Goal: Information Seeking & Learning: Understand process/instructions

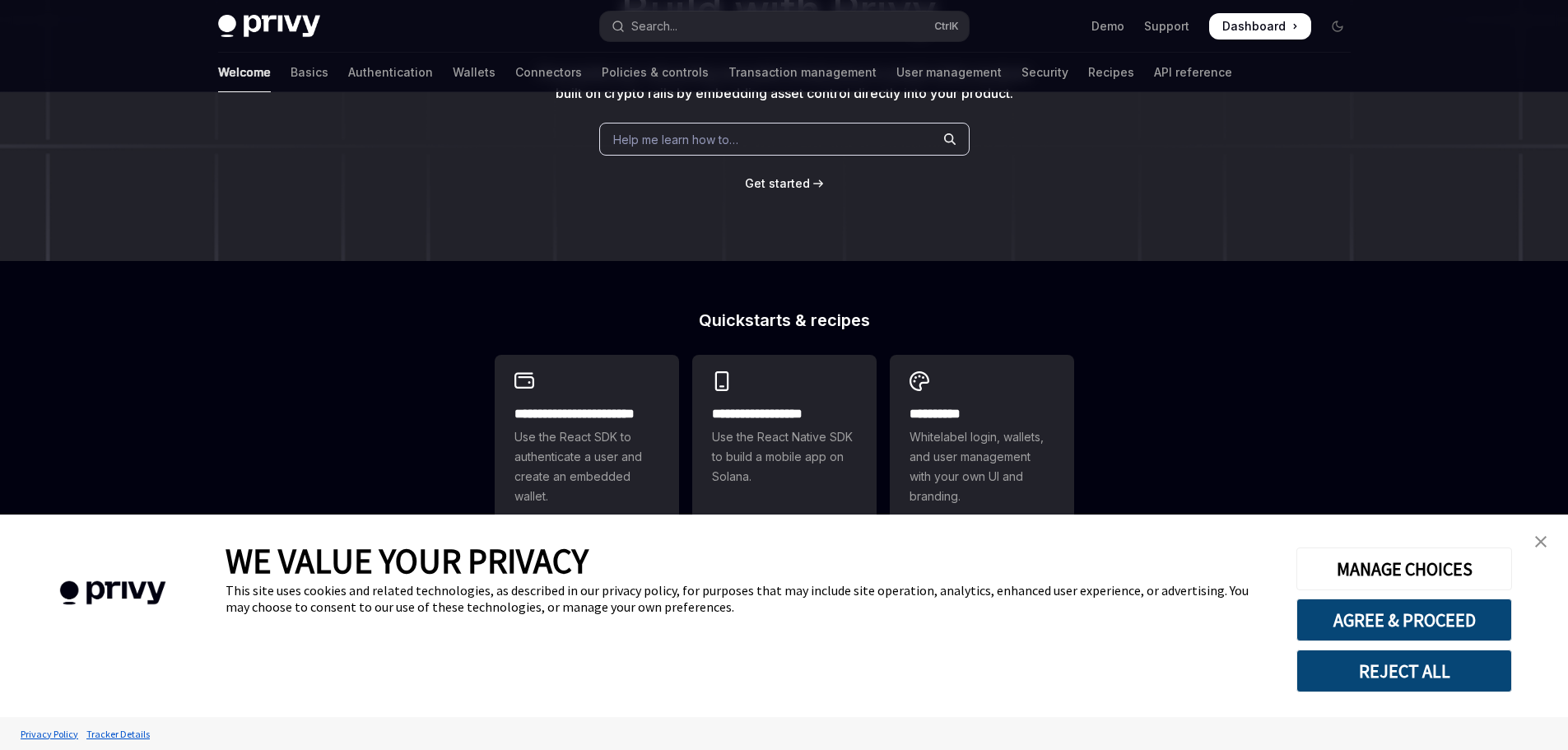
scroll to position [329, 0]
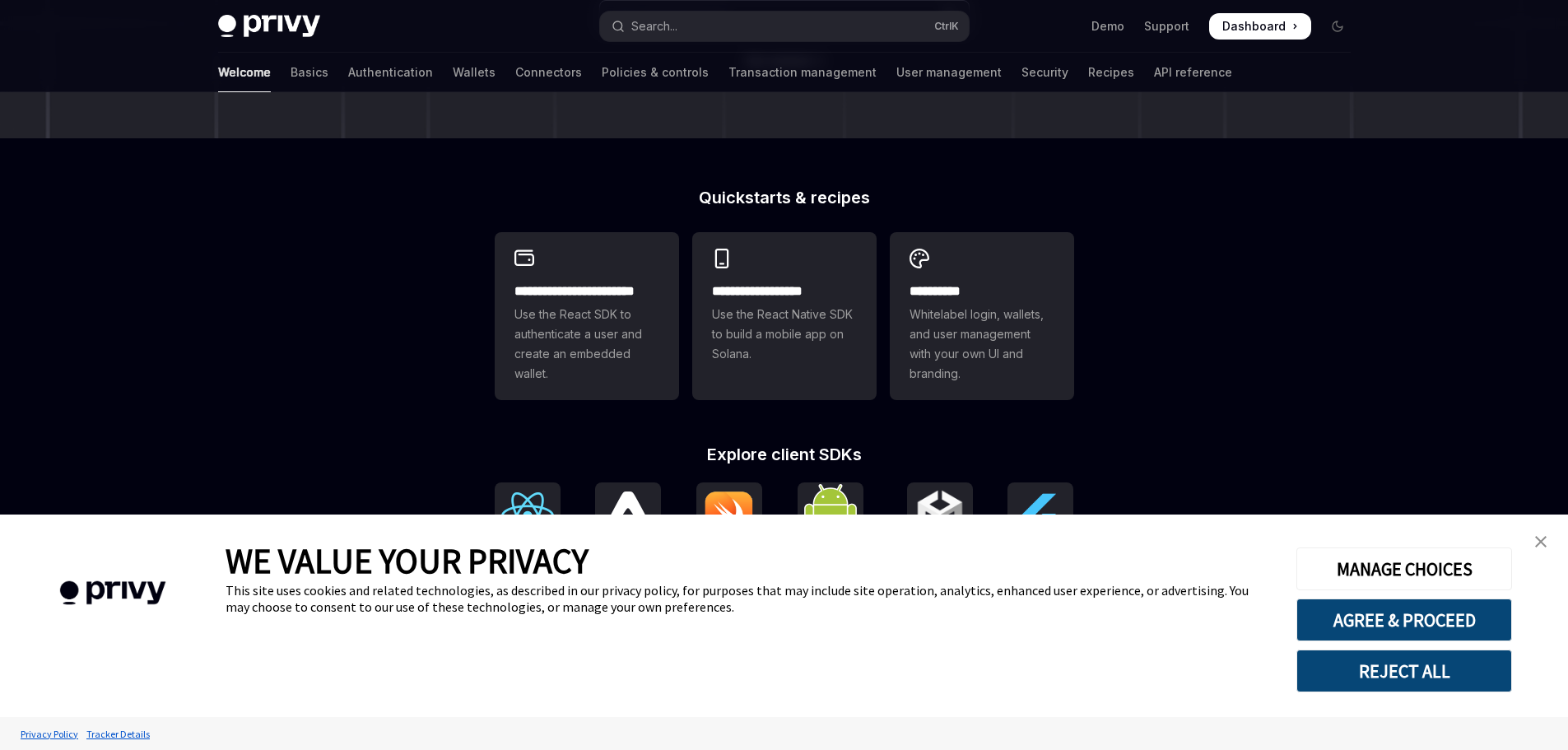
click at [1538, 540] on img "close banner" at bounding box center [1541, 542] width 11 height 11
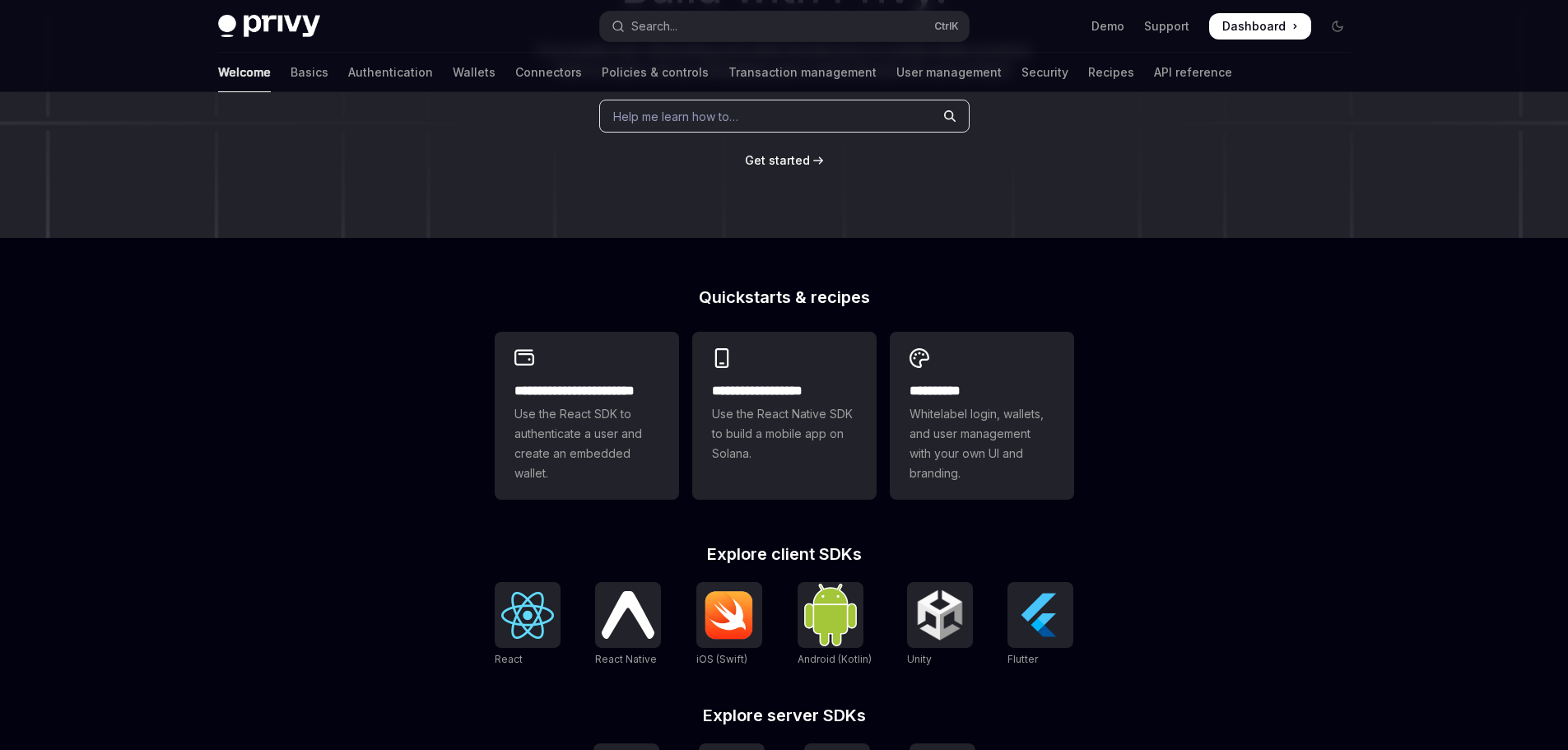
scroll to position [0, 0]
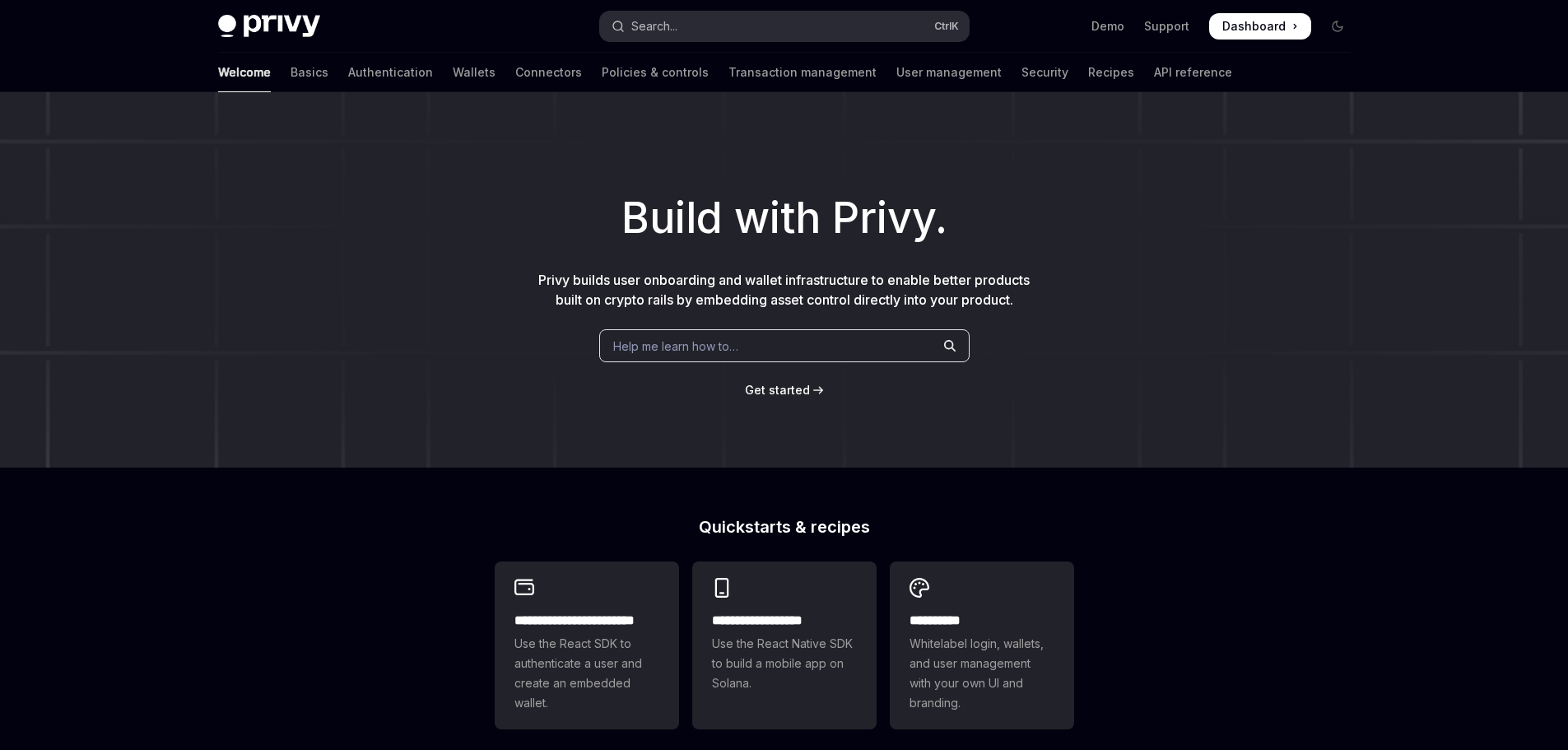
click at [745, 18] on button "Search... Ctrl K" at bounding box center [784, 26] width 369 height 30
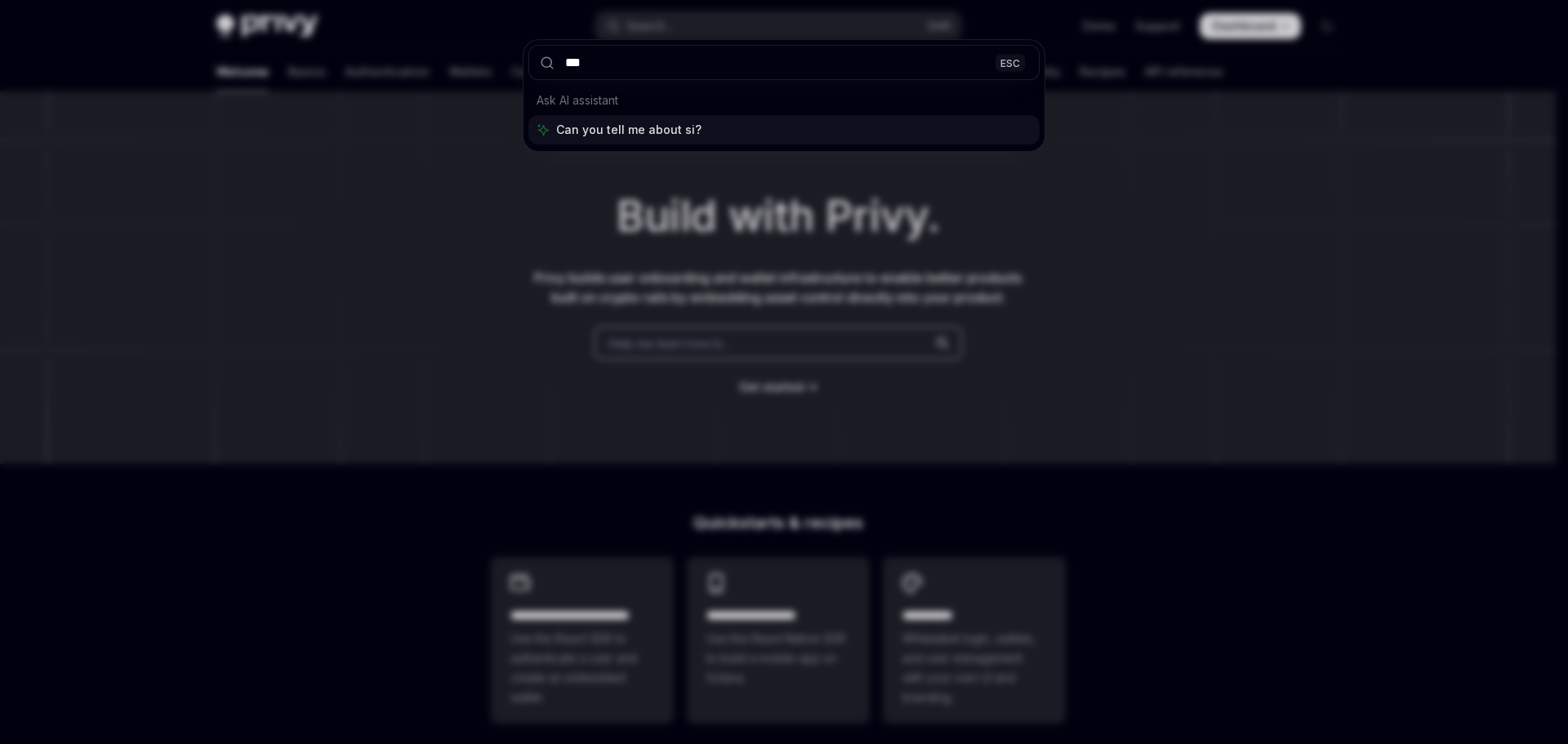
type input "****"
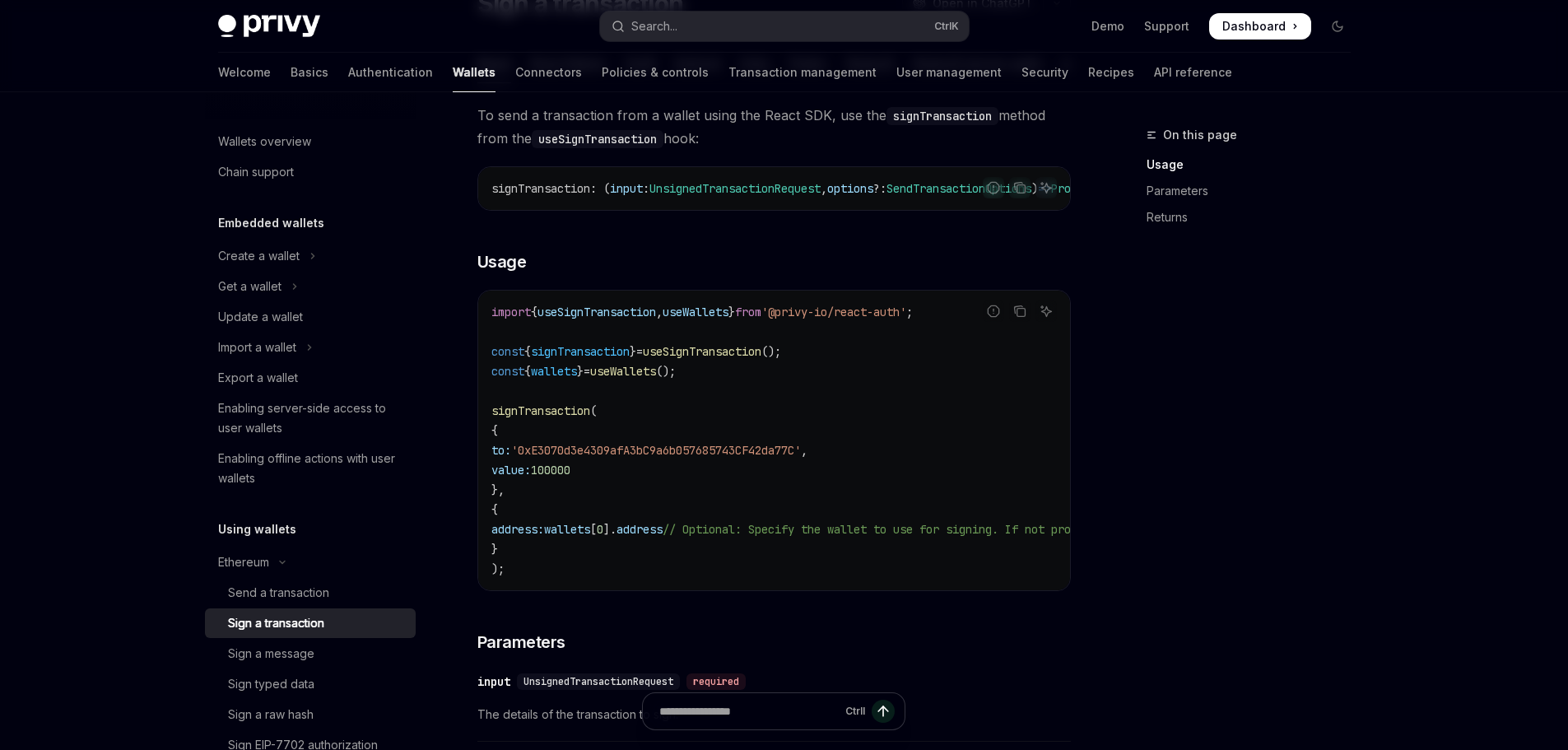
scroll to position [175, 0]
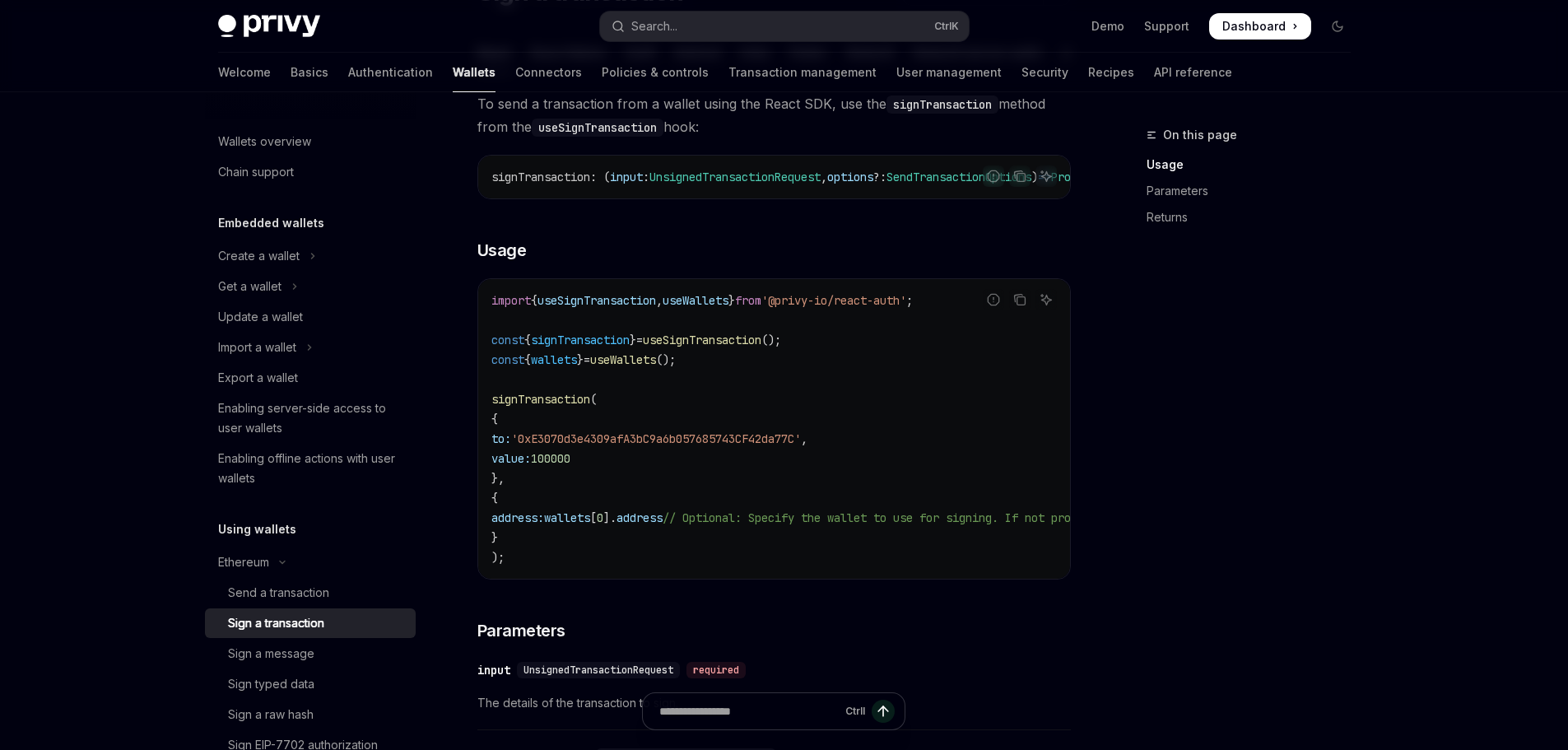
click at [567, 308] on span "useSignTransaction" at bounding box center [596, 301] width 119 height 15
drag, startPoint x: 567, startPoint y: 315, endPoint x: 585, endPoint y: 324, distance: 20.1
click at [585, 308] on span "useSignTransaction" at bounding box center [596, 301] width 119 height 15
click at [563, 370] on code "import { useSignTransaction , useWallets } from '@privy-io/react-auth' ; const …" at bounding box center [922, 429] width 862 height 276
click at [539, 410] on code "import { useSignTransaction , useWallets } from '@privy-io/react-auth' ; const …" at bounding box center [922, 429] width 862 height 276
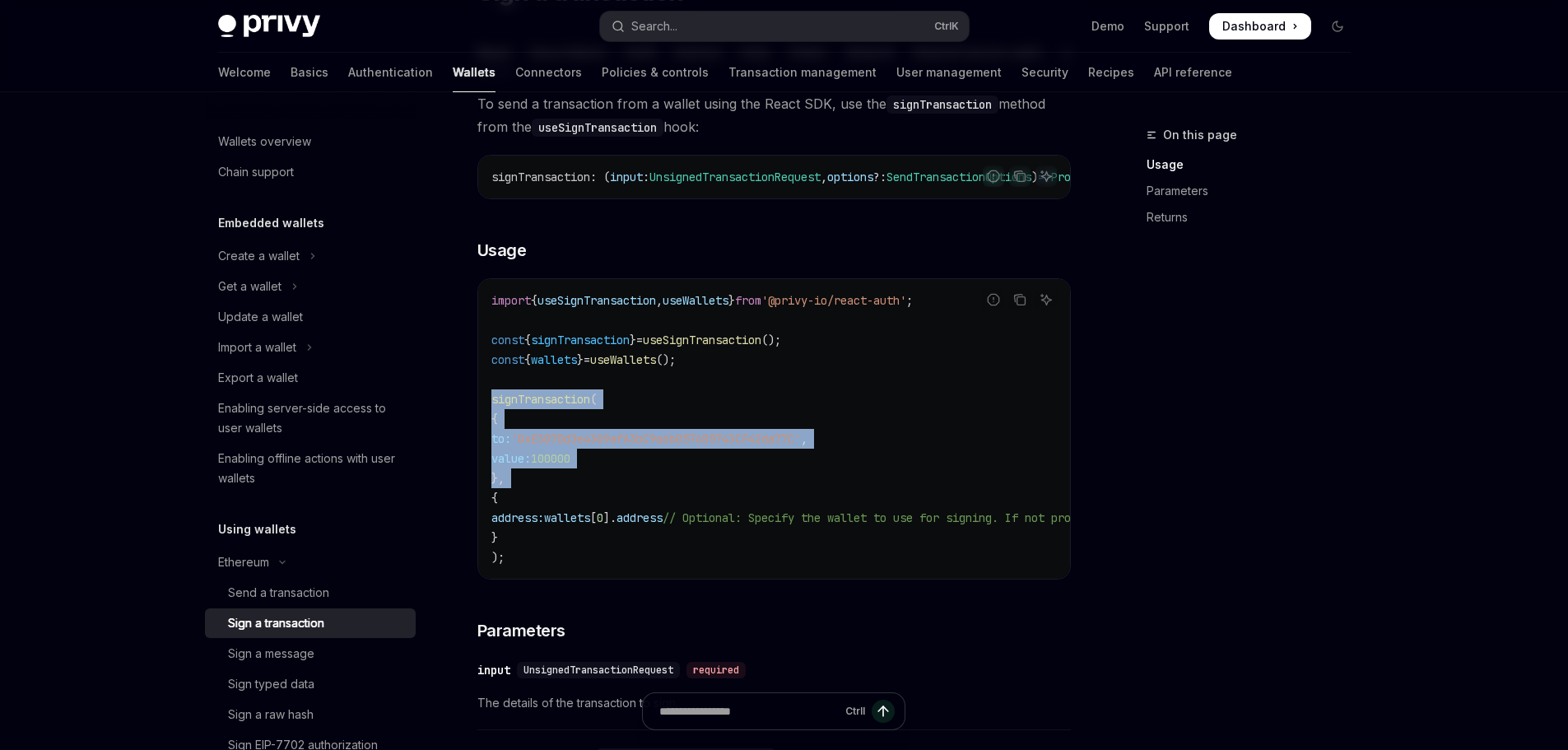
drag, startPoint x: 539, startPoint y: 410, endPoint x: 622, endPoint y: 498, distance: 121.0
click at [622, 498] on code "import { useSignTransaction , useWallets } from '@privy-io/react-auth' ; const …" at bounding box center [922, 429] width 862 height 276
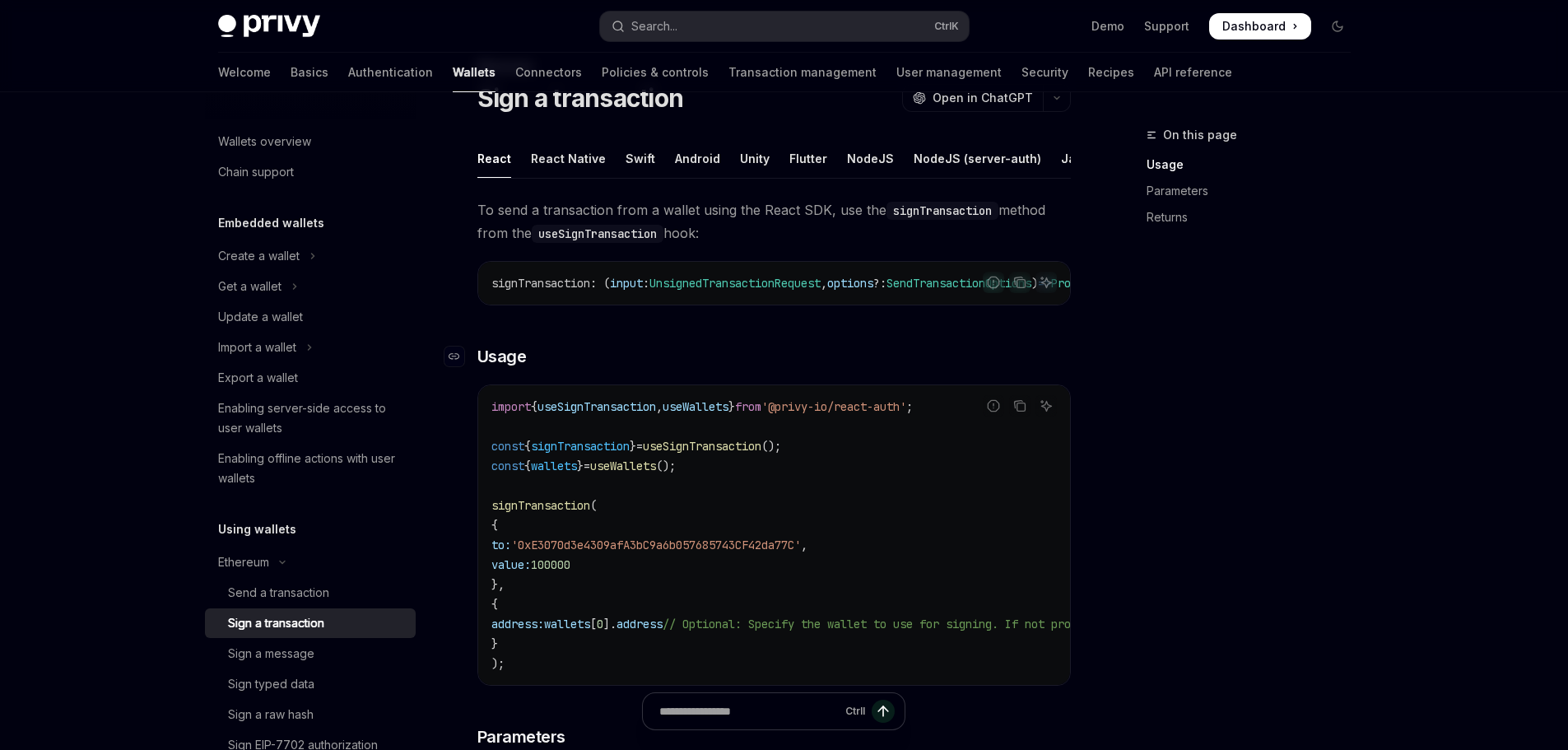
scroll to position [82, 0]
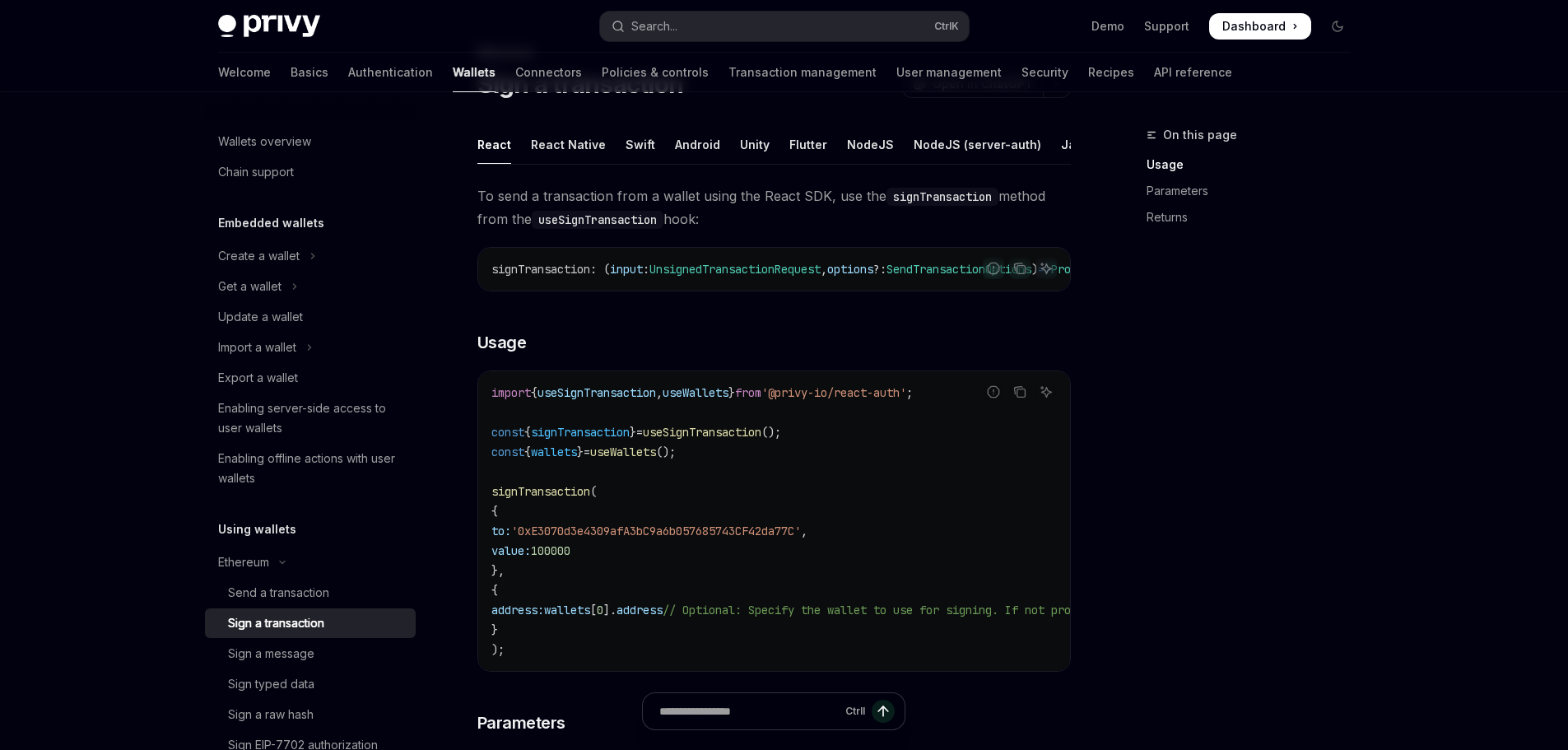
click at [509, 400] on span "import" at bounding box center [511, 392] width 39 height 15
drag, startPoint x: 509, startPoint y: 408, endPoint x: 613, endPoint y: 409, distance: 104.0
click at [613, 400] on span "import { useSignTransaction , useWallets } from '@privy-io/react-auth' ;" at bounding box center [702, 392] width 421 height 15
click at [613, 400] on span "useSignTransaction" at bounding box center [596, 392] width 119 height 15
drag, startPoint x: 613, startPoint y: 409, endPoint x: 697, endPoint y: 414, distance: 84.1
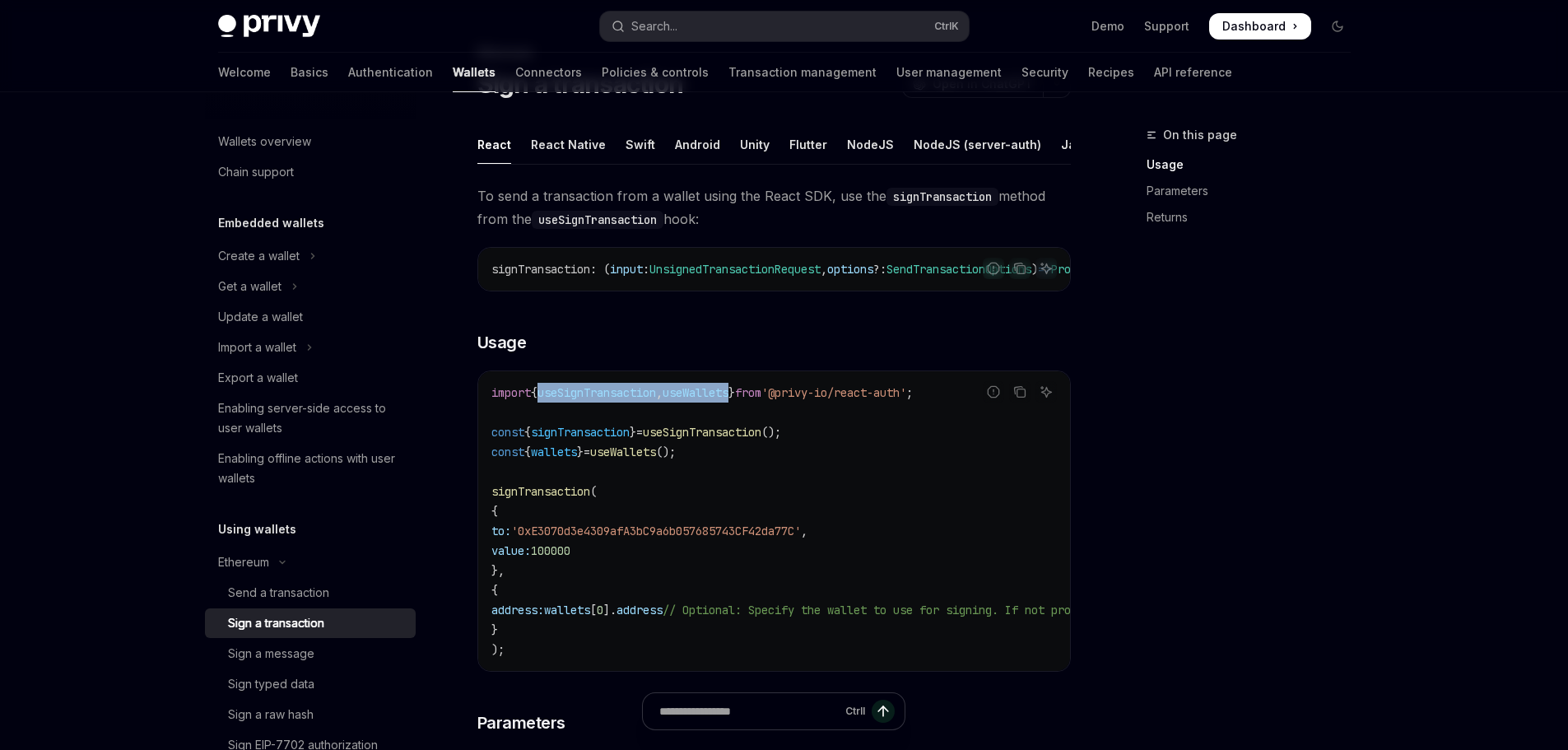
click at [697, 400] on span "import { useSignTransaction , useWallets } from '@privy-io/react-auth' ;" at bounding box center [702, 392] width 421 height 15
click at [697, 400] on span "useWallets" at bounding box center [695, 392] width 65 height 15
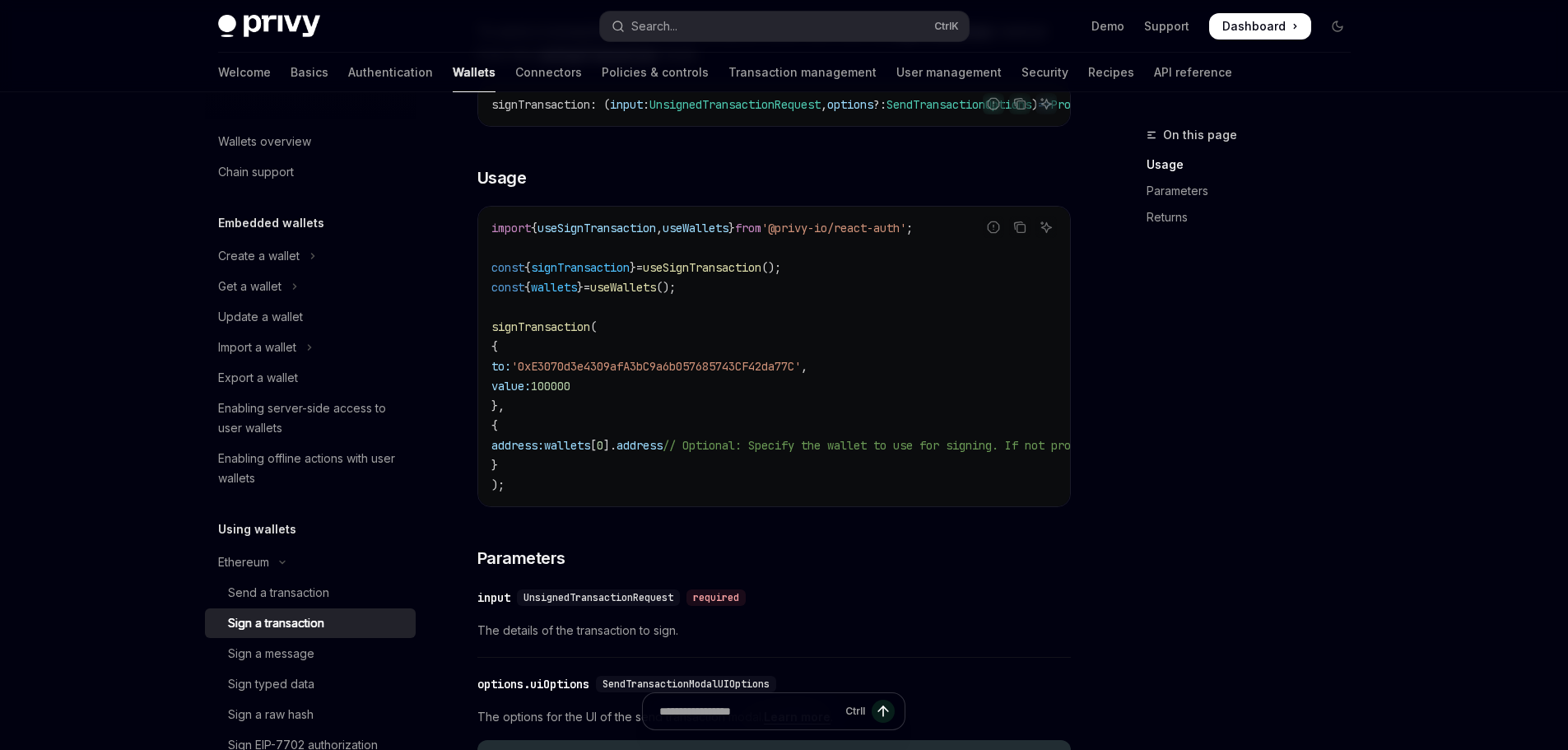
click at [748, 275] on span "useSignTransaction" at bounding box center [702, 267] width 119 height 15
drag, startPoint x: 748, startPoint y: 282, endPoint x: 729, endPoint y: 283, distance: 19.0
click at [743, 275] on span "useSignTransaction" at bounding box center [702, 267] width 119 height 15
click at [623, 275] on span "signTransaction" at bounding box center [580, 267] width 99 height 15
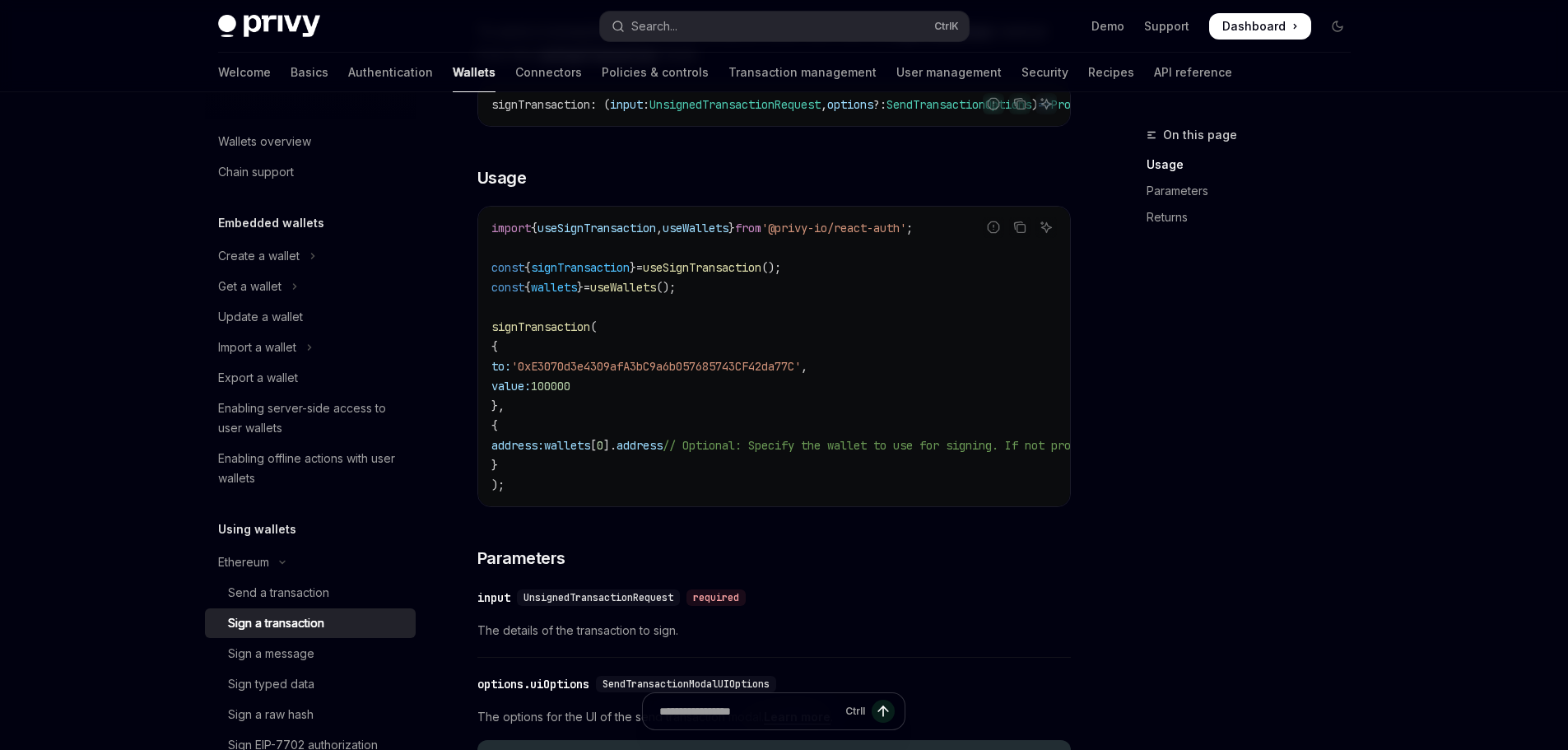
click at [584, 294] on span "}" at bounding box center [580, 288] width 7 height 15
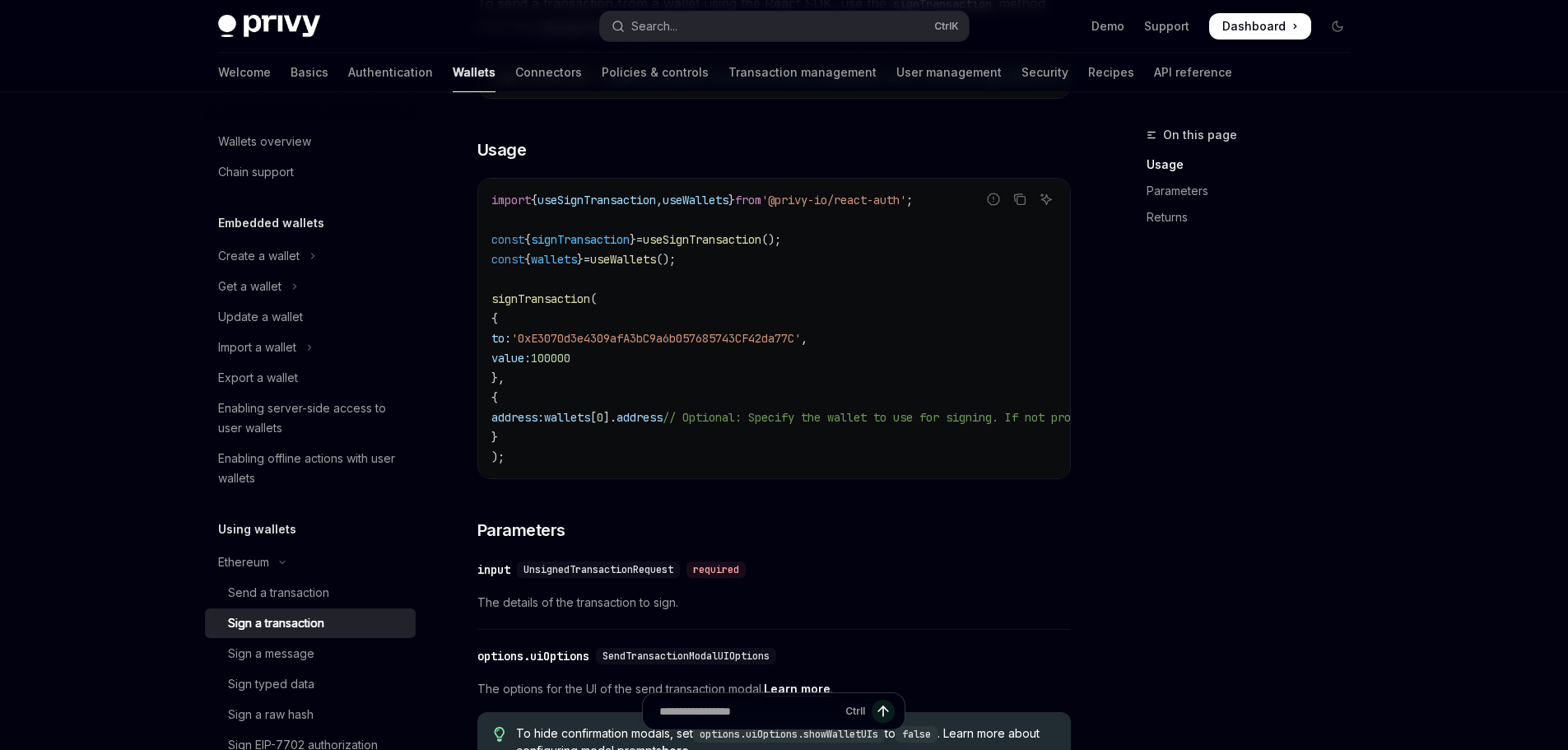
scroll to position [412, 0]
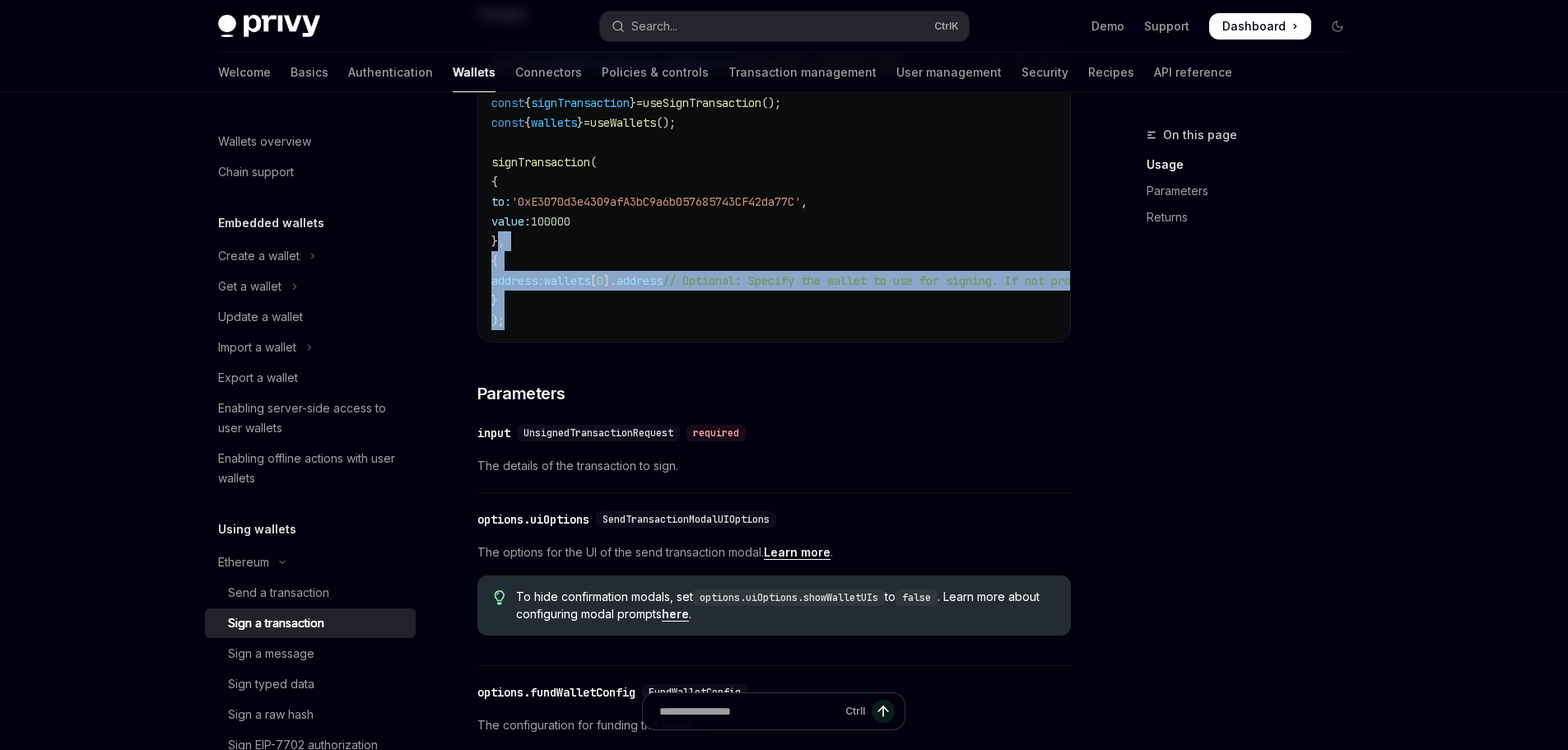
drag, startPoint x: 538, startPoint y: 330, endPoint x: 501, endPoint y: 259, distance: 80.1
click at [501, 259] on code "import { useSignTransaction , useWallets } from '@privy-io/react-auth' ; const …" at bounding box center [922, 191] width 862 height 276
click at [501, 248] on span "}," at bounding box center [498, 241] width 13 height 15
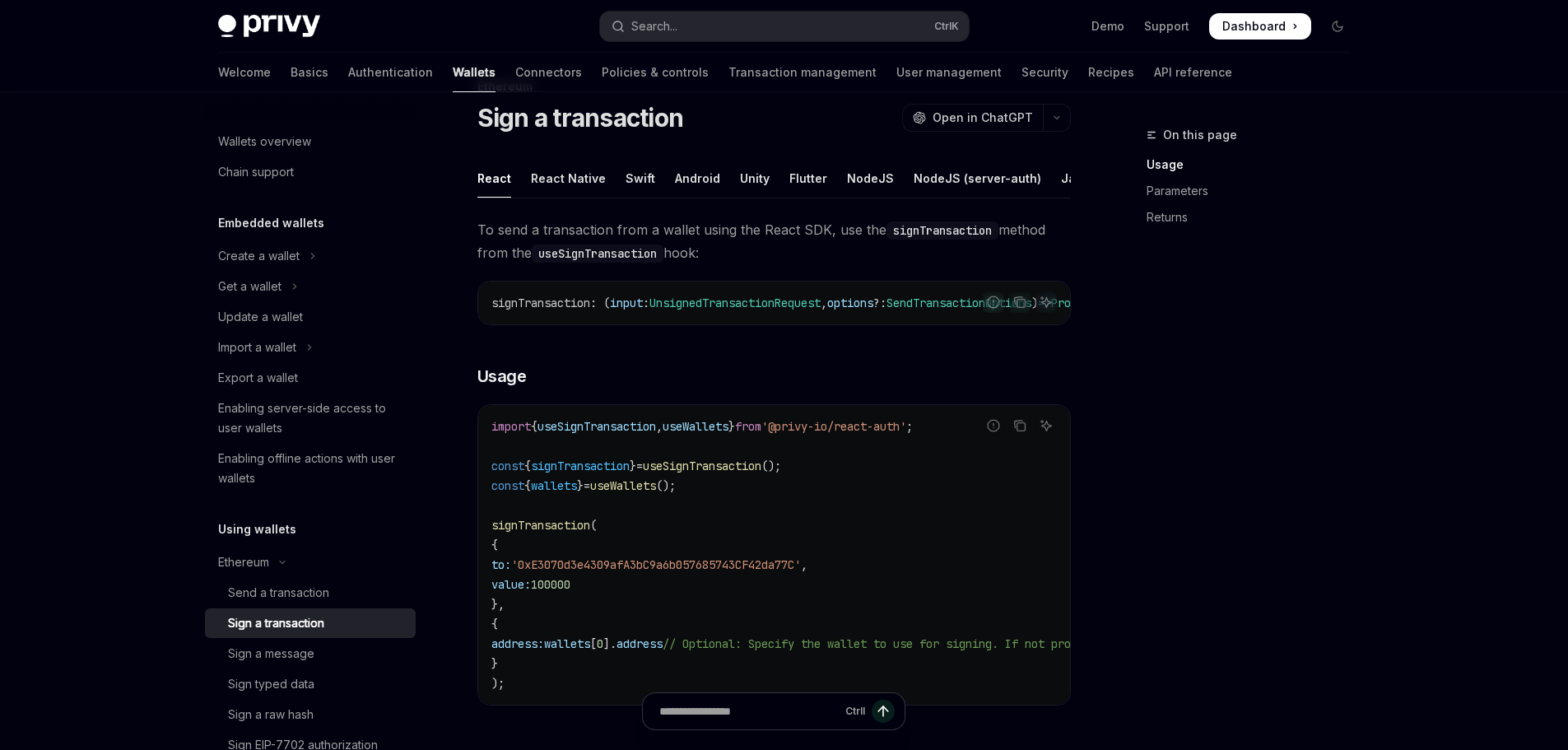
scroll to position [0, 0]
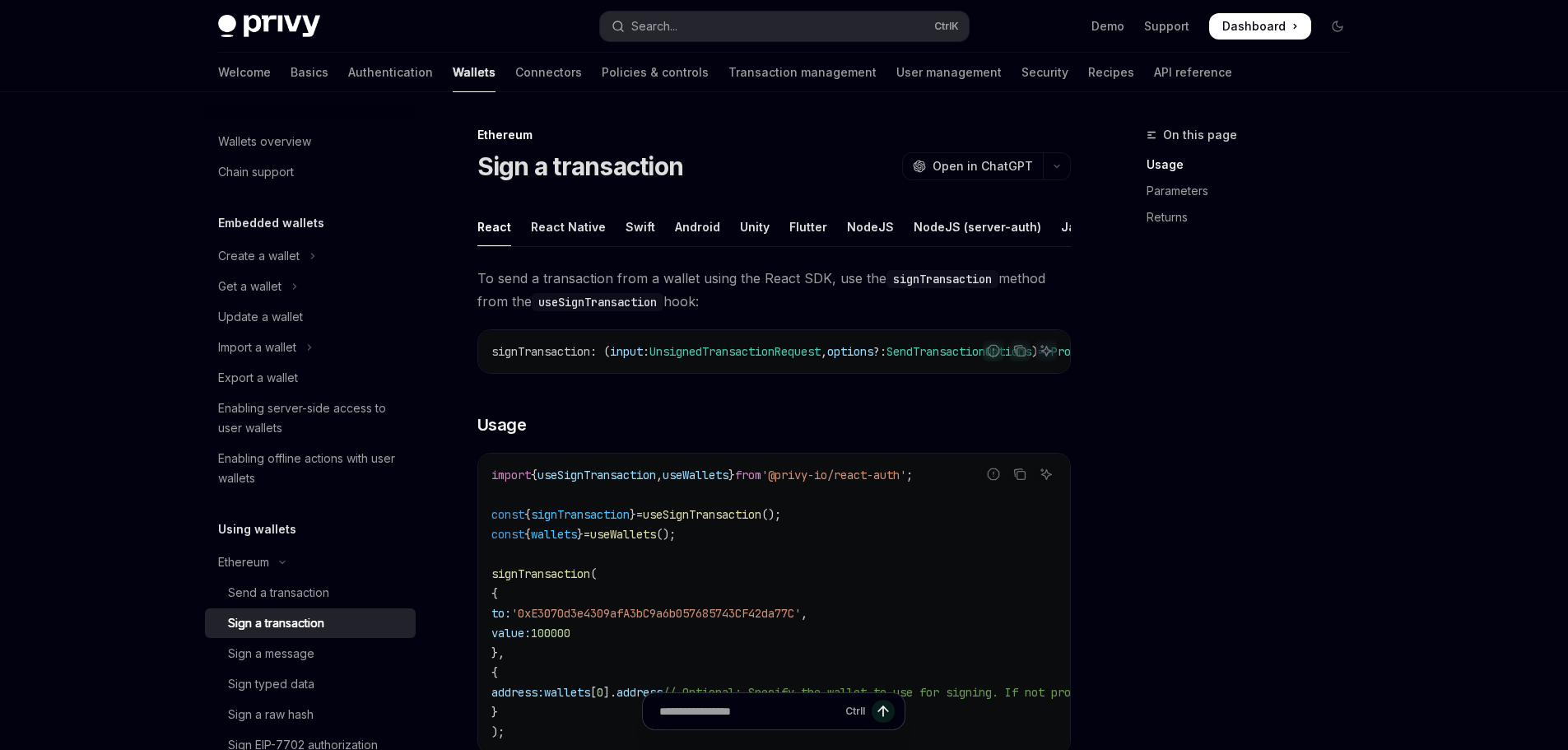
click at [482, 165] on h1 "Sign a transaction" at bounding box center [580, 166] width 207 height 30
drag, startPoint x: 482, startPoint y: 165, endPoint x: 649, endPoint y: 164, distance: 167.0
click at [649, 164] on h1 "Sign a transaction" at bounding box center [580, 166] width 207 height 30
click at [498, 233] on div "React" at bounding box center [494, 226] width 34 height 38
type textarea "*"
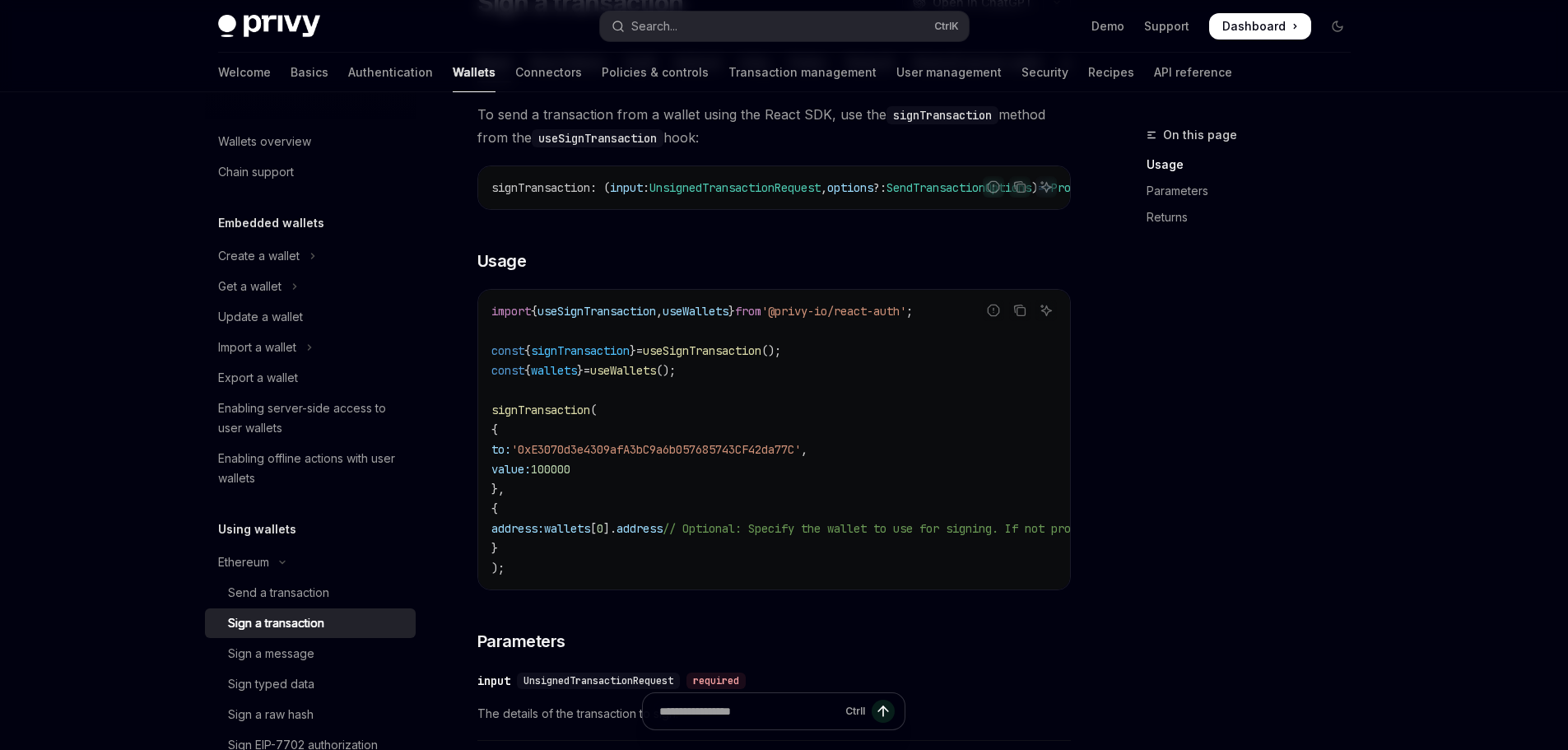
scroll to position [164, 0]
click at [565, 357] on span "signTransaction" at bounding box center [580, 350] width 99 height 15
click at [493, 357] on span "const" at bounding box center [507, 350] width 33 height 15
drag, startPoint x: 493, startPoint y: 370, endPoint x: 779, endPoint y: 370, distance: 286.0
click at [779, 357] on span "const { signTransaction } = useSignTransaction ();" at bounding box center [636, 350] width 290 height 15
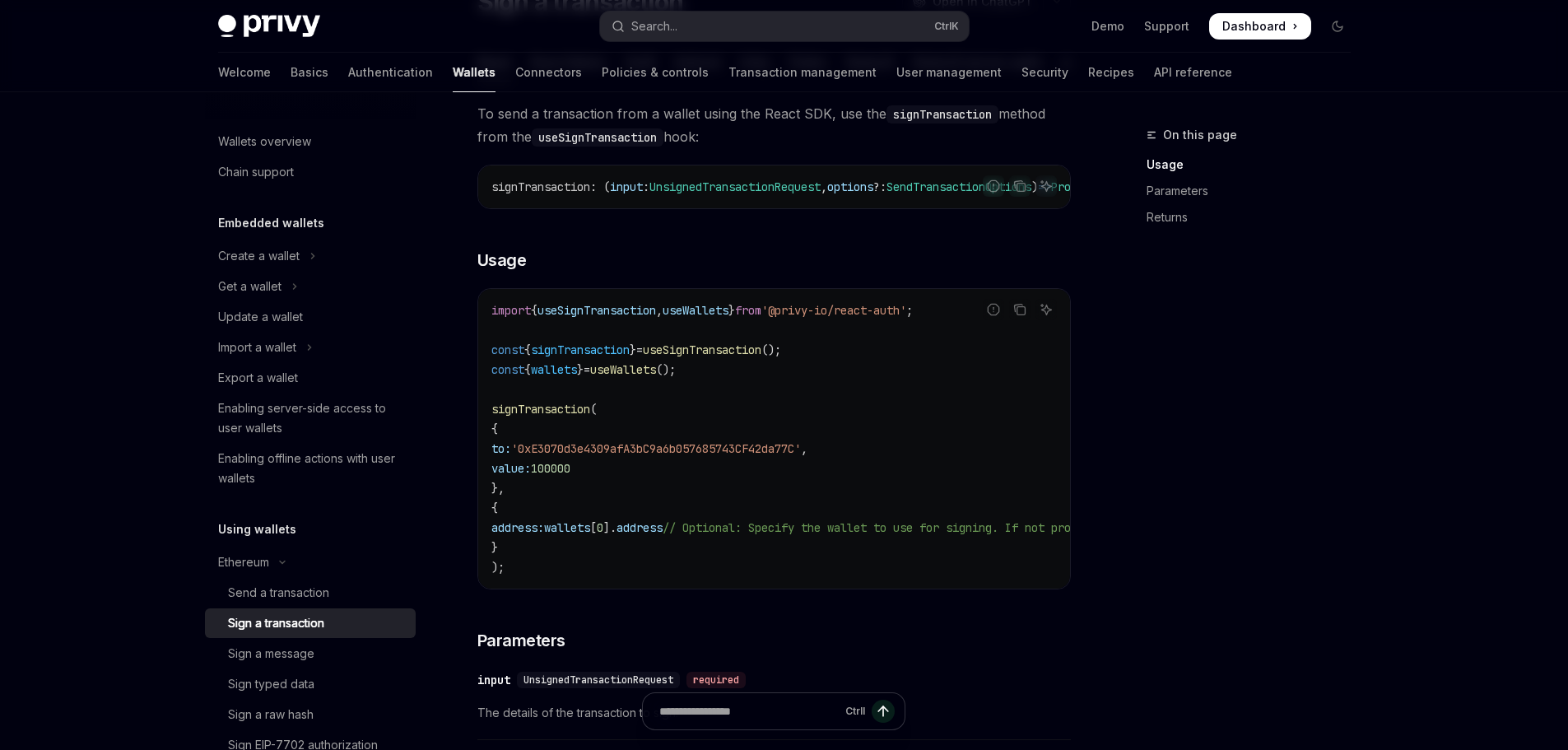
click at [781, 357] on span "();" at bounding box center [771, 350] width 20 height 15
drag, startPoint x: 810, startPoint y: 370, endPoint x: 515, endPoint y: 368, distance: 295.0
click at [515, 357] on span "const { signTransaction } = useSignTransaction ();" at bounding box center [636, 350] width 290 height 15
click at [515, 357] on span "const" at bounding box center [507, 350] width 33 height 15
click at [552, 417] on span "signTransaction" at bounding box center [541, 409] width 99 height 15
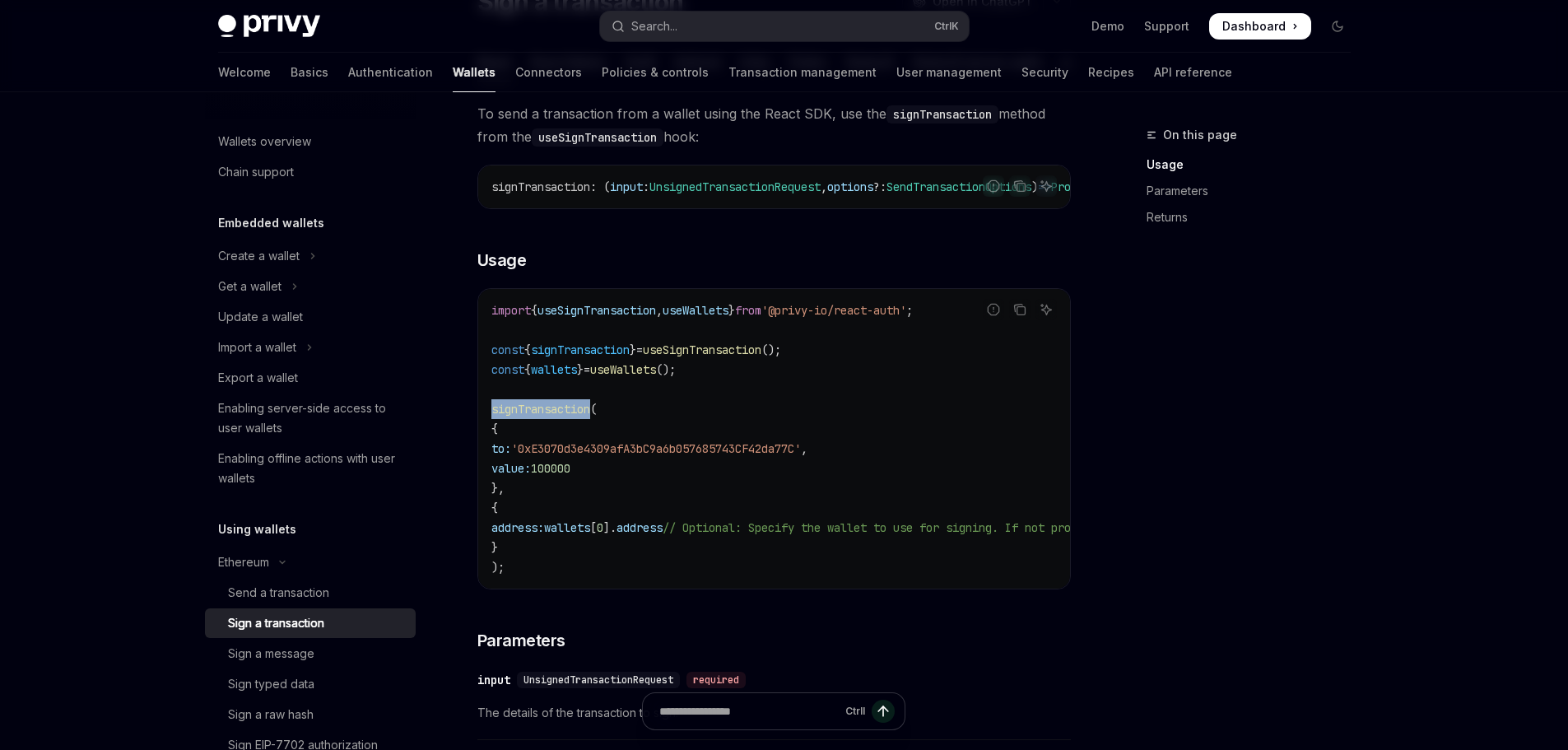
click at [552, 417] on span "signTransaction" at bounding box center [541, 409] width 99 height 15
click at [553, 417] on span "signTransaction" at bounding box center [541, 409] width 99 height 15
click at [613, 536] on code "import { useSignTransaction , useWallets } from '@privy-io/react-auth' ; const …" at bounding box center [922, 439] width 862 height 276
click at [591, 535] on span "wallets" at bounding box center [566, 528] width 46 height 15
drag, startPoint x: 606, startPoint y: 546, endPoint x: 673, endPoint y: 549, distance: 67.1
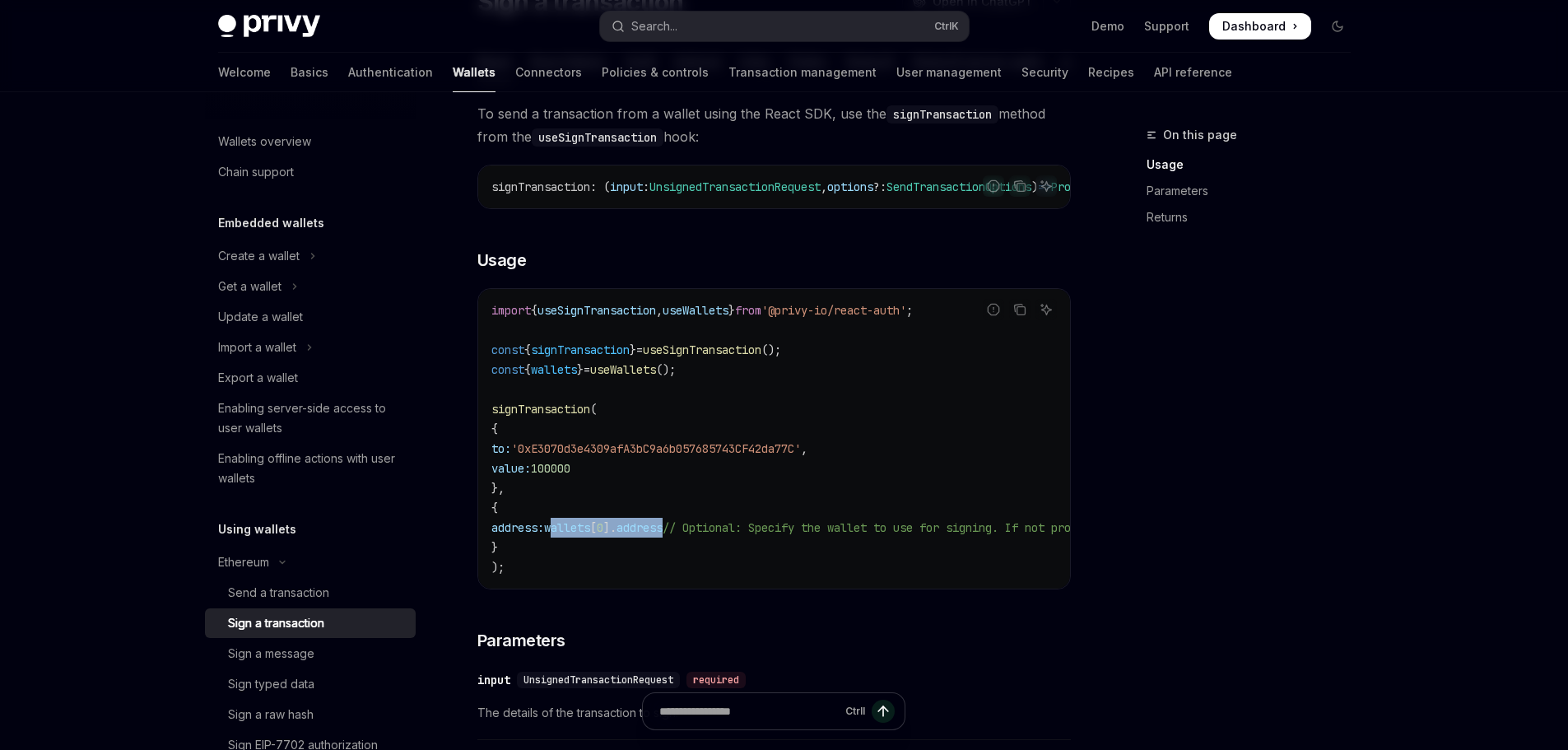
click at [673, 535] on span "address: wallets [ 0 ]. address // Optional: Specify the wallet to use for sign…" at bounding box center [903, 528] width 823 height 15
click at [839, 535] on span "// Optional: Specify the wallet to use for signing. If not provided, the first …" at bounding box center [989, 528] width 652 height 15
drag, startPoint x: 839, startPoint y: 545, endPoint x: 1001, endPoint y: 550, distance: 162.1
click at [1001, 535] on span "// Optional: Specify the wallet to use for signing. If not provided, the first …" at bounding box center [989, 528] width 652 height 15
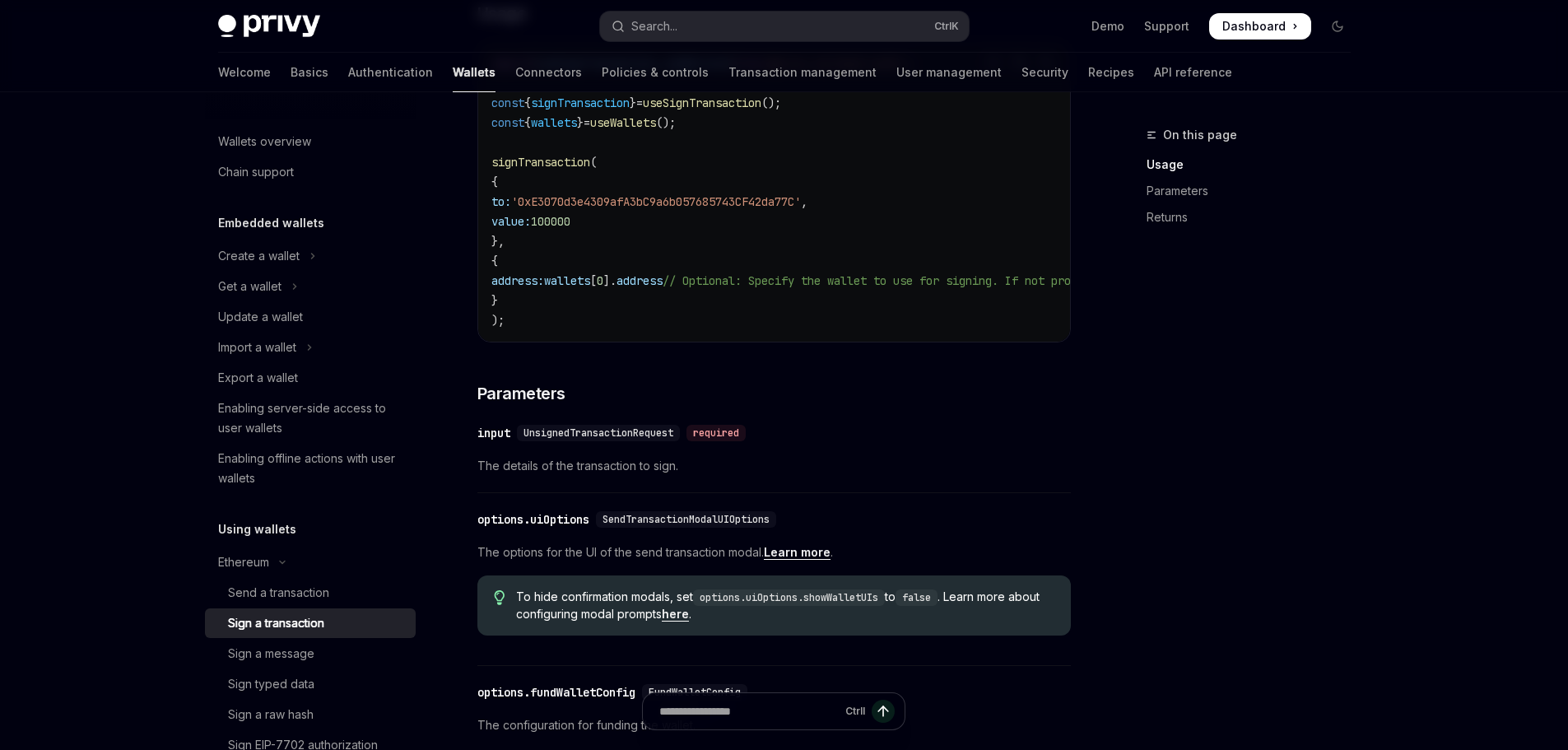
click at [913, 493] on div "​ input UnsignedTransactionRequest required The details of the transaction to s…" at bounding box center [774, 454] width 593 height 78
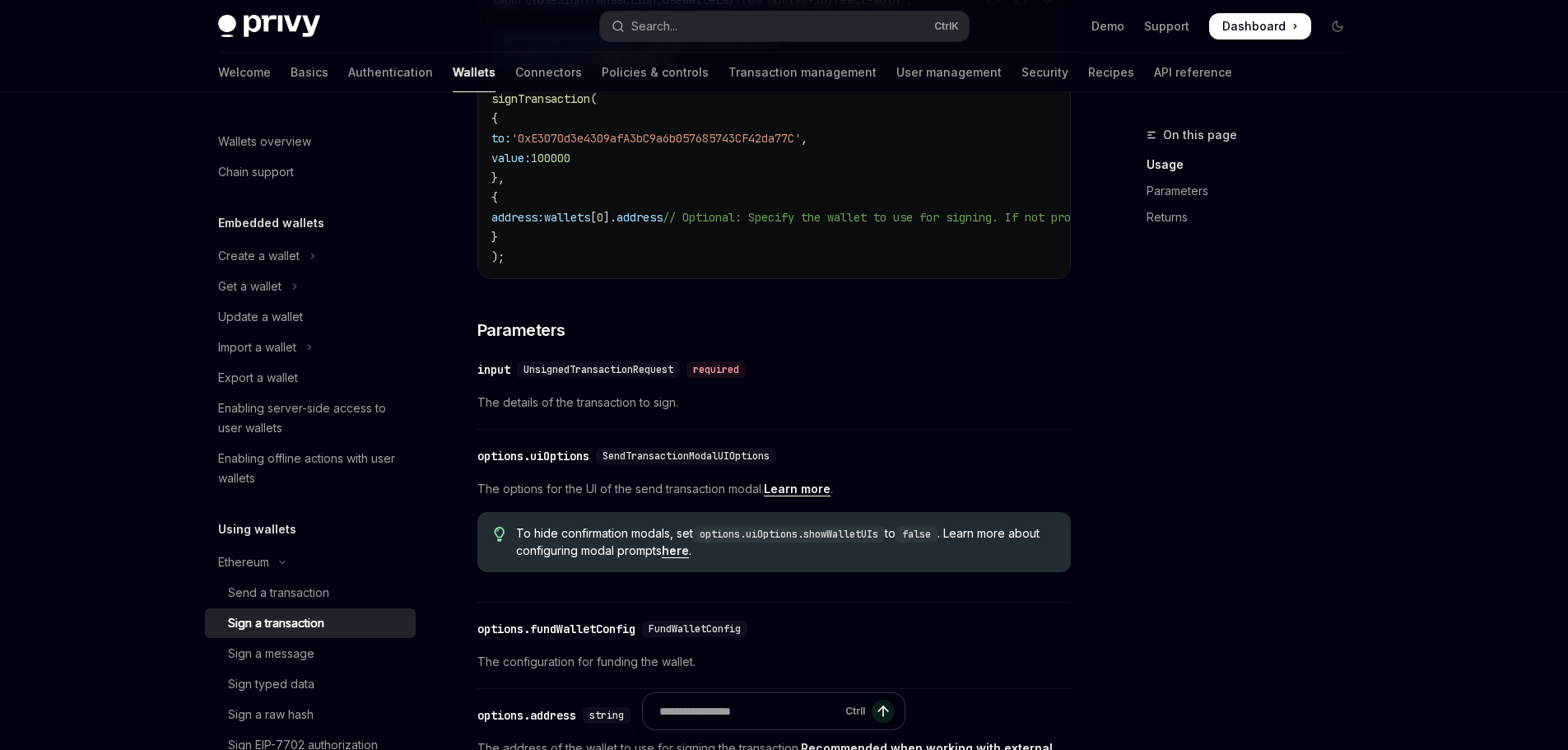
scroll to position [658, 0]
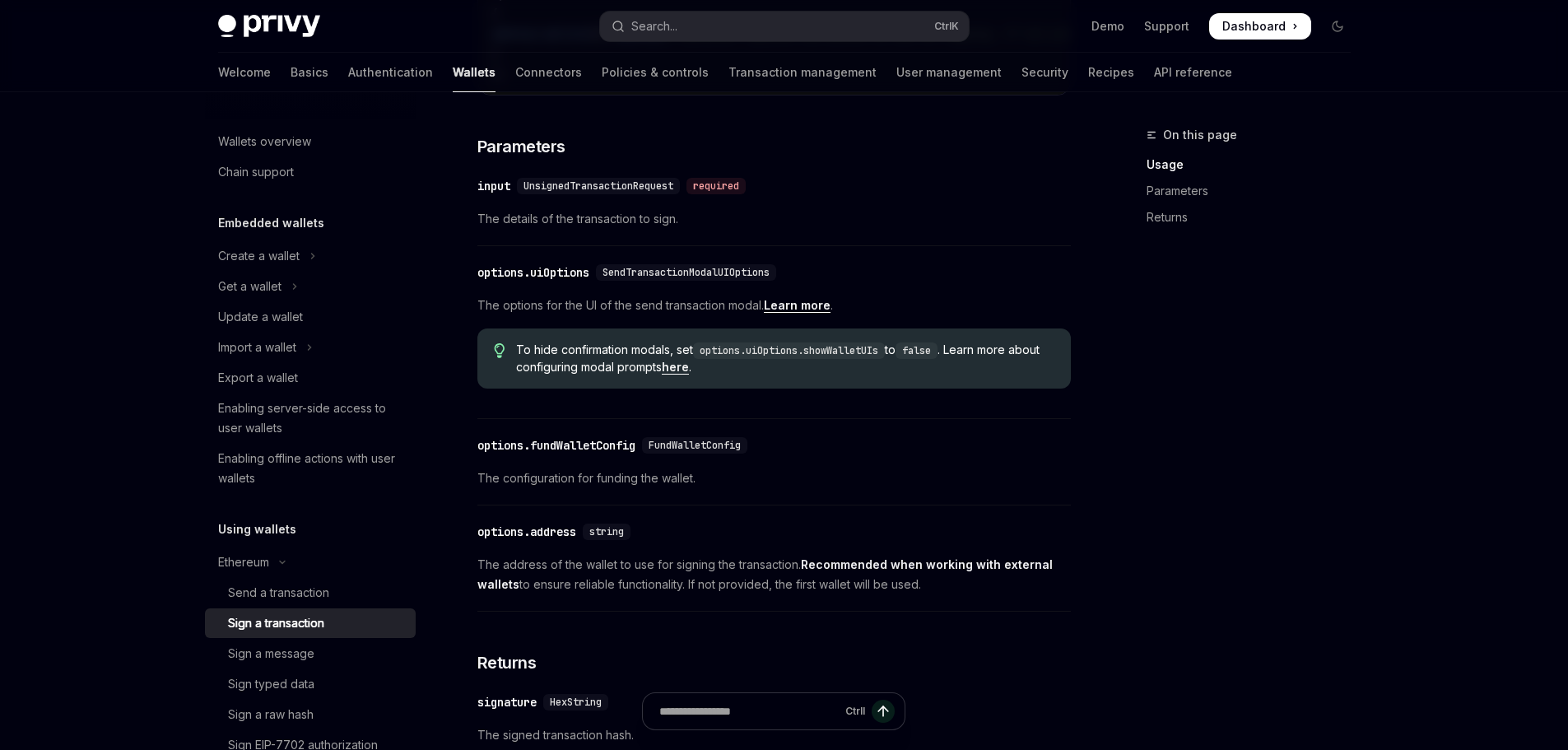
click at [523, 315] on span "The options for the UI of the send transaction modal. Learn more ." at bounding box center [774, 304] width 593 height 20
click at [494, 315] on span "The options for the UI of the send transaction modal. Learn more ." at bounding box center [774, 304] width 593 height 20
drag, startPoint x: 494, startPoint y: 331, endPoint x: 698, endPoint y: 335, distance: 204.0
click at [698, 315] on span "The options for the UI of the send transaction modal. Learn more ." at bounding box center [774, 304] width 593 height 20
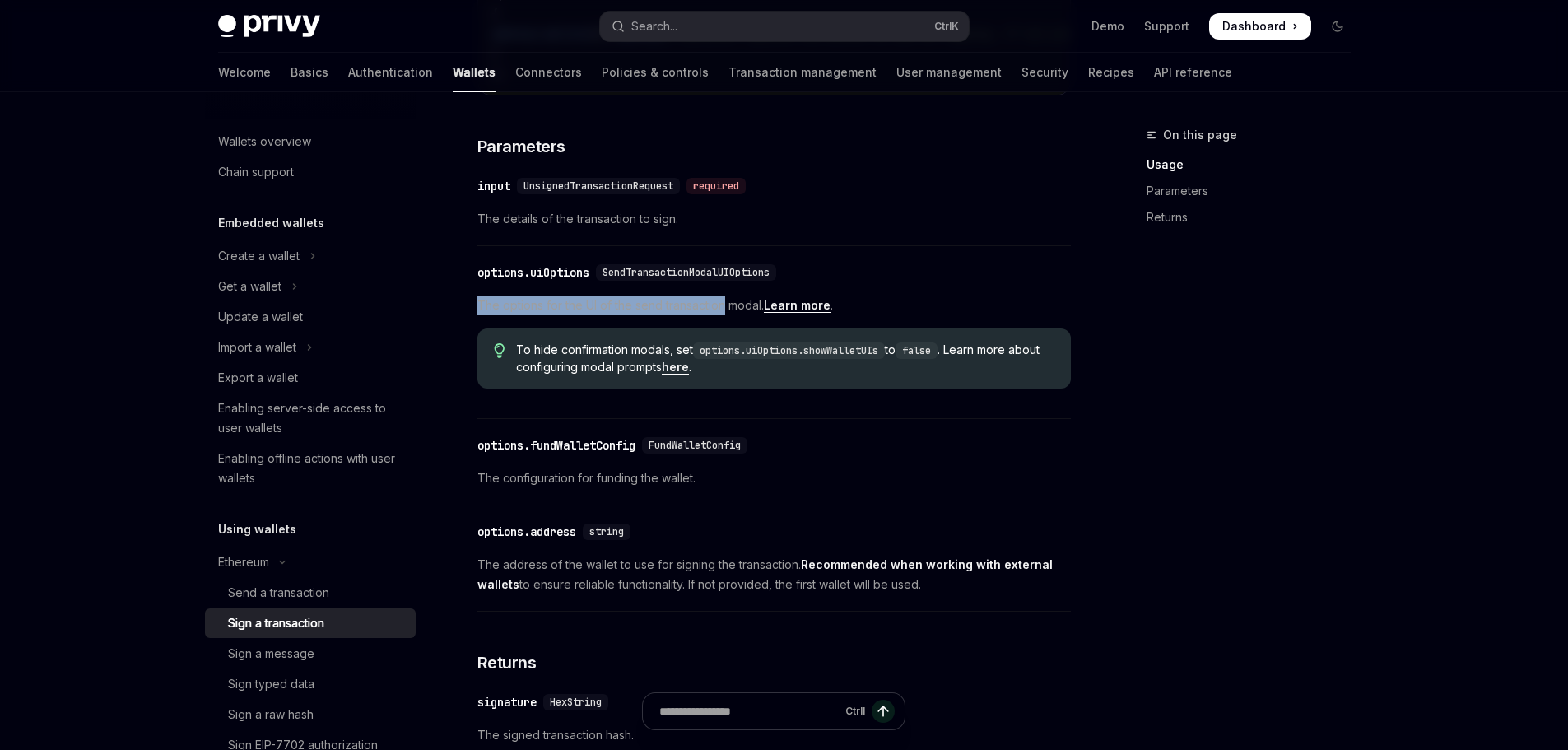
click at [698, 315] on span "The options for the UI of the send transaction modal. Learn more ." at bounding box center [774, 304] width 593 height 20
click at [547, 375] on span "To hide confirmation modals, set options.uiOptions.showWalletUIs to false . Lea…" at bounding box center [784, 359] width 537 height 34
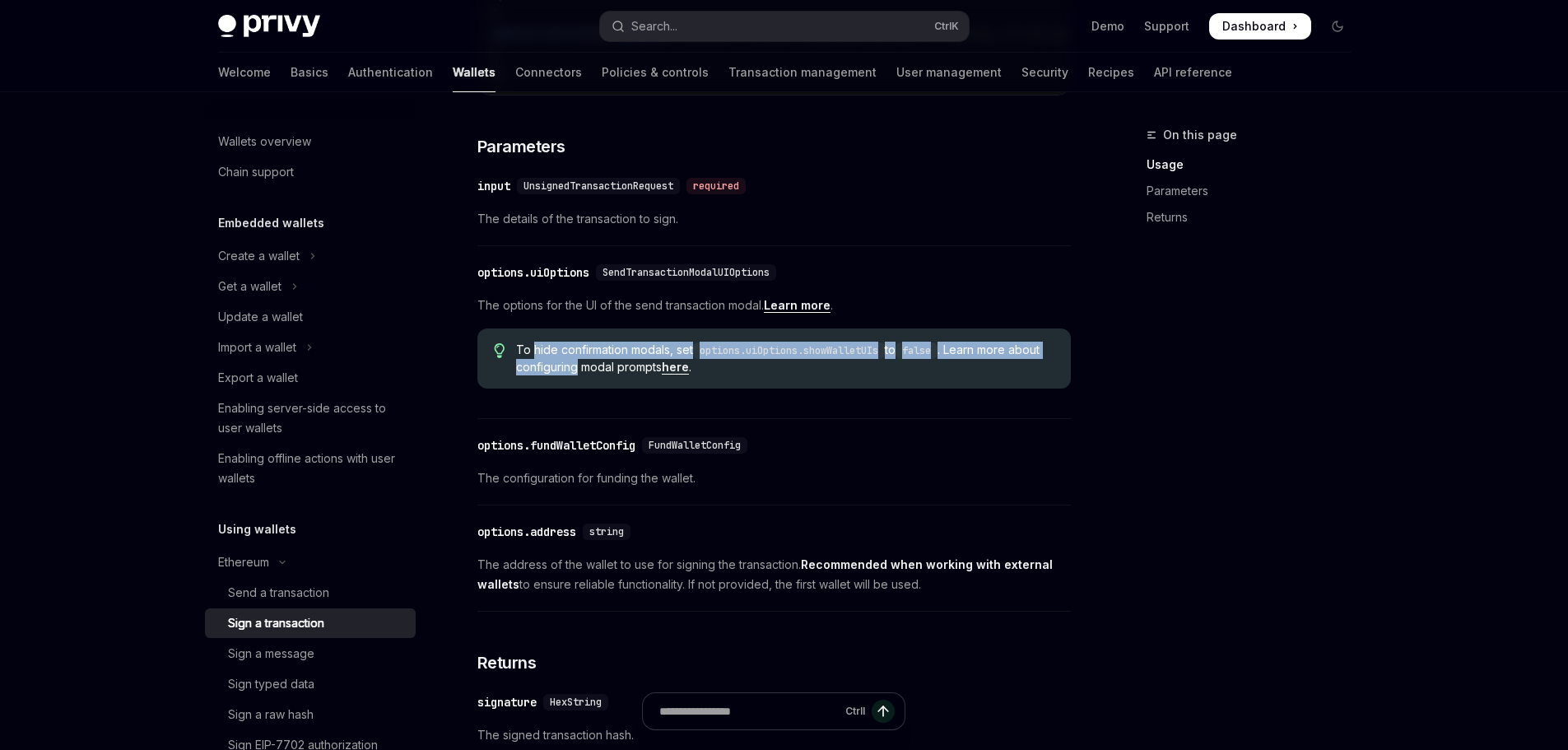
drag, startPoint x: 547, startPoint y: 376, endPoint x: 594, endPoint y: 439, distance: 78.6
click at [599, 389] on div "To hide confirmation modals, set options.uiOptions.showWalletUIs to false . Lea…" at bounding box center [774, 359] width 593 height 60
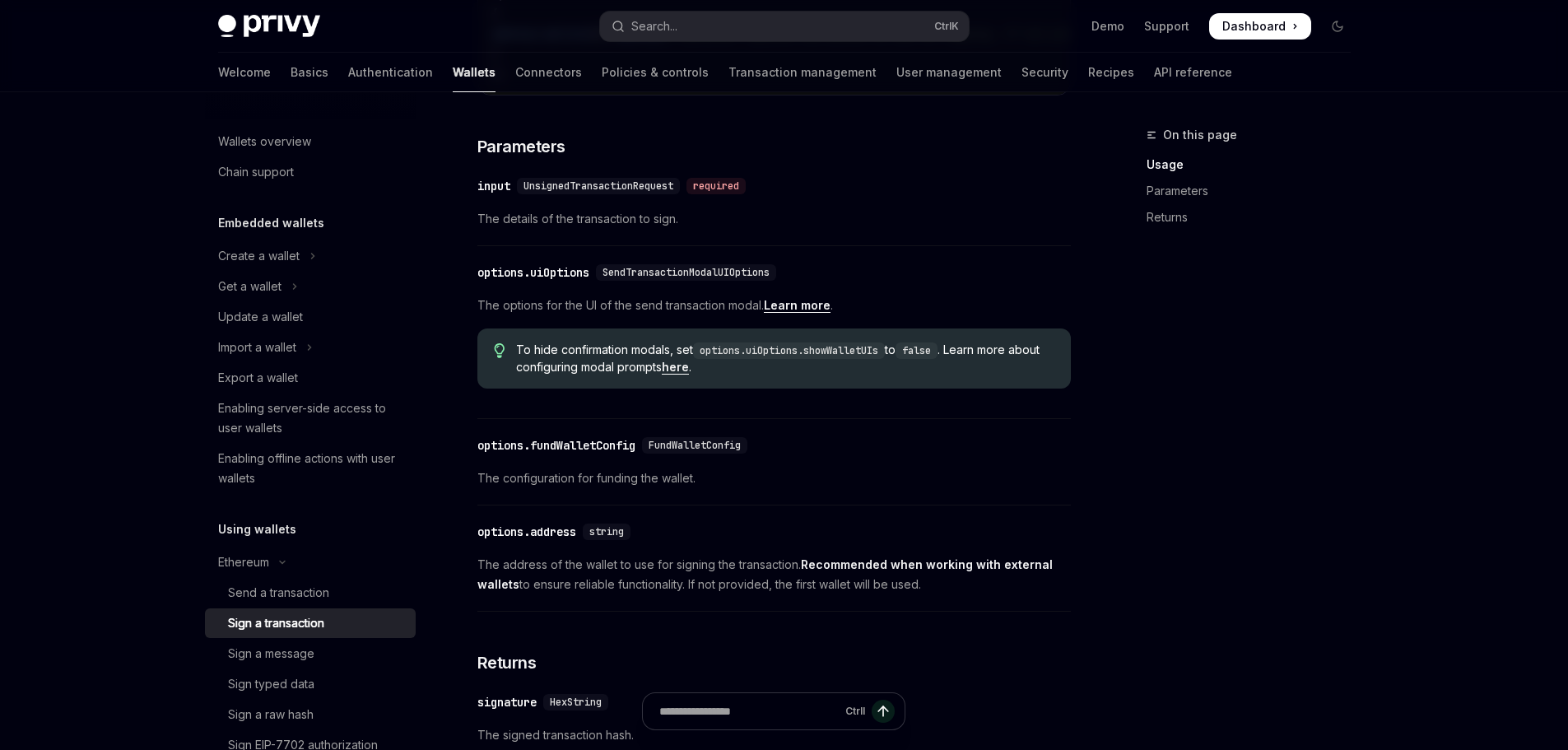
click at [585, 453] on div "options.fundWalletConfig" at bounding box center [556, 446] width 158 height 17
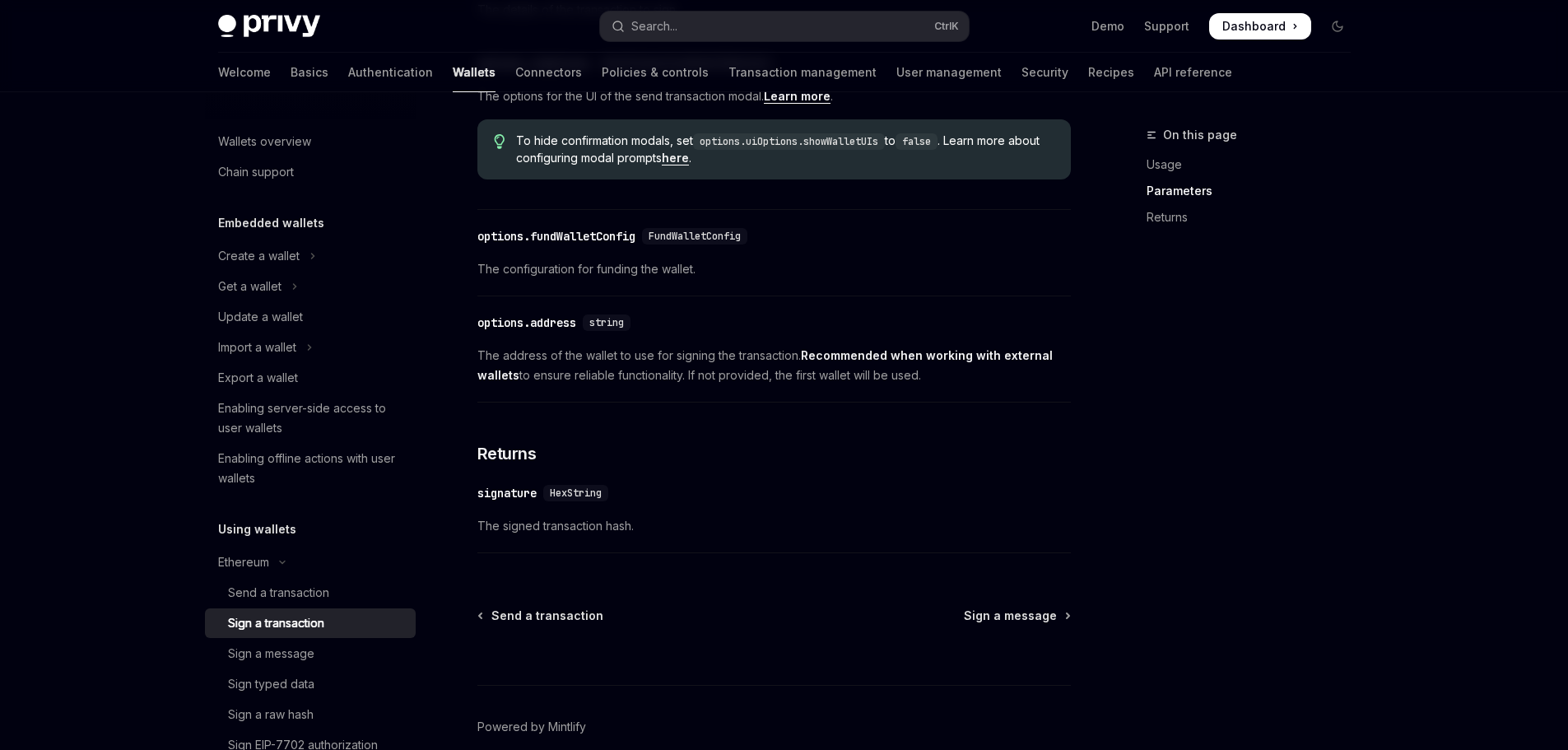
scroll to position [806, 0]
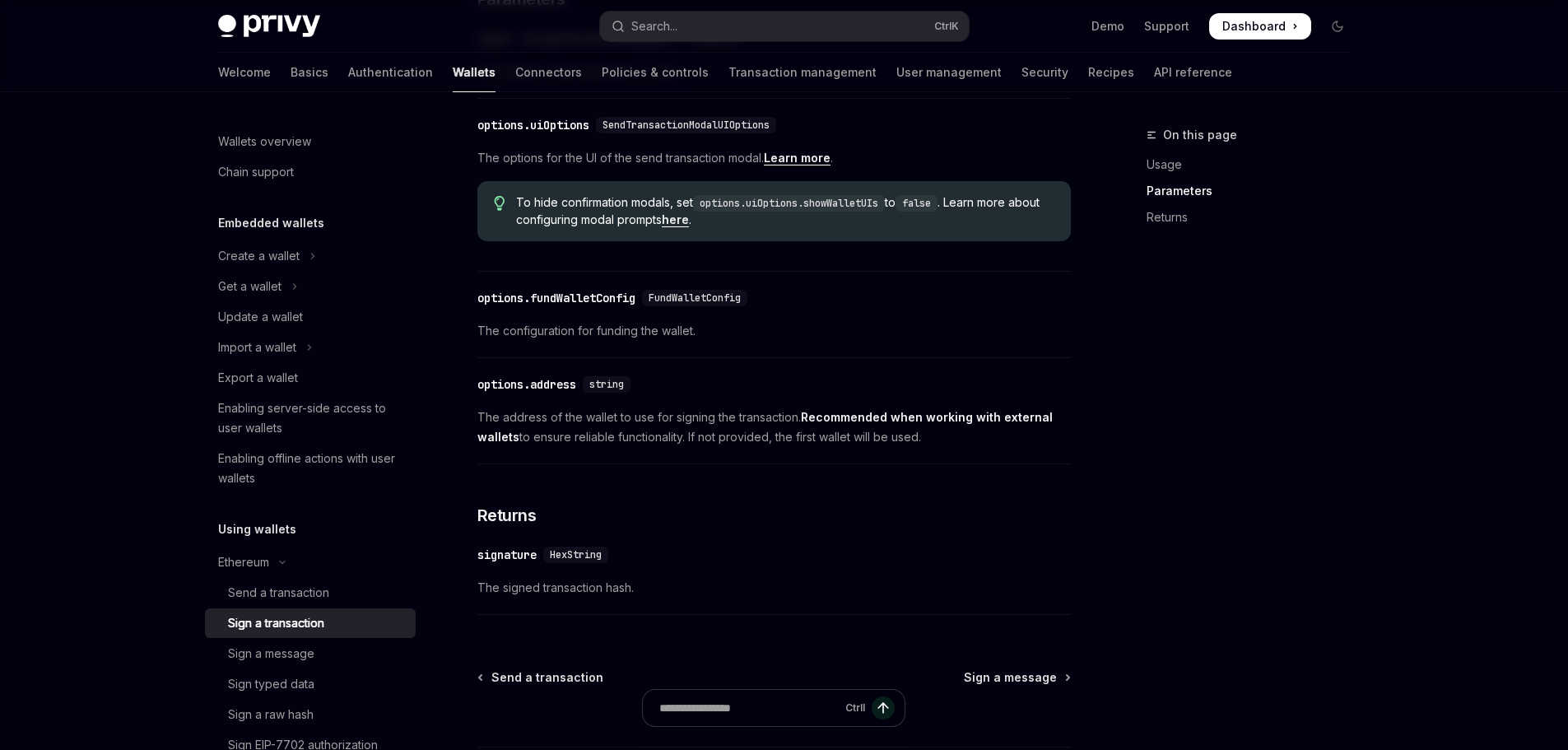
click at [502, 444] on span "The address of the wallet to use for signing the transaction. Recommended when …" at bounding box center [774, 427] width 593 height 39
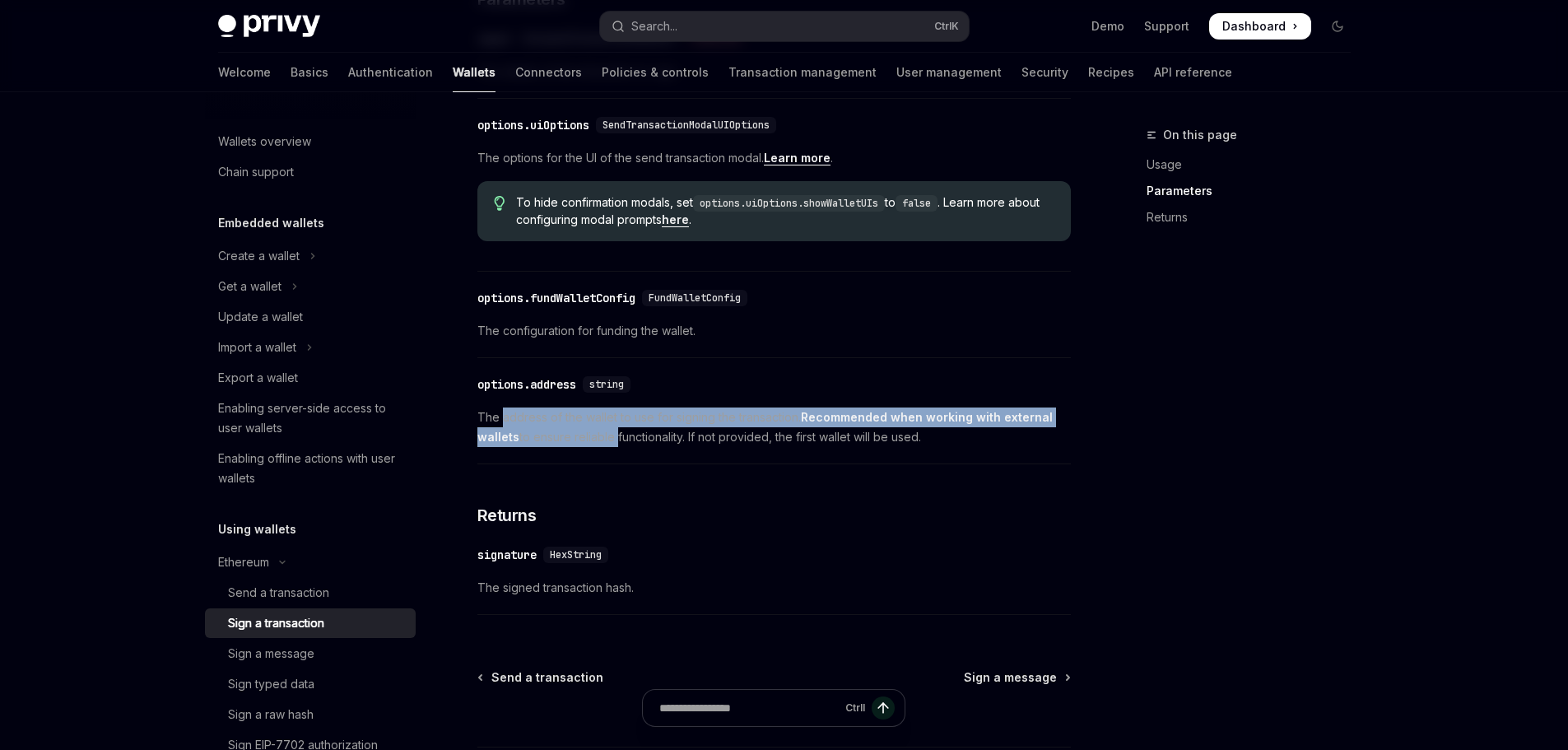
drag, startPoint x: 502, startPoint y: 444, endPoint x: 604, endPoint y: 455, distance: 102.6
click at [604, 446] on span "The address of the wallet to use for signing the transaction. Recommended when …" at bounding box center [774, 427] width 593 height 39
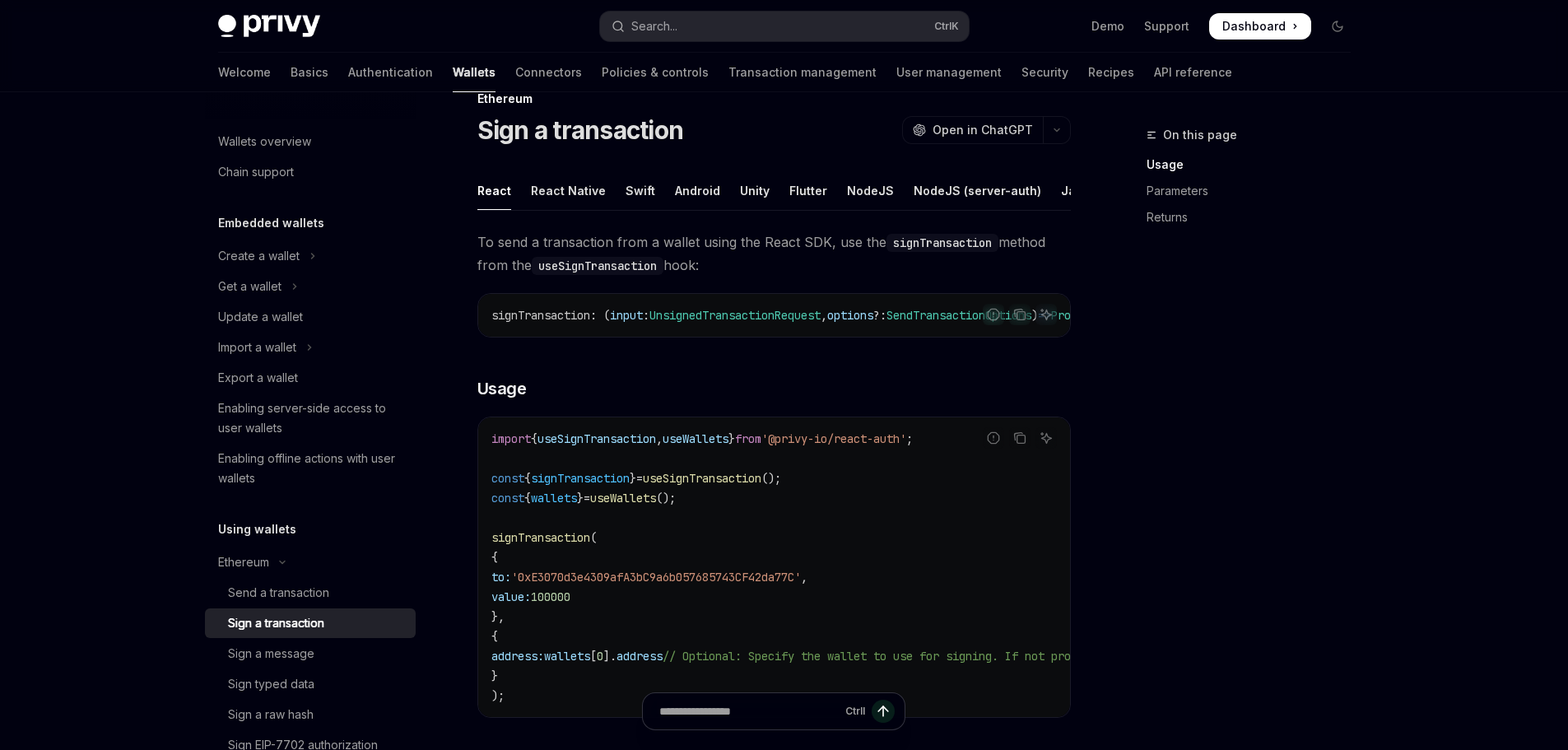
scroll to position [0, 0]
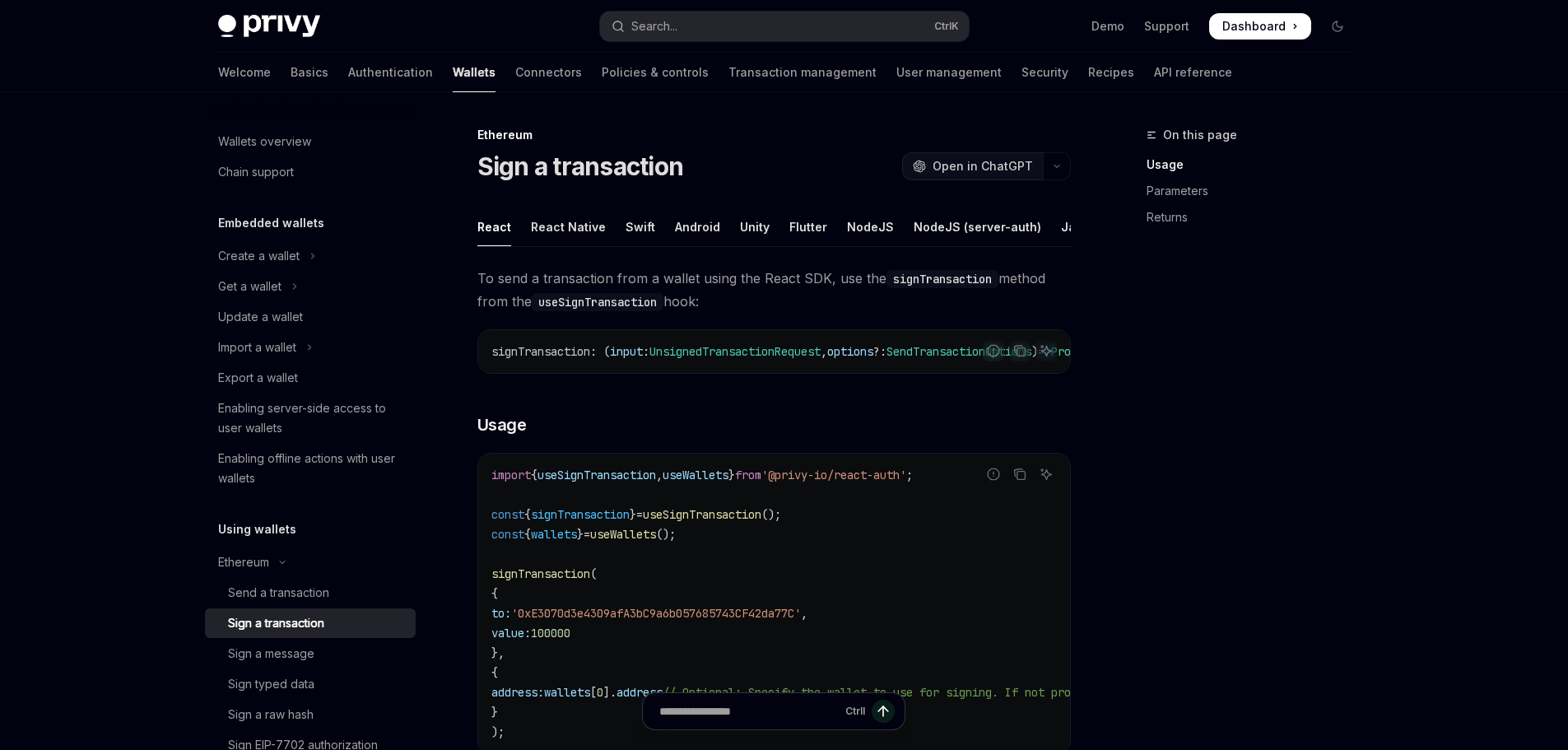
click at [936, 167] on div "OpenAI Open in ChatGPT" at bounding box center [973, 166] width 121 height 17
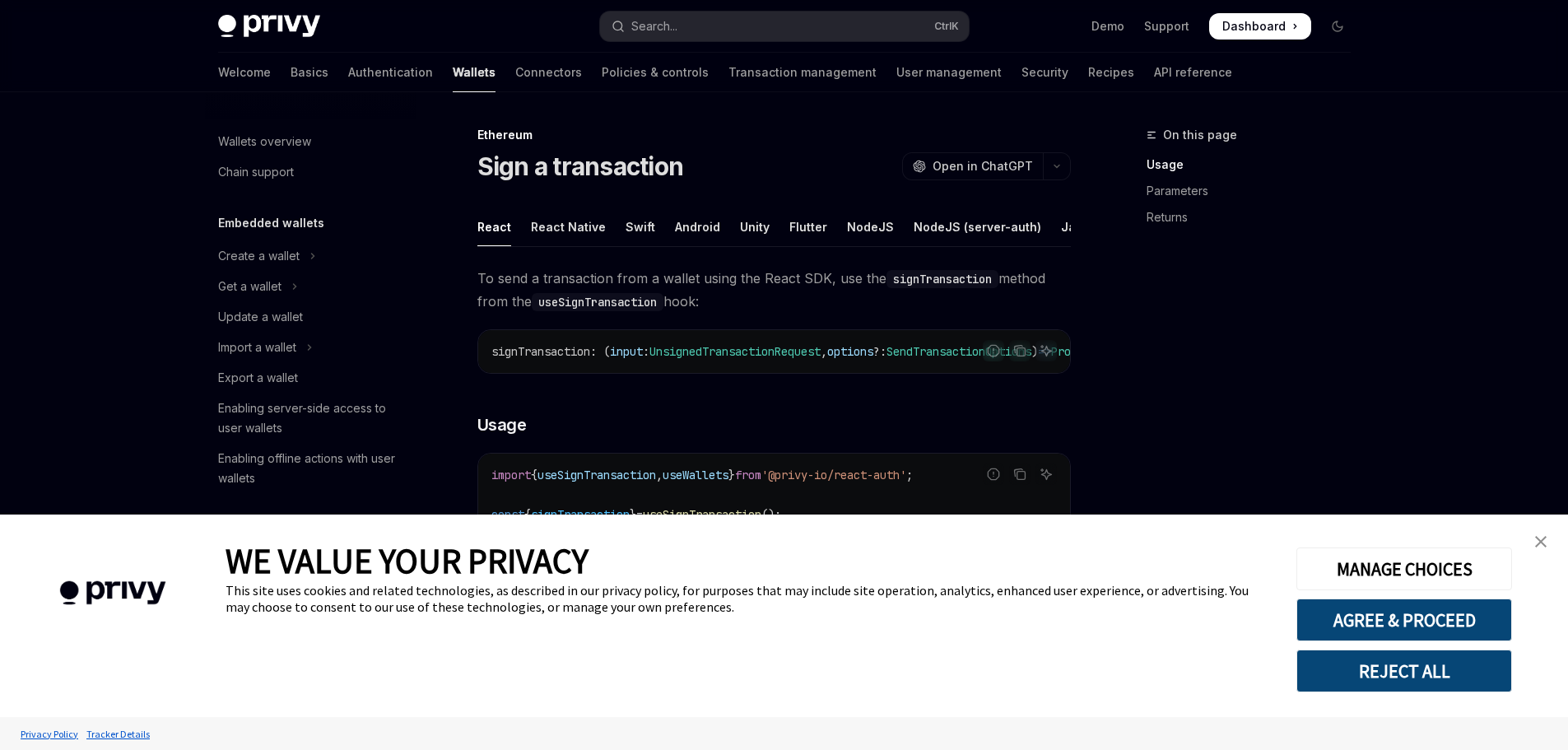
scroll to position [494, 0]
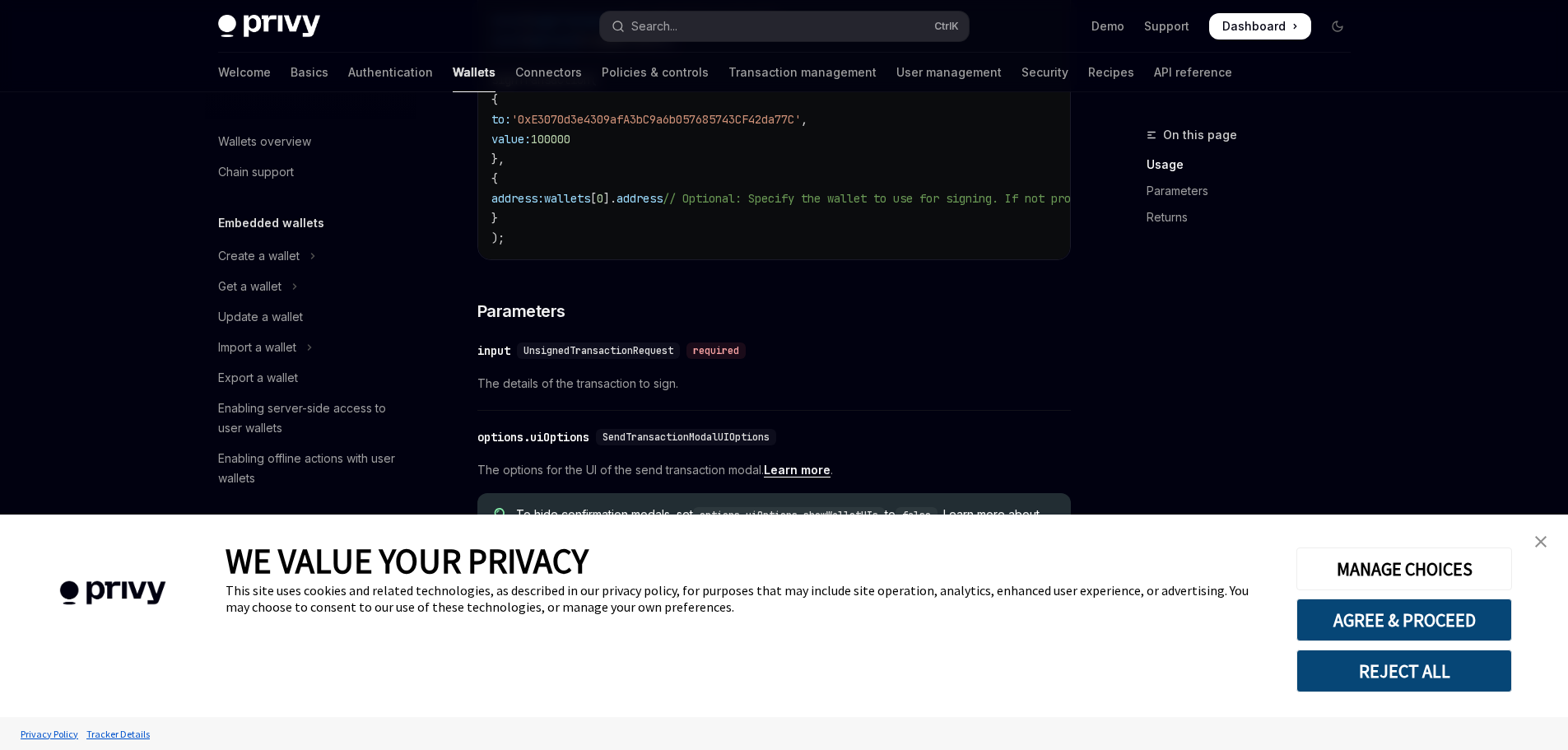
click at [1545, 542] on img "close banner" at bounding box center [1541, 542] width 11 height 11
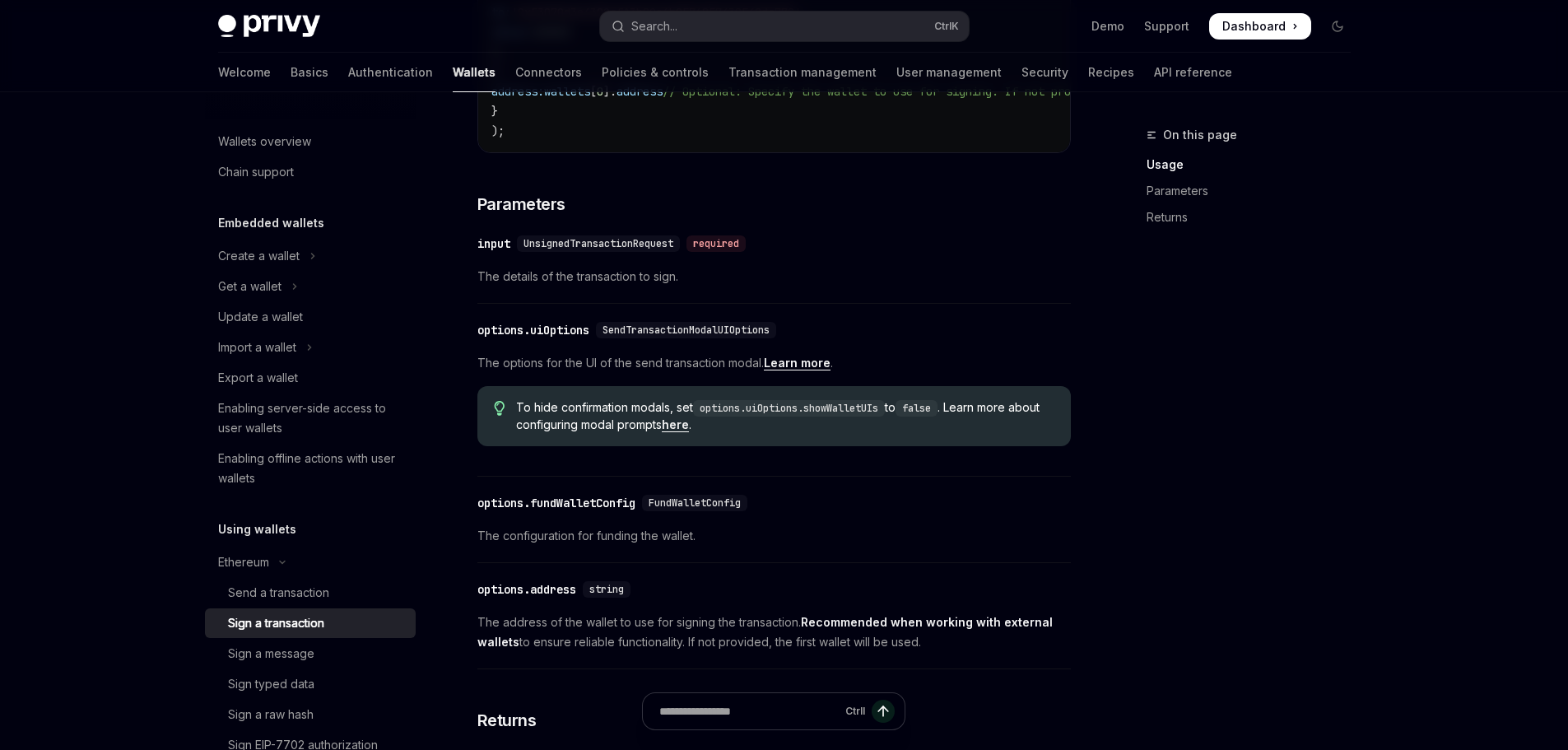
scroll to position [658, 0]
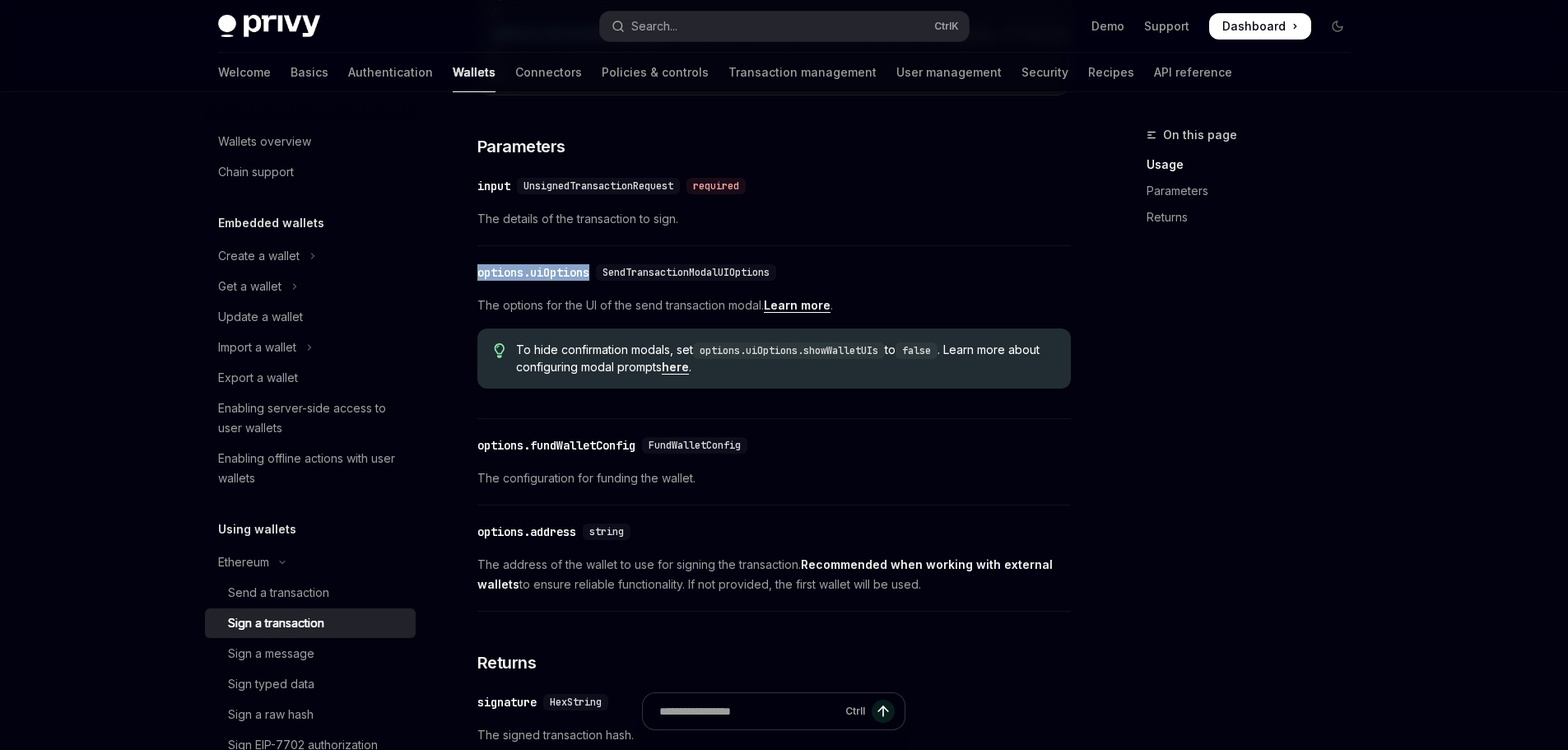
drag, startPoint x: 469, startPoint y: 292, endPoint x: 594, endPoint y: 300, distance: 125.3
click at [594, 300] on div "Ethereum Sign a transaction OpenAI Open in ChatGPT OpenAI Open in ChatGPT React…" at bounding box center [620, 251] width 909 height 1569
click at [492, 315] on span "The options for the UI of the send transaction modal. Learn more ." at bounding box center [774, 304] width 593 height 20
drag, startPoint x: 492, startPoint y: 333, endPoint x: 747, endPoint y: 333, distance: 255.0
click at [747, 315] on span "The options for the UI of the send transaction modal. Learn more ." at bounding box center [774, 304] width 593 height 20
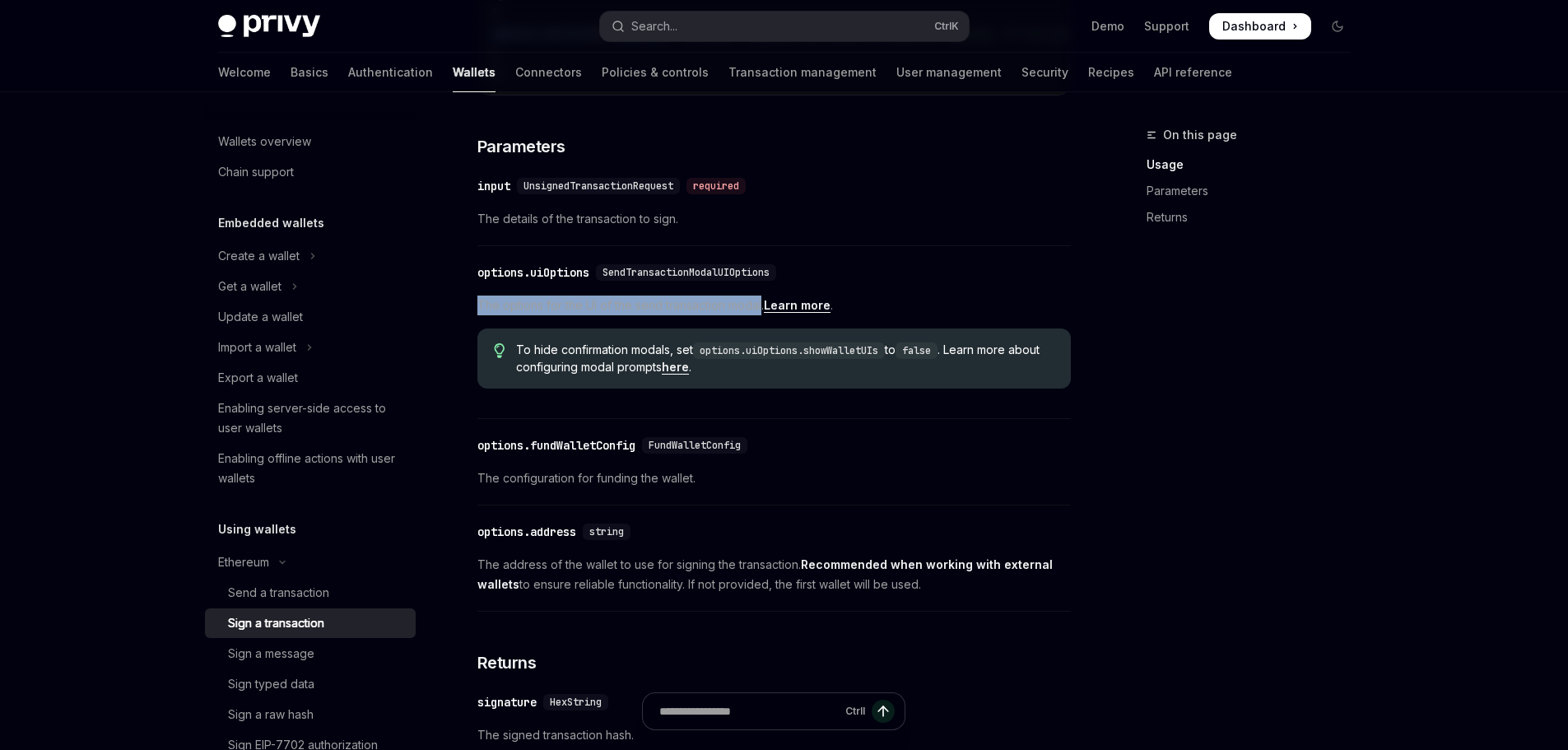
click at [747, 315] on span "The options for the UI of the send transaction modal. Learn more ." at bounding box center [774, 304] width 593 height 20
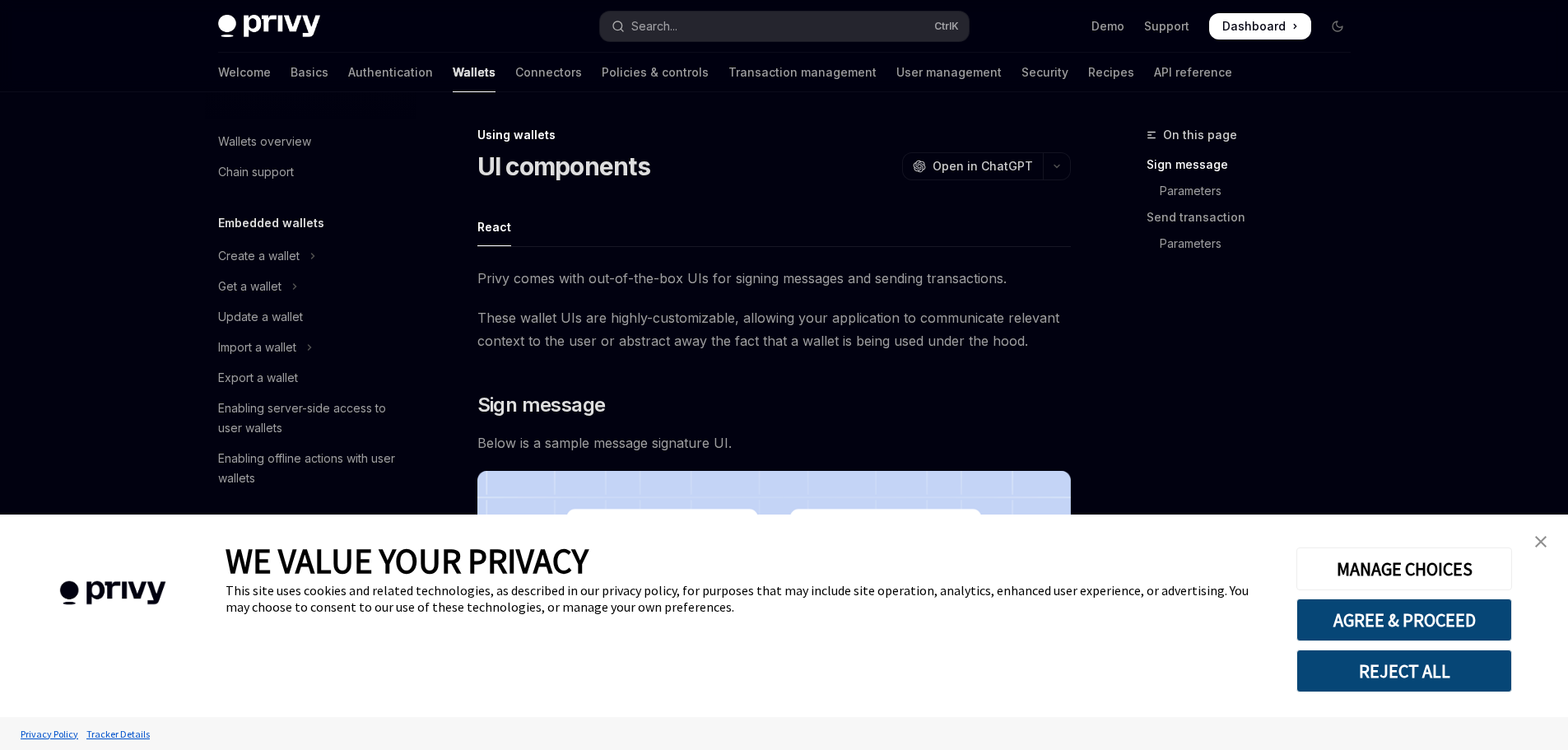
type textarea "*"
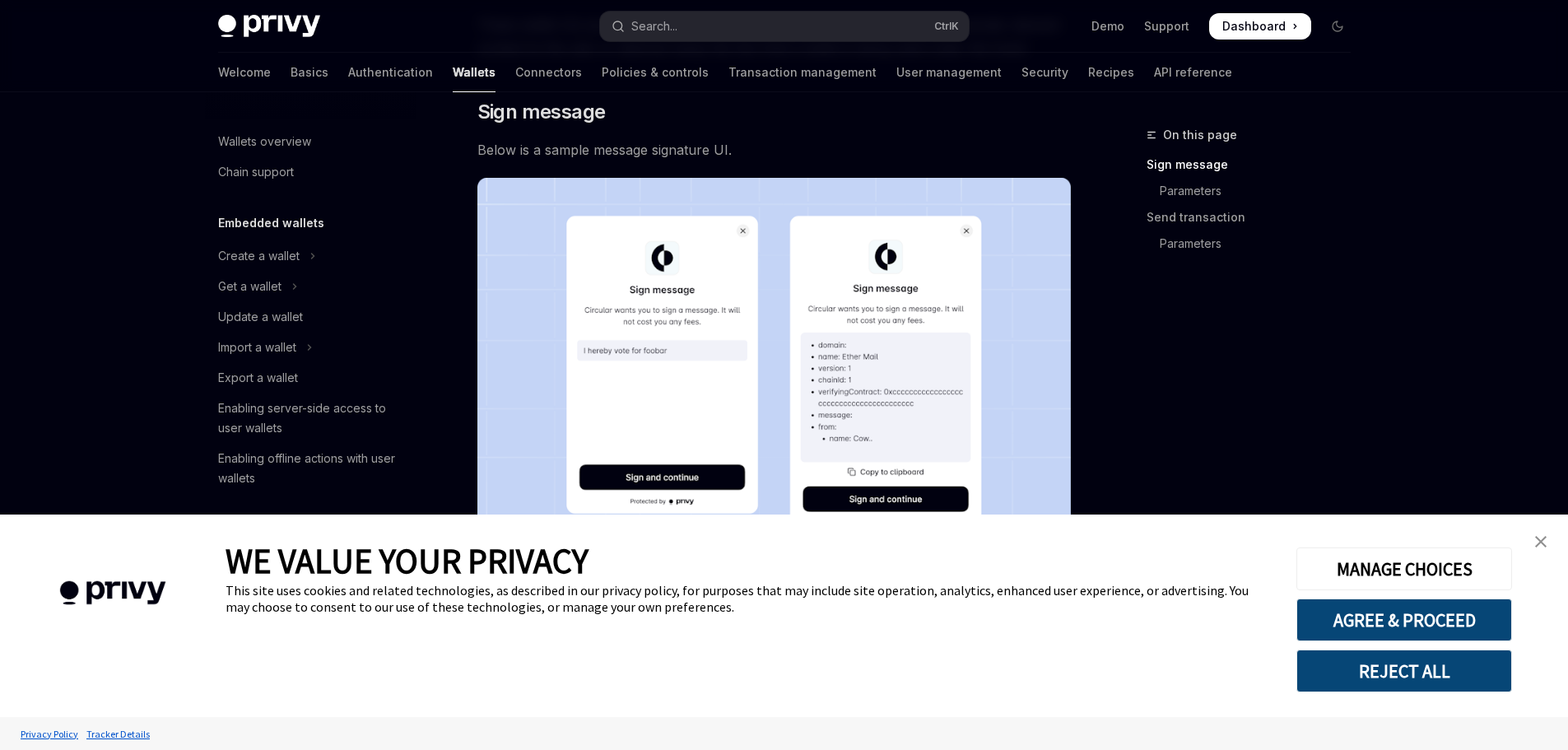
scroll to position [329, 0]
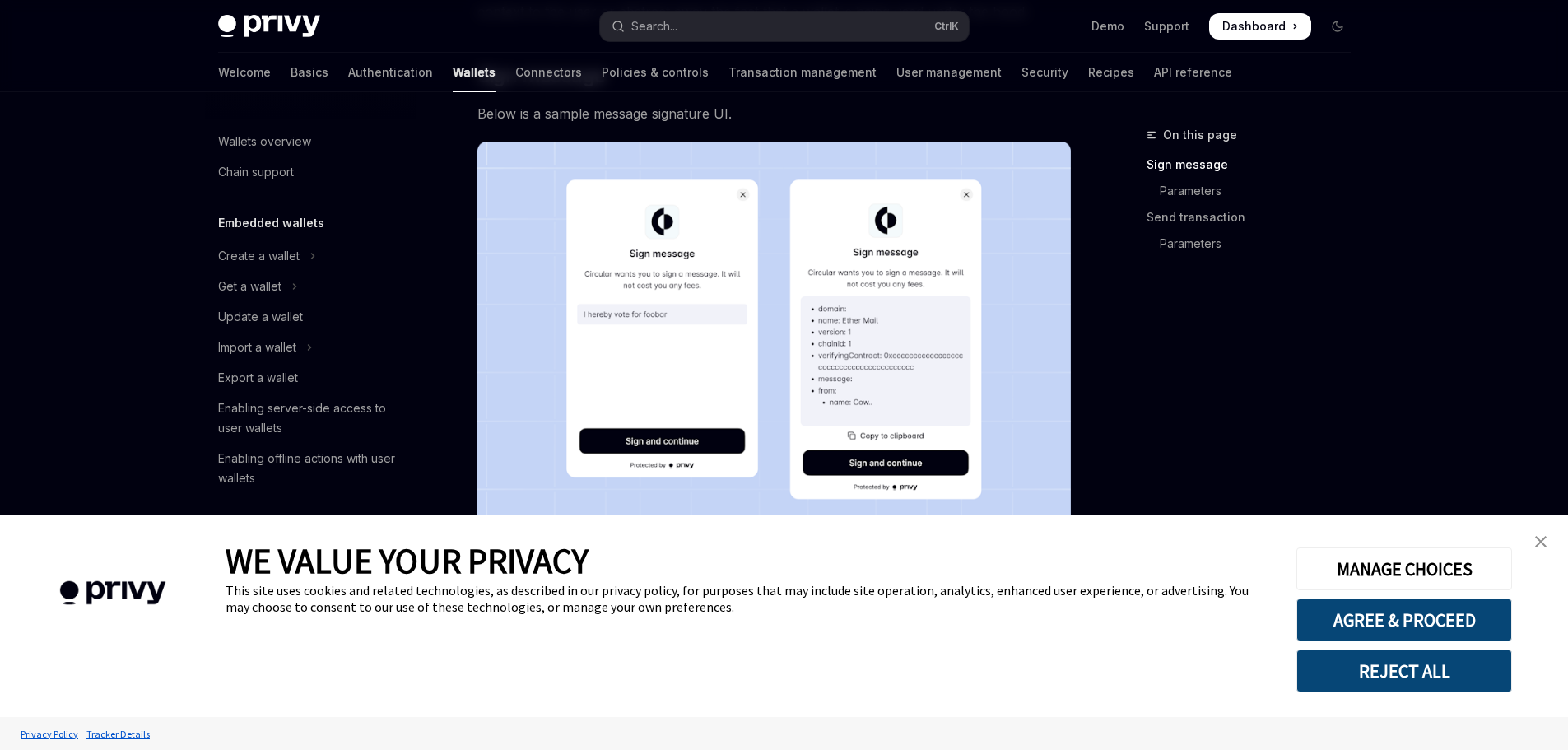
click at [1547, 541] on link "close banner" at bounding box center [1541, 541] width 33 height 33
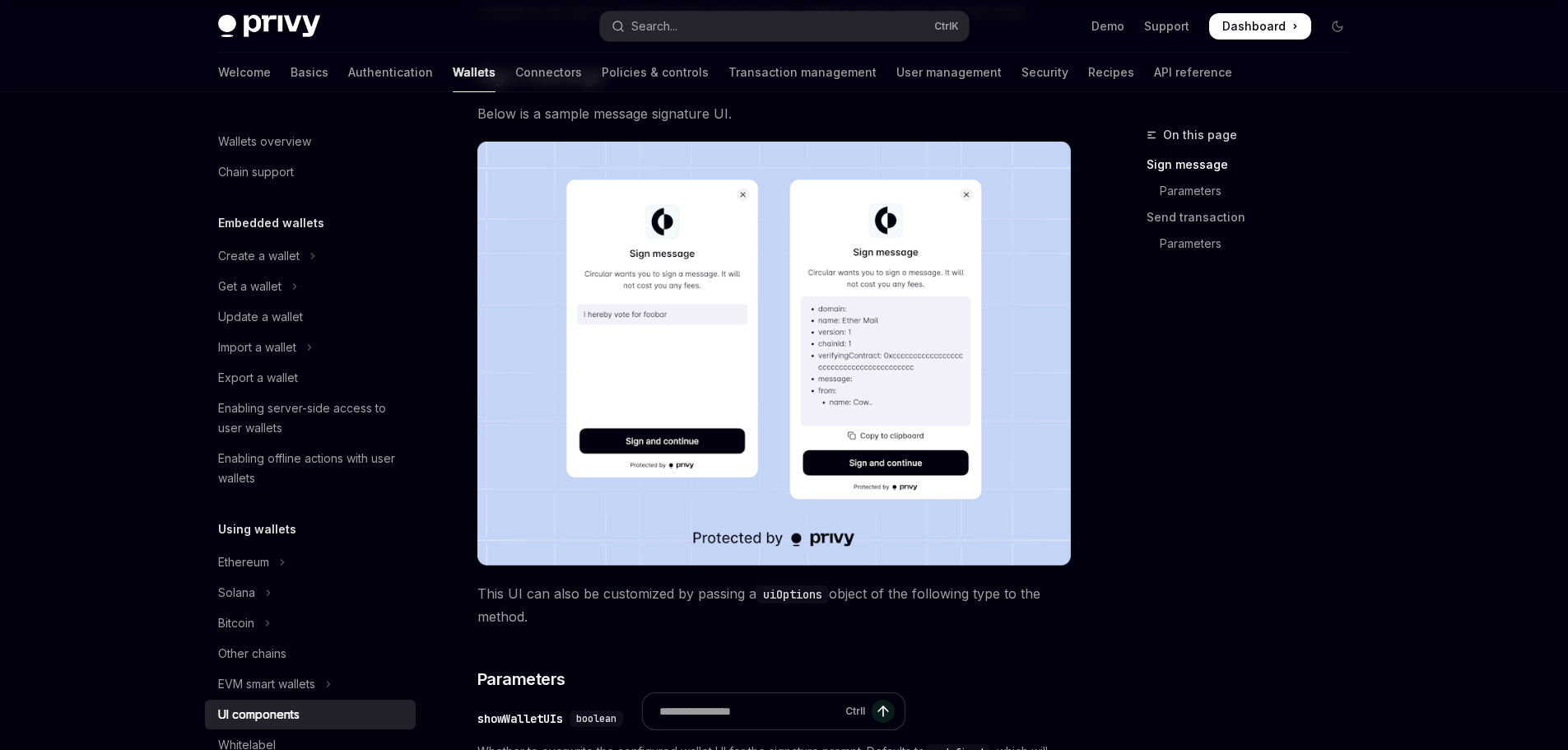
scroll to position [741, 0]
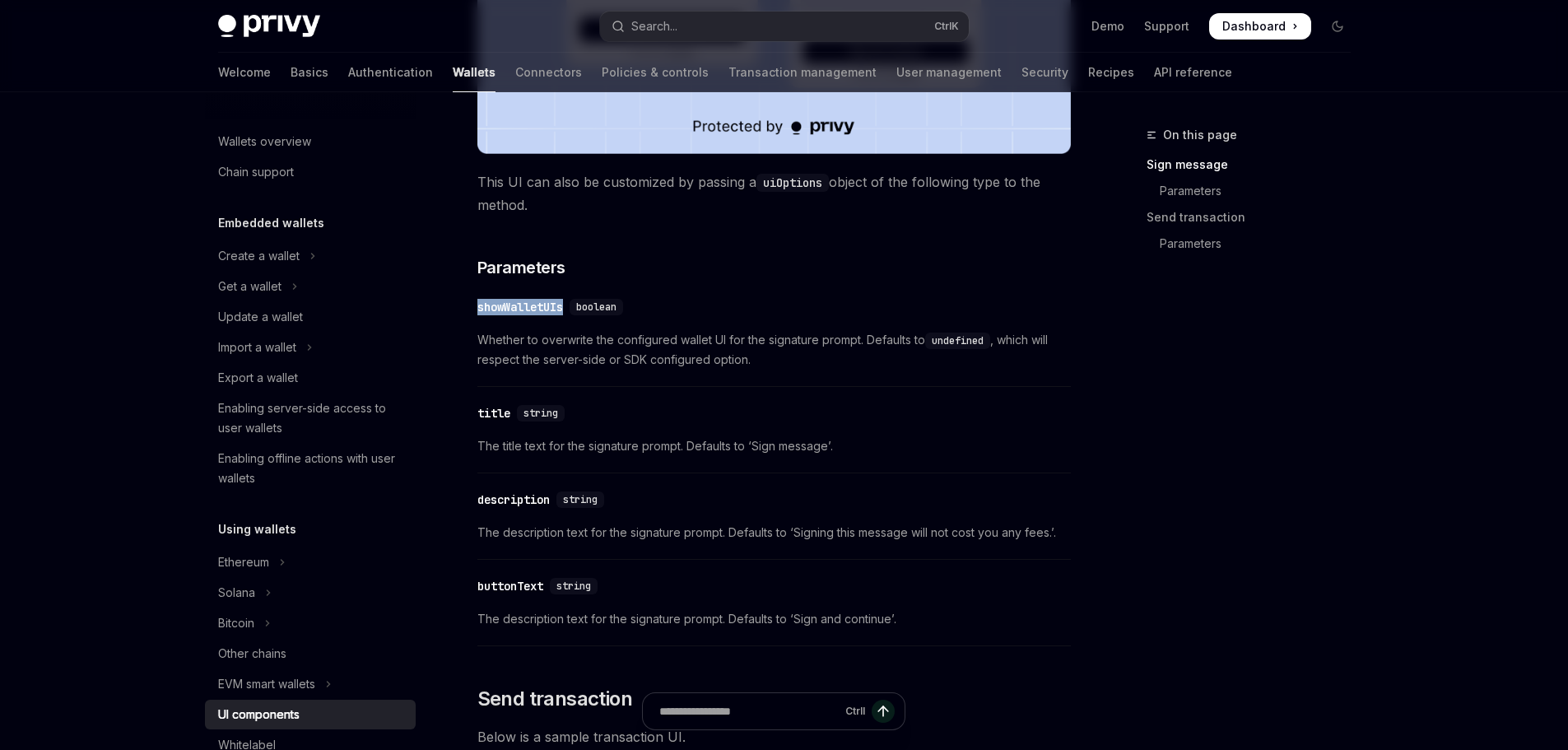
drag, startPoint x: 471, startPoint y: 305, endPoint x: 574, endPoint y: 329, distance: 105.8
click at [595, 354] on span "Whether to overwrite the configured wallet UI for the signature prompt. Default…" at bounding box center [774, 349] width 593 height 39
click at [501, 342] on span "Whether to overwrite the configured wallet UI for the signature prompt. Default…" at bounding box center [774, 349] width 593 height 39
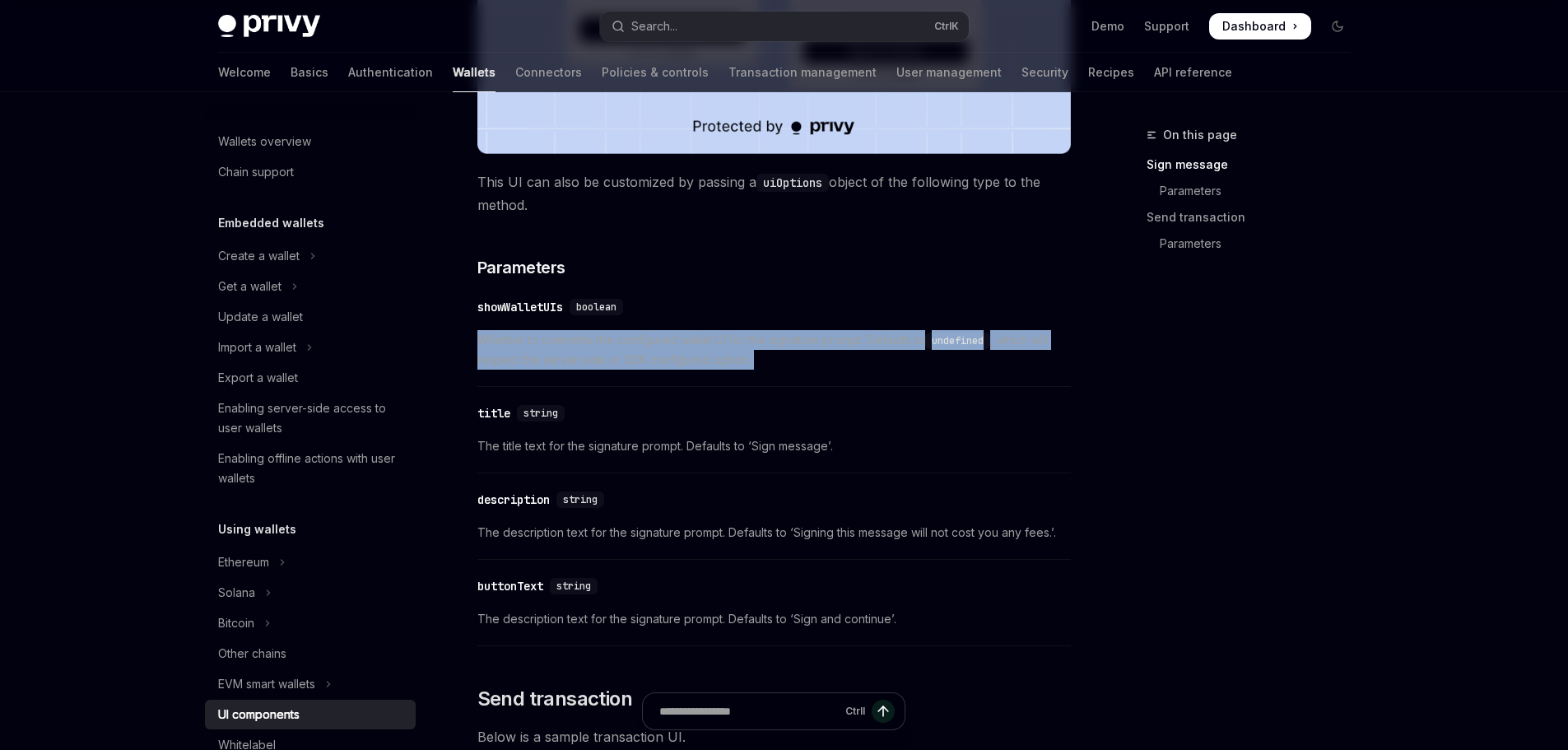
drag, startPoint x: 501, startPoint y: 342, endPoint x: 823, endPoint y: 357, distance: 322.3
click at [812, 358] on span "Whether to overwrite the configured wallet UI for the signature prompt. Default…" at bounding box center [774, 349] width 593 height 39
click at [851, 357] on span "Whether to overwrite the configured wallet UI for the signature prompt. Default…" at bounding box center [774, 349] width 593 height 39
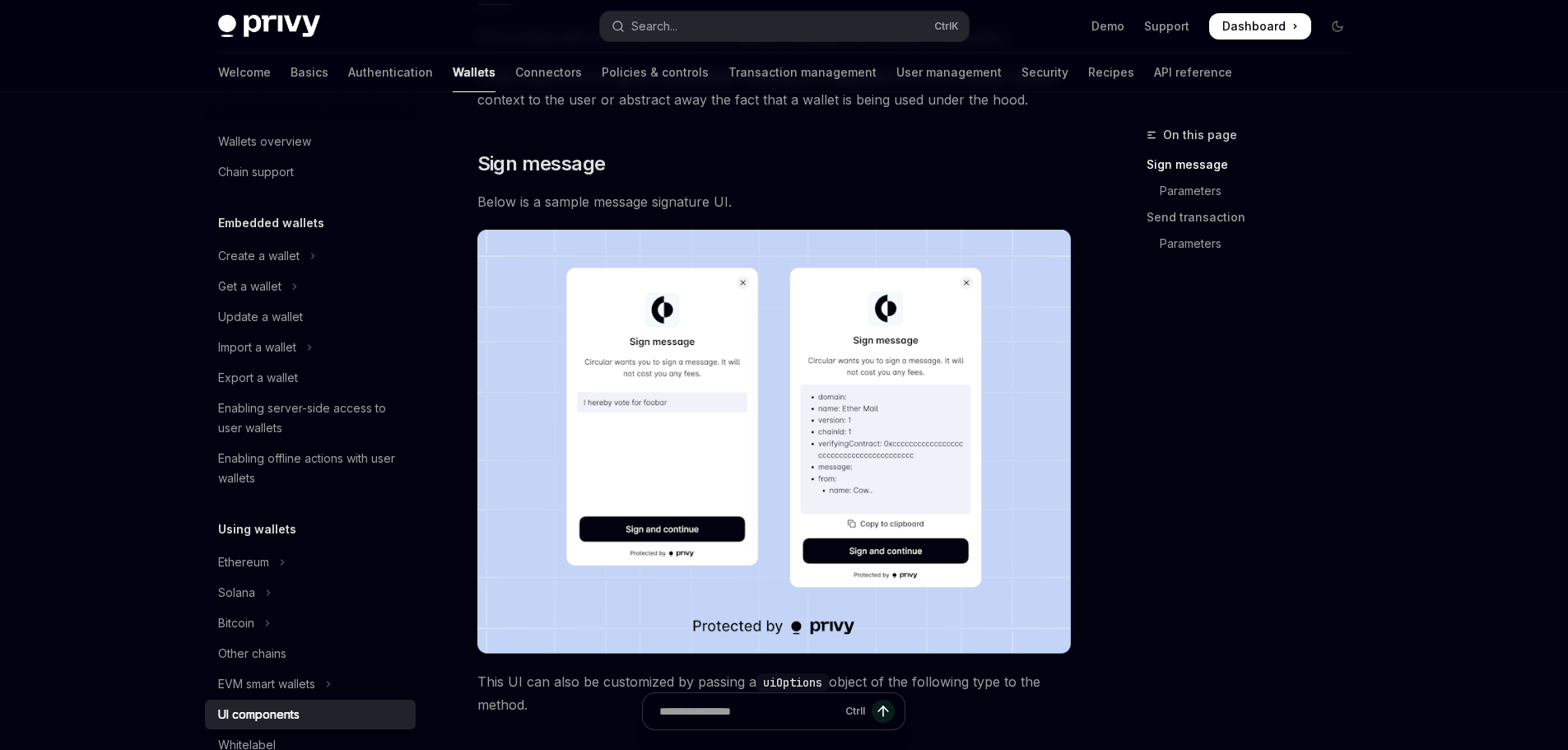
scroll to position [0, 0]
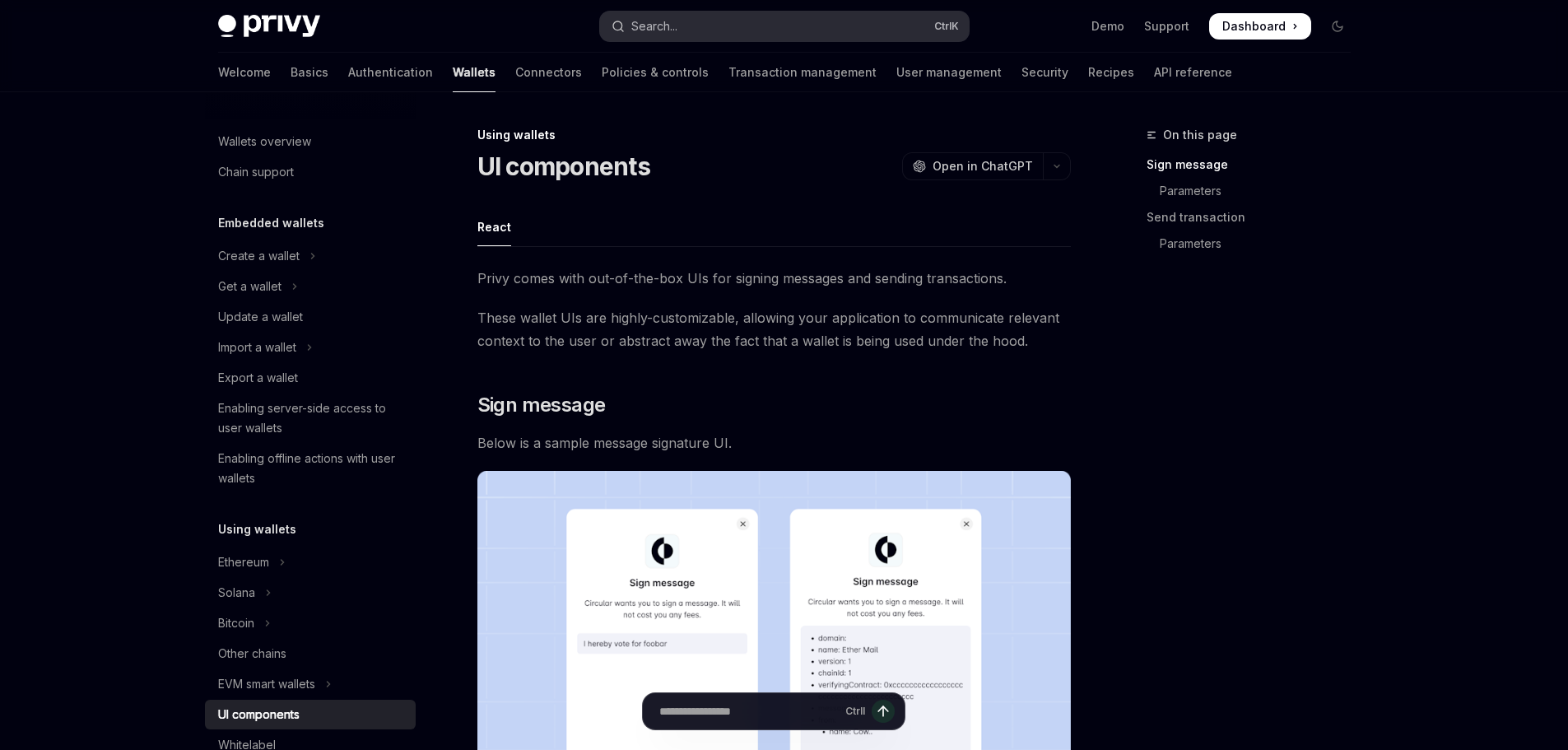
click at [710, 21] on button "Search... Ctrl K" at bounding box center [784, 26] width 369 height 30
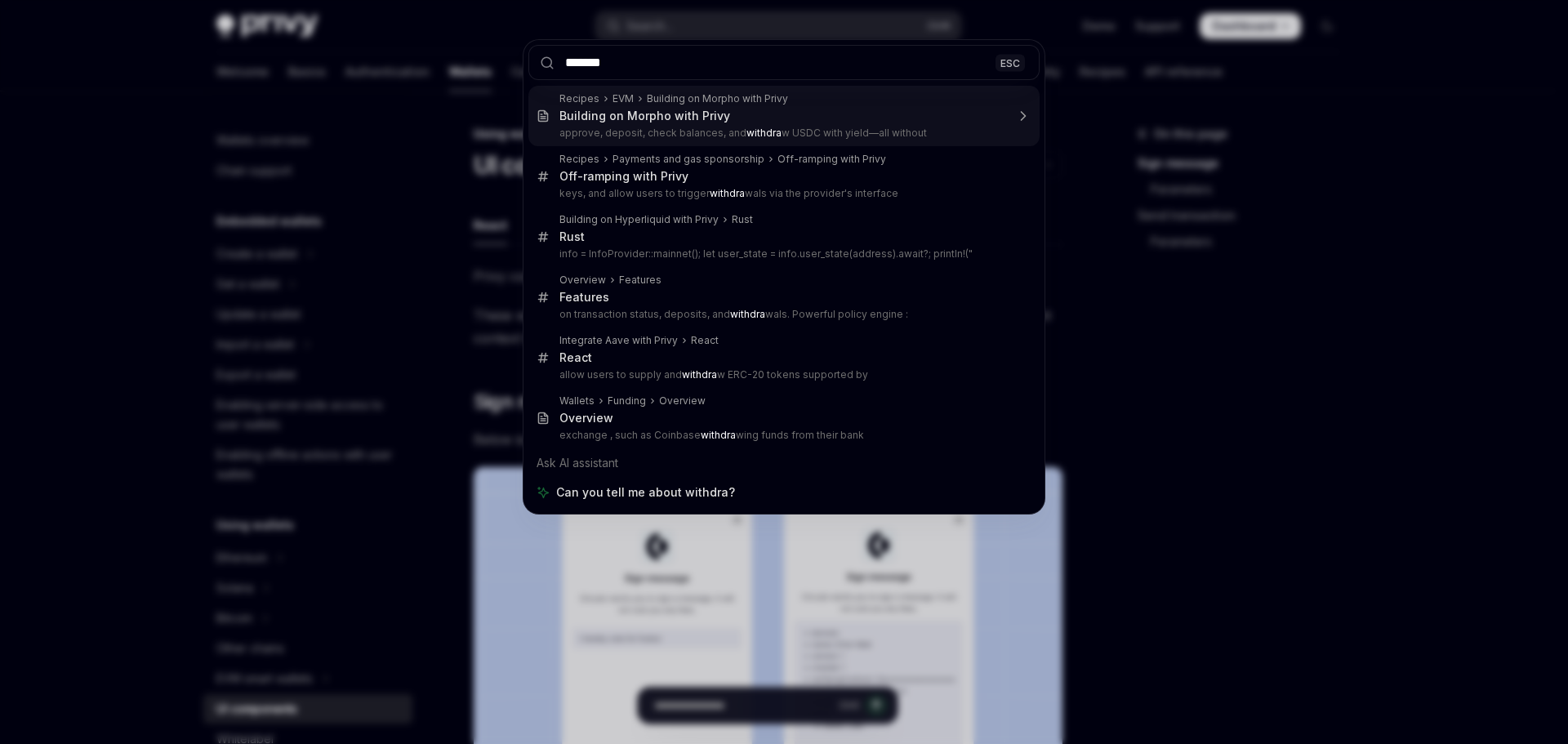
type input "********"
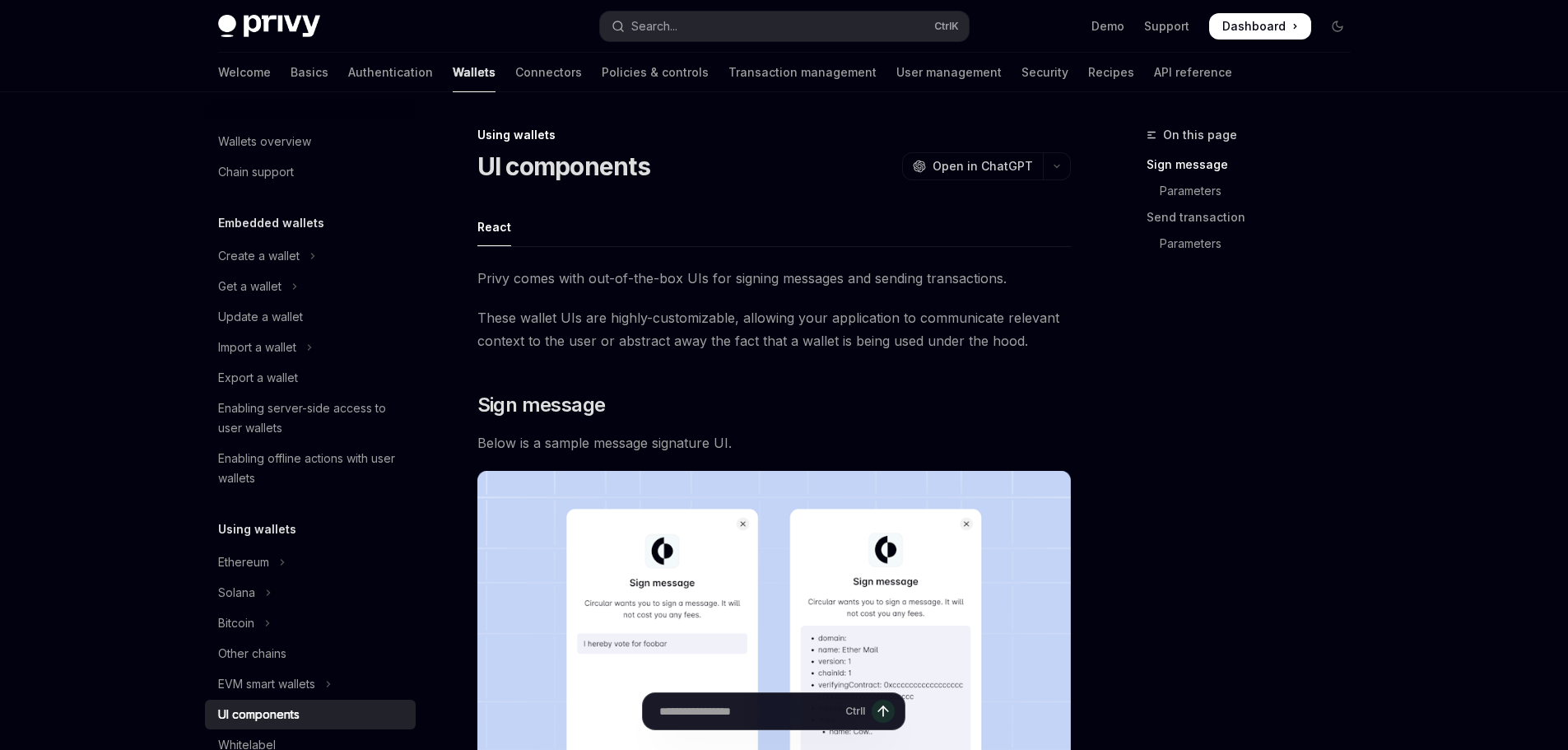
type textarea "*"
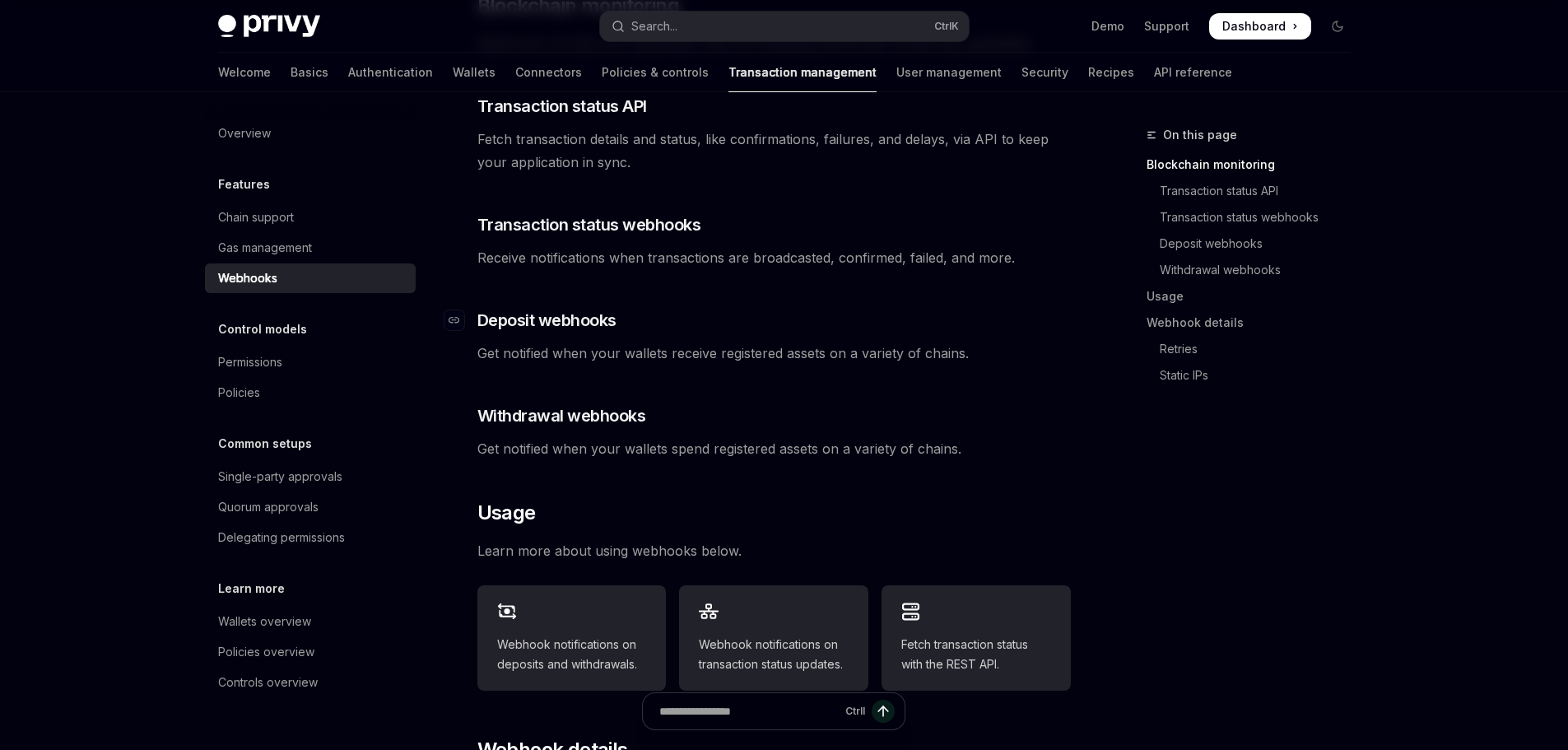
scroll to position [17, 0]
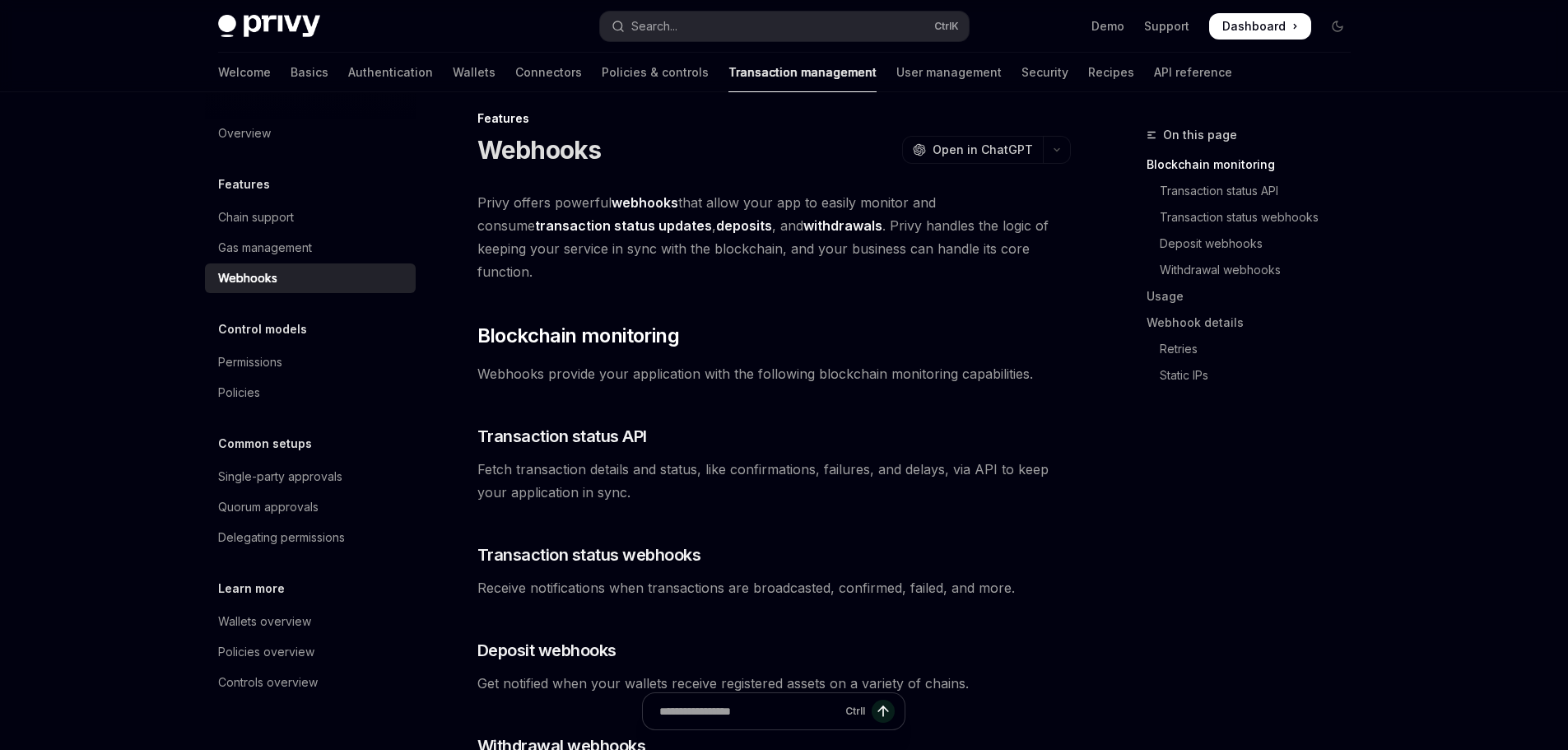
click at [490, 204] on span "Privy offers powerful webhooks that allow your app to easily monitor and consum…" at bounding box center [774, 236] width 593 height 92
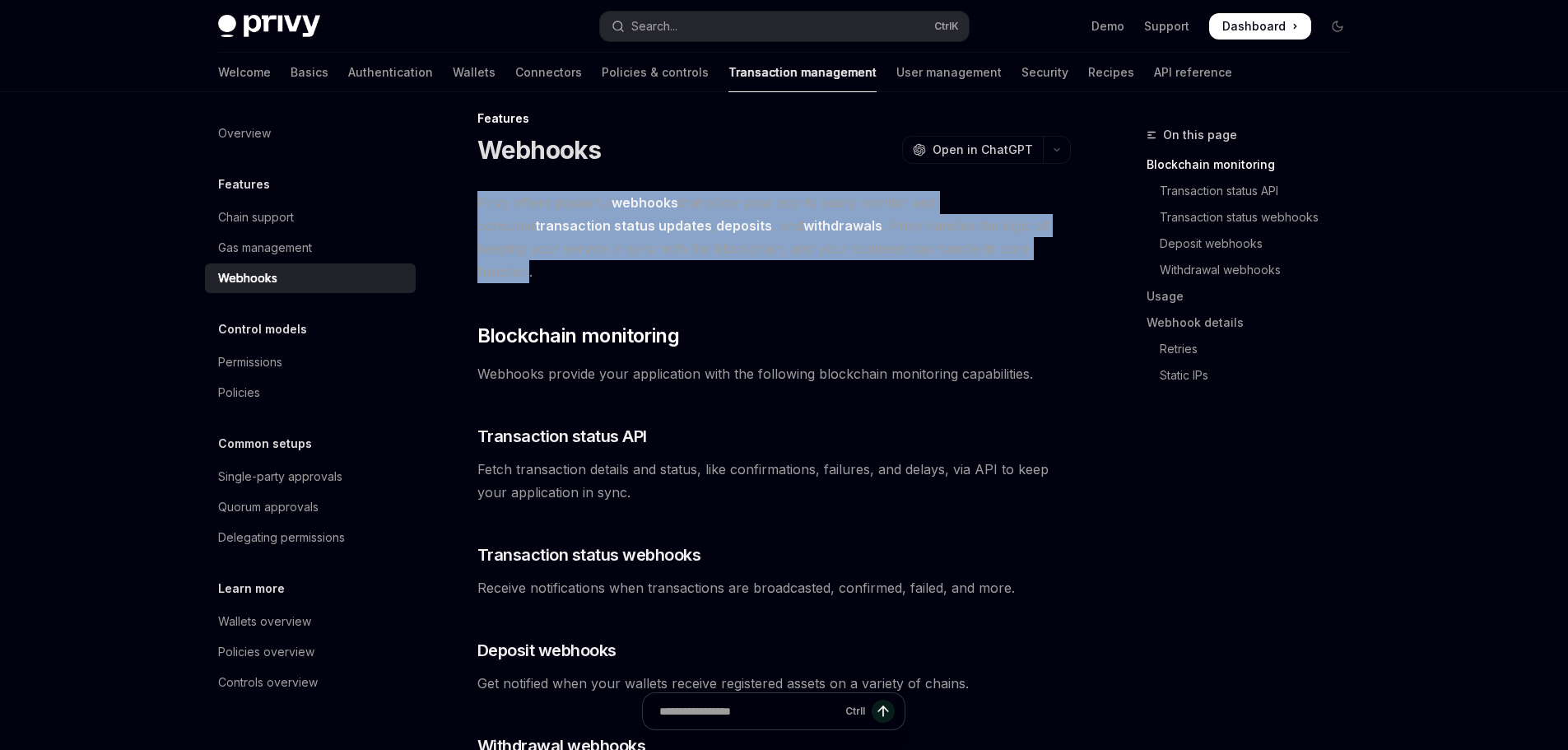
drag, startPoint x: 490, startPoint y: 204, endPoint x: 877, endPoint y: 246, distance: 389.3
click at [877, 246] on span "Privy offers powerful webhooks that allow your app to easily monitor and consum…" at bounding box center [774, 236] width 593 height 92
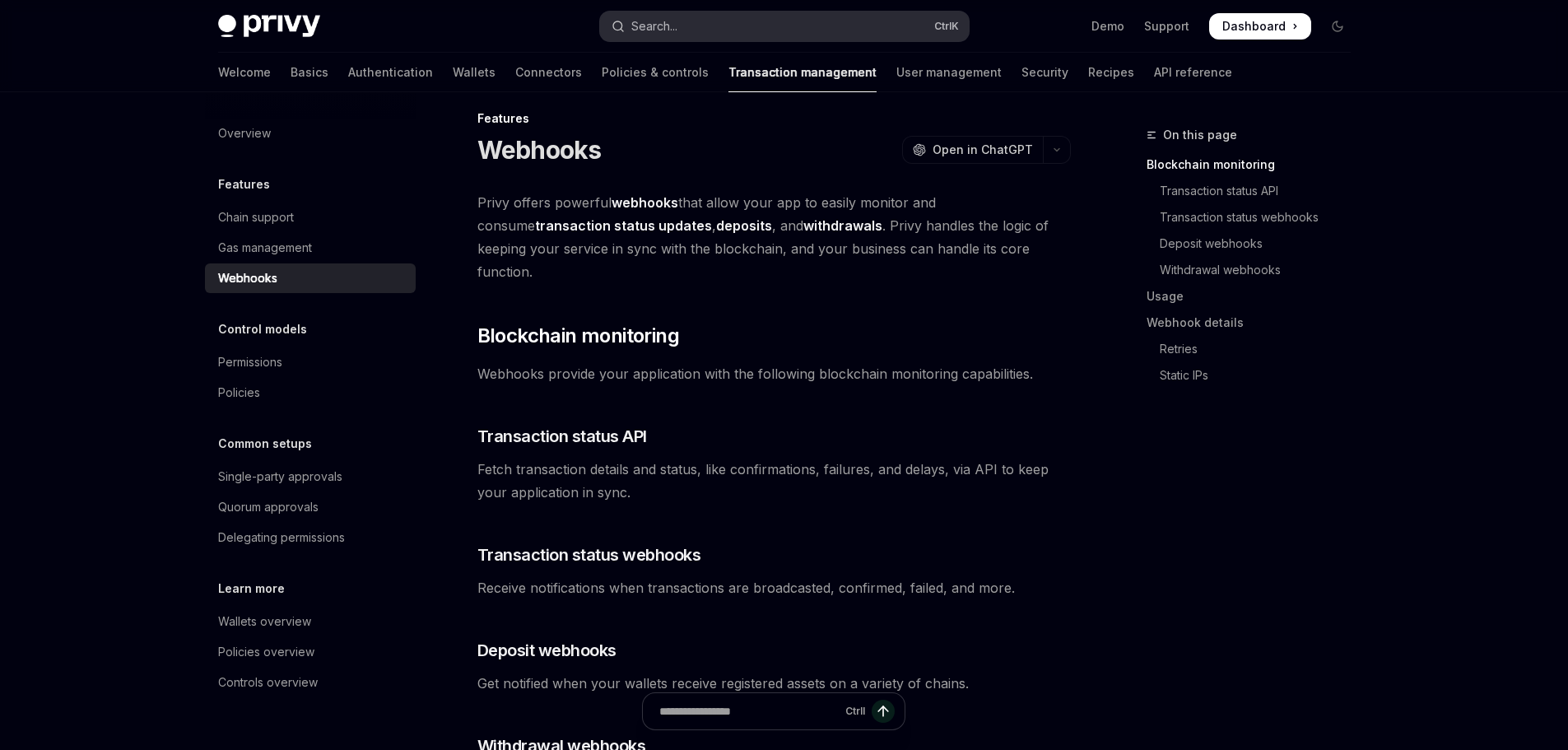
click at [776, 37] on button "Search... Ctrl K" at bounding box center [784, 26] width 369 height 30
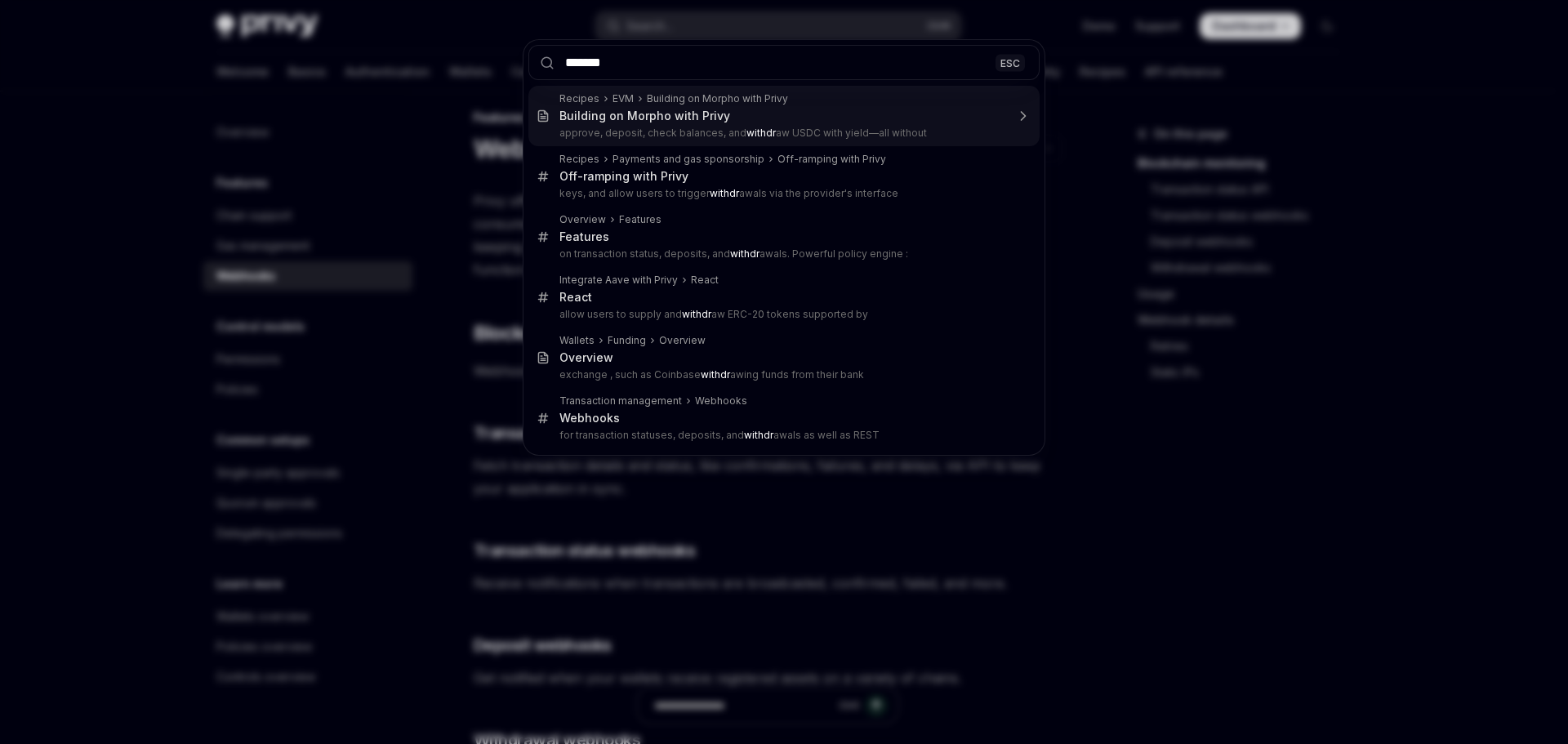
type input "********"
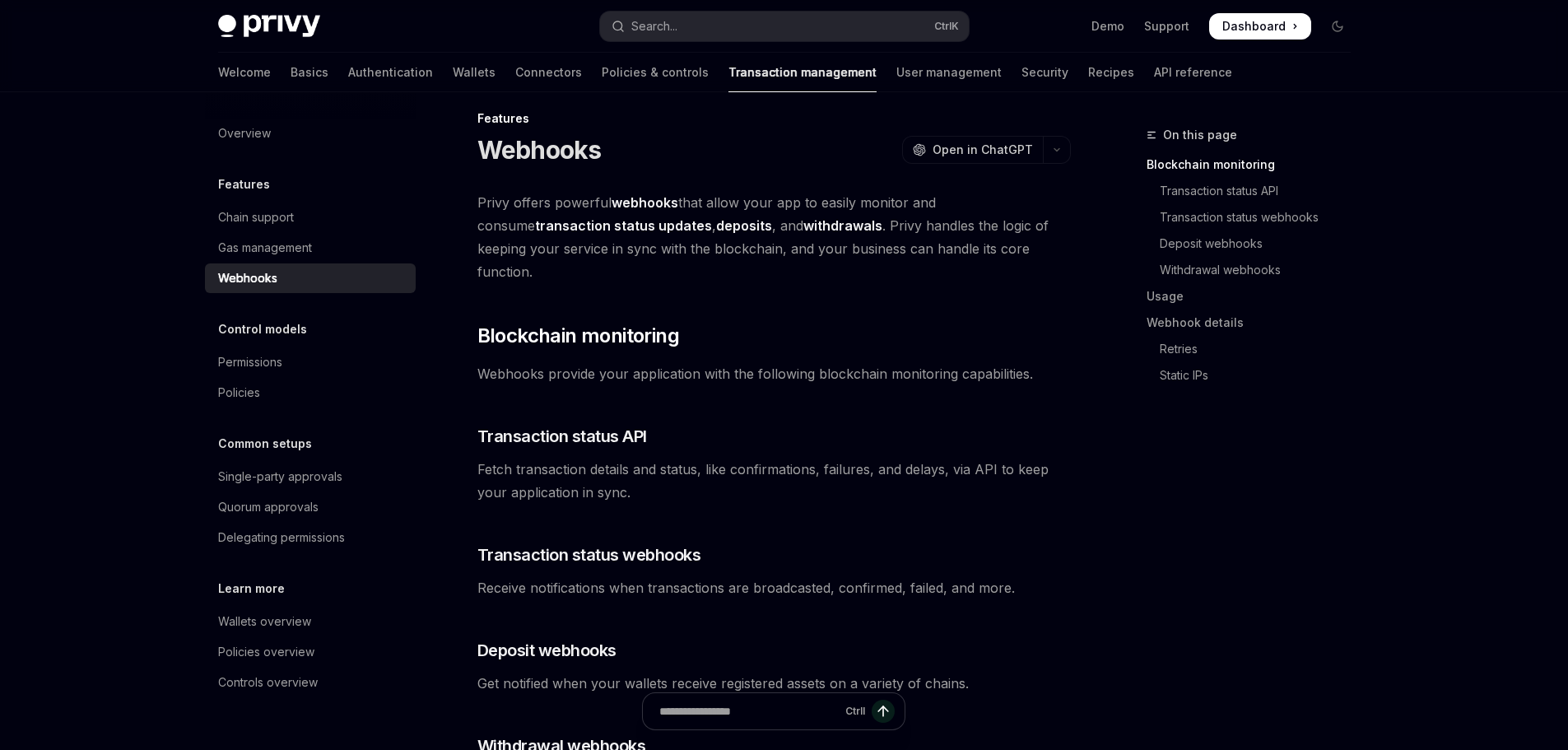
type textarea "*"
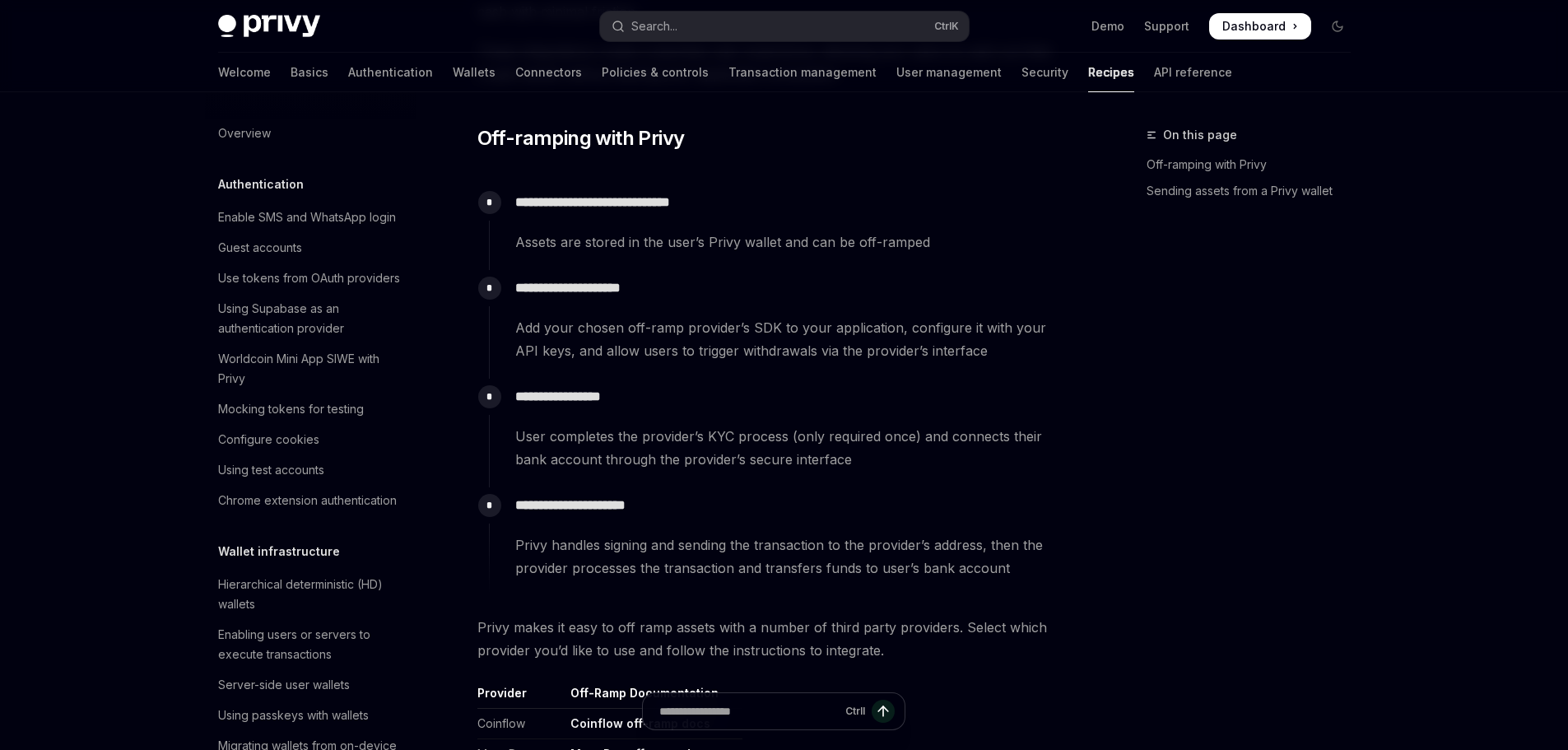
scroll to position [1344, 0]
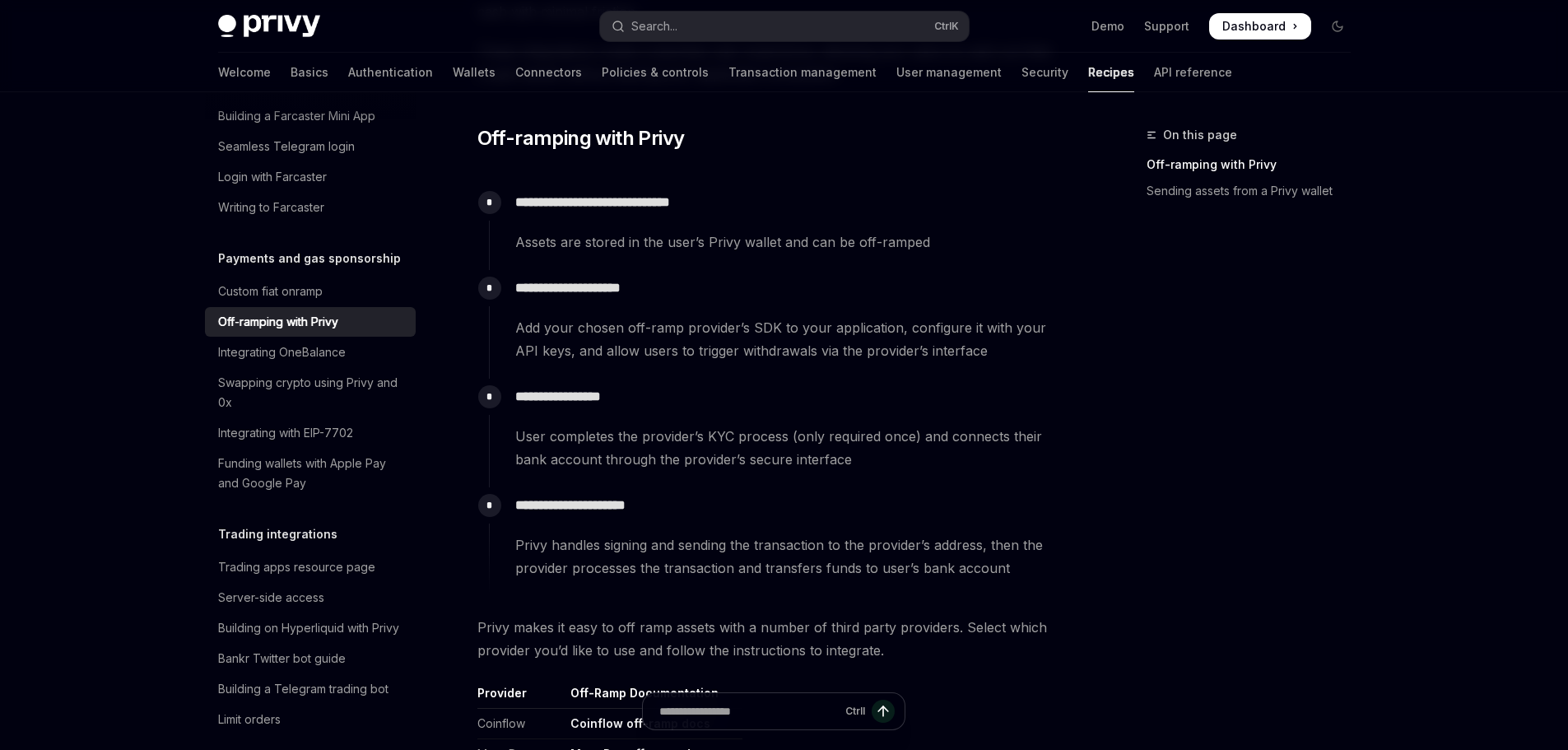
click at [534, 247] on span "Assets are stored in the user’s Privy wallet and can be off-ramped" at bounding box center [793, 242] width 555 height 23
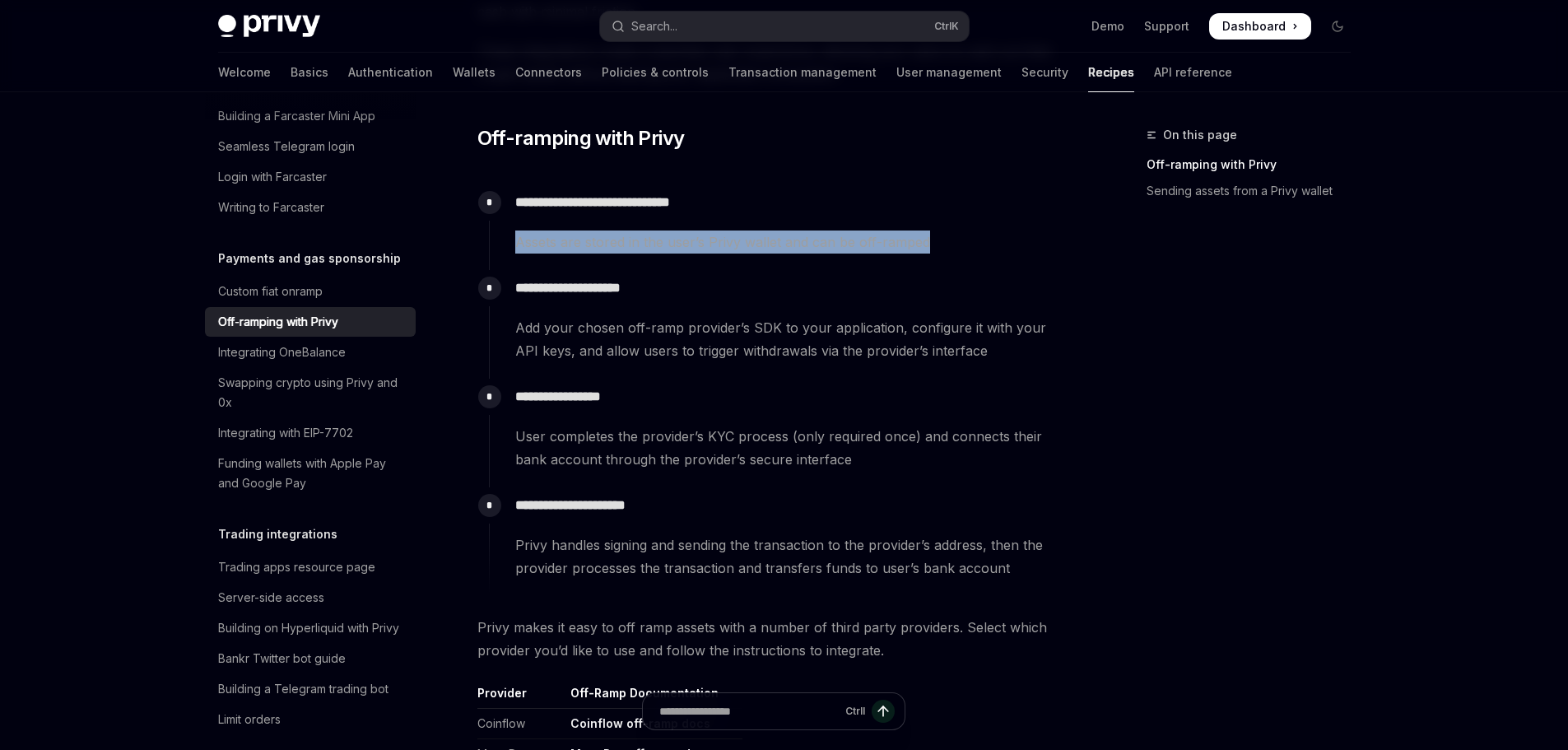
drag, startPoint x: 534, startPoint y: 247, endPoint x: 900, endPoint y: 247, distance: 366.0
click at [900, 247] on span "Assets are stored in the user’s Privy wallet and can be off-ramped" at bounding box center [793, 242] width 555 height 23
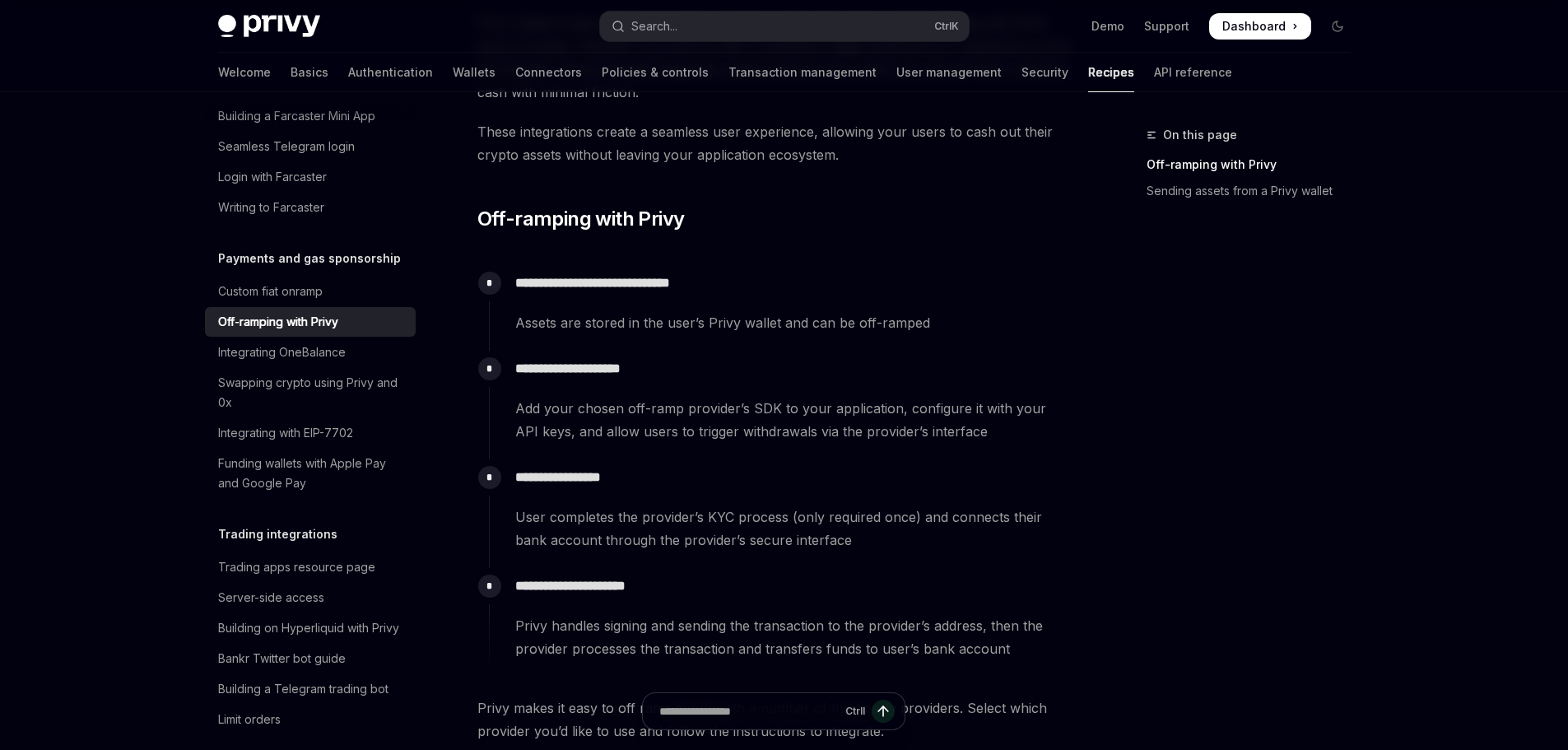
scroll to position [219, 0]
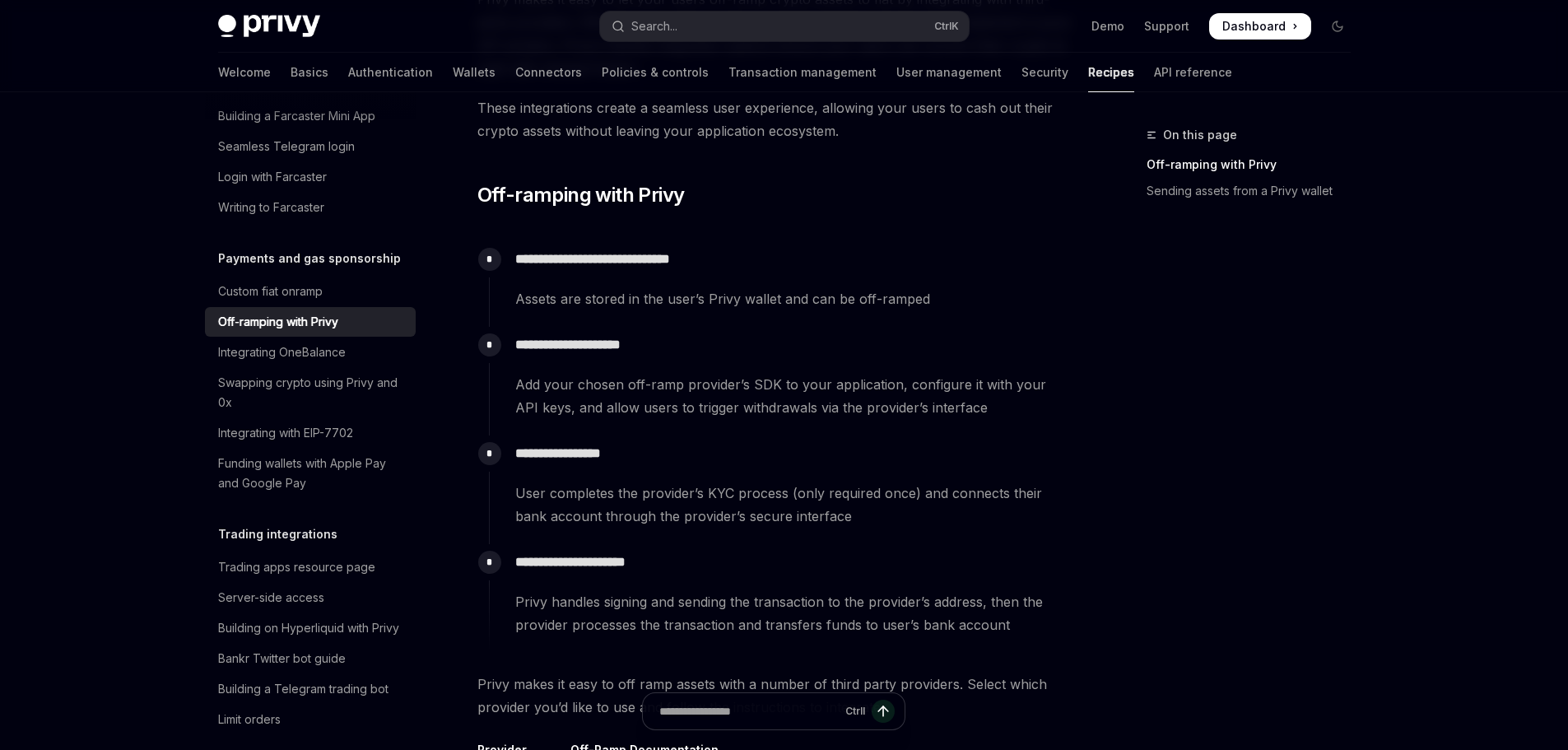
click at [520, 260] on p "**********" at bounding box center [793, 259] width 555 height 23
drag, startPoint x: 520, startPoint y: 260, endPoint x: 727, endPoint y: 266, distance: 207.1
click at [727, 266] on p "**********" at bounding box center [793, 259] width 555 height 23
click at [528, 298] on span "Assets are stored in the user’s Privy wallet and can be off-ramped" at bounding box center [793, 299] width 555 height 23
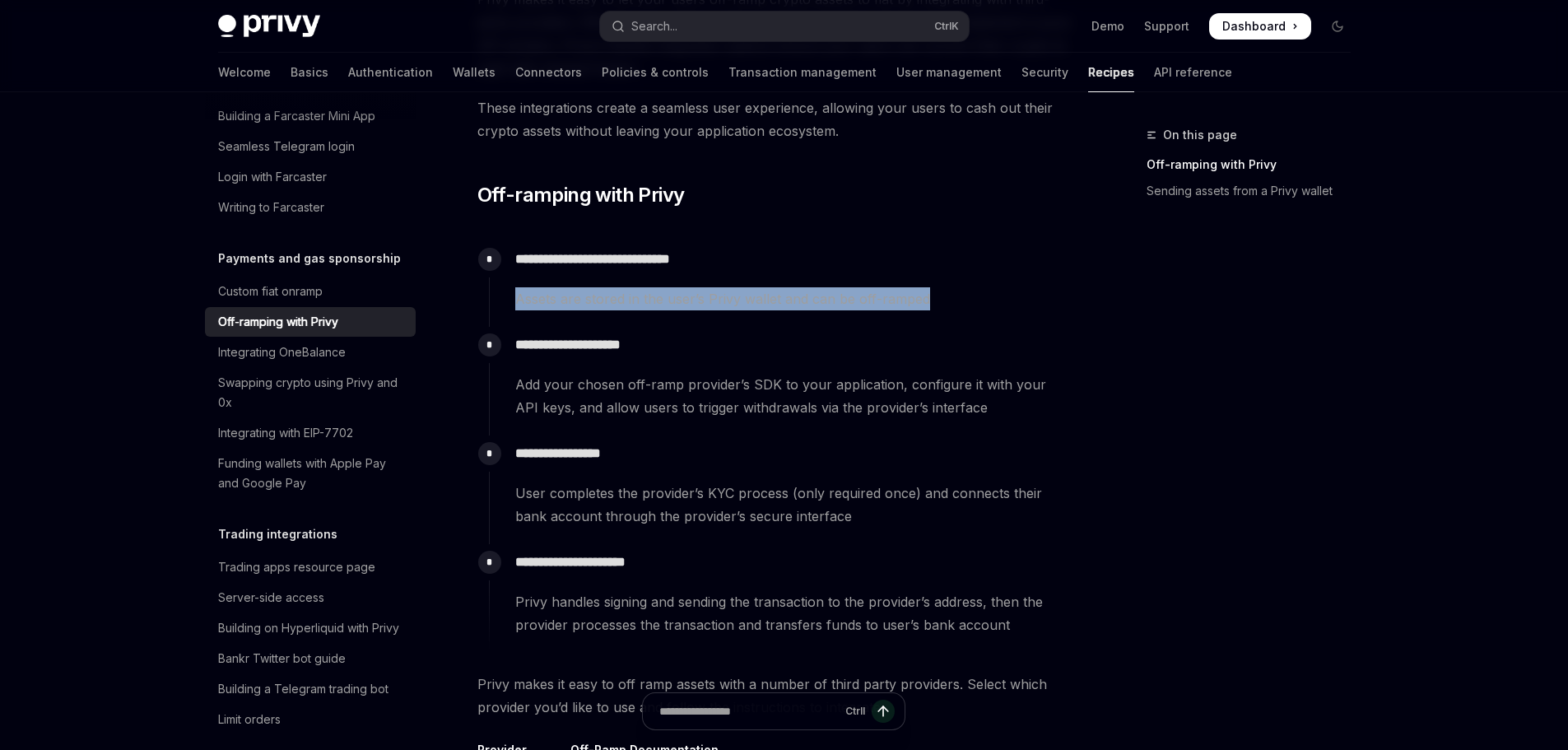
drag, startPoint x: 528, startPoint y: 298, endPoint x: 909, endPoint y: 304, distance: 381.0
click at [909, 304] on span "Assets are stored in the user’s Privy wallet and can be off-ramped" at bounding box center [793, 299] width 555 height 23
click at [676, 296] on span "Assets are stored in the user’s Privy wallet and can be off-ramped" at bounding box center [793, 299] width 555 height 23
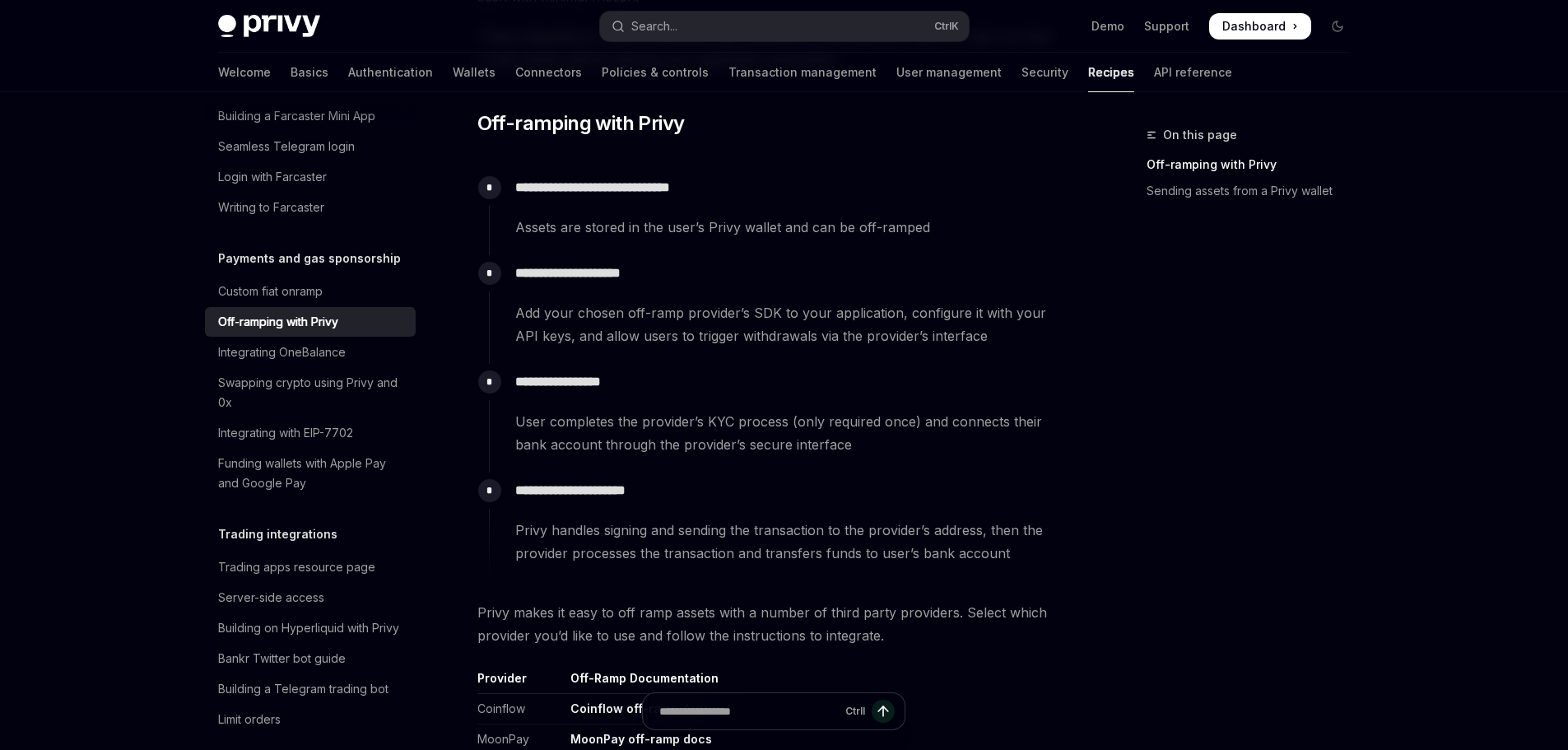
scroll to position [302, 0]
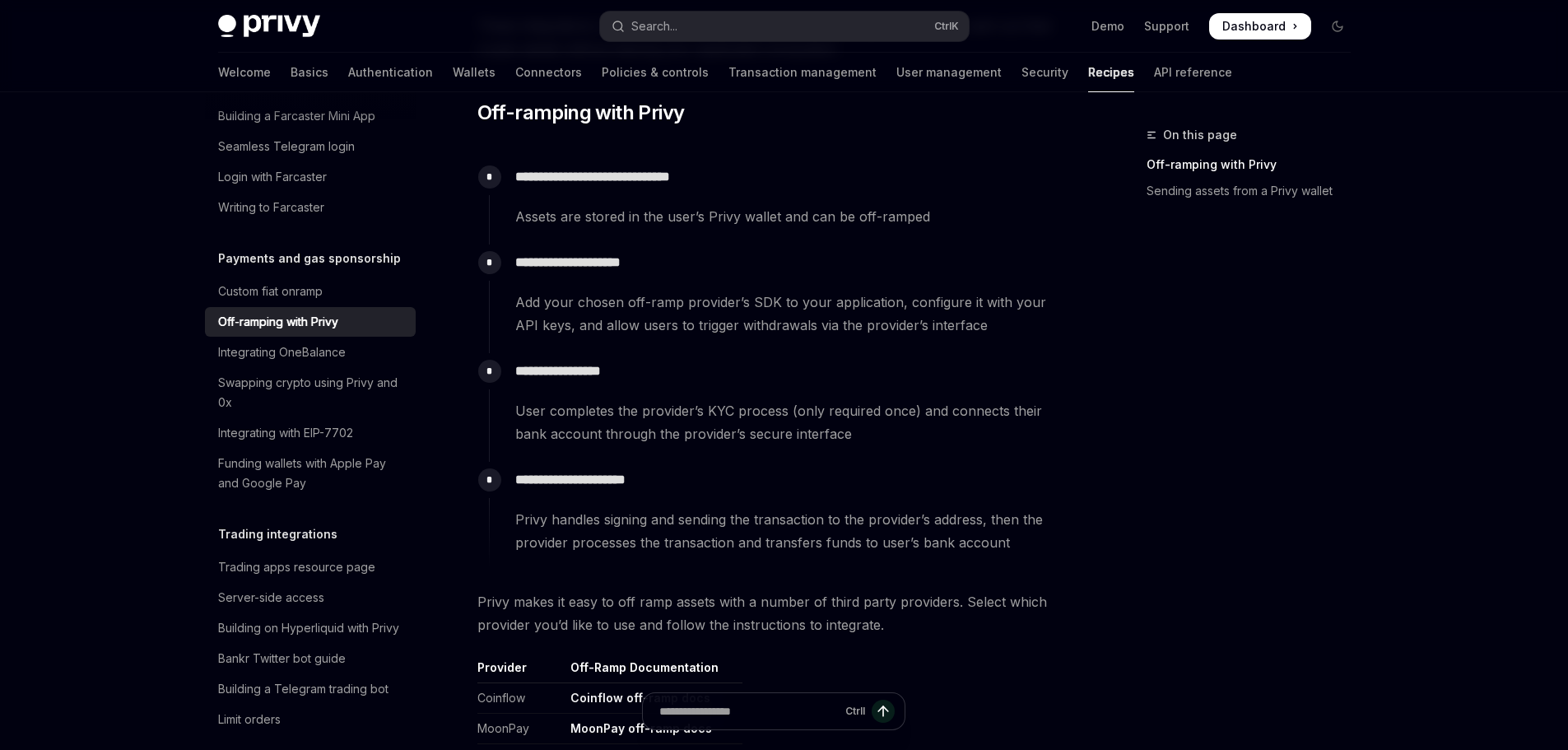
click at [520, 296] on span "Add your chosen off-ramp provider’s SDK to your application, configure it with …" at bounding box center [793, 313] width 555 height 46
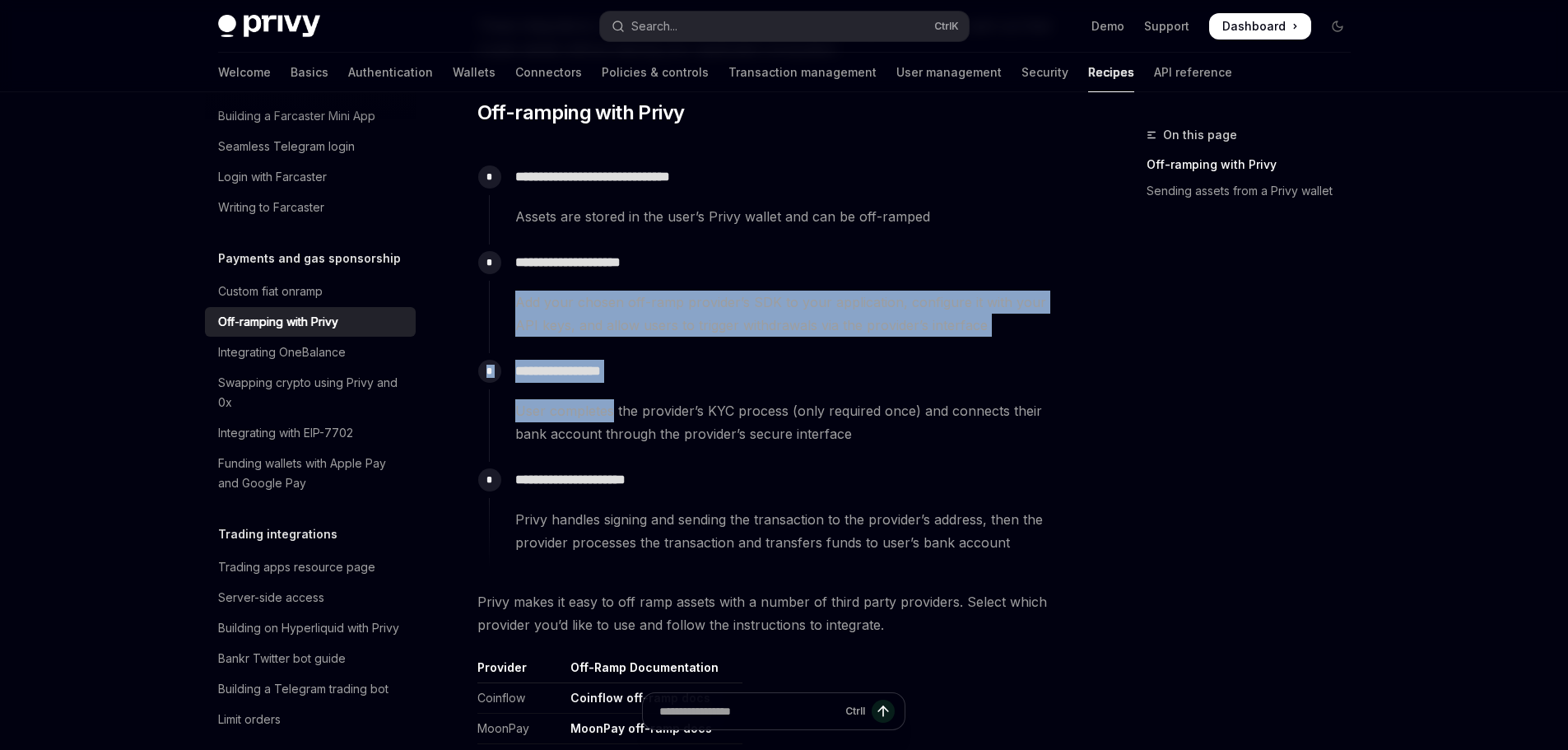
drag, startPoint x: 520, startPoint y: 296, endPoint x: 609, endPoint y: 417, distance: 150.2
click at [608, 417] on div "**********" at bounding box center [779, 364] width 582 height 412
click at [609, 417] on span "User completes the provider’s KYC process (only required once) and connects the…" at bounding box center [793, 421] width 555 height 46
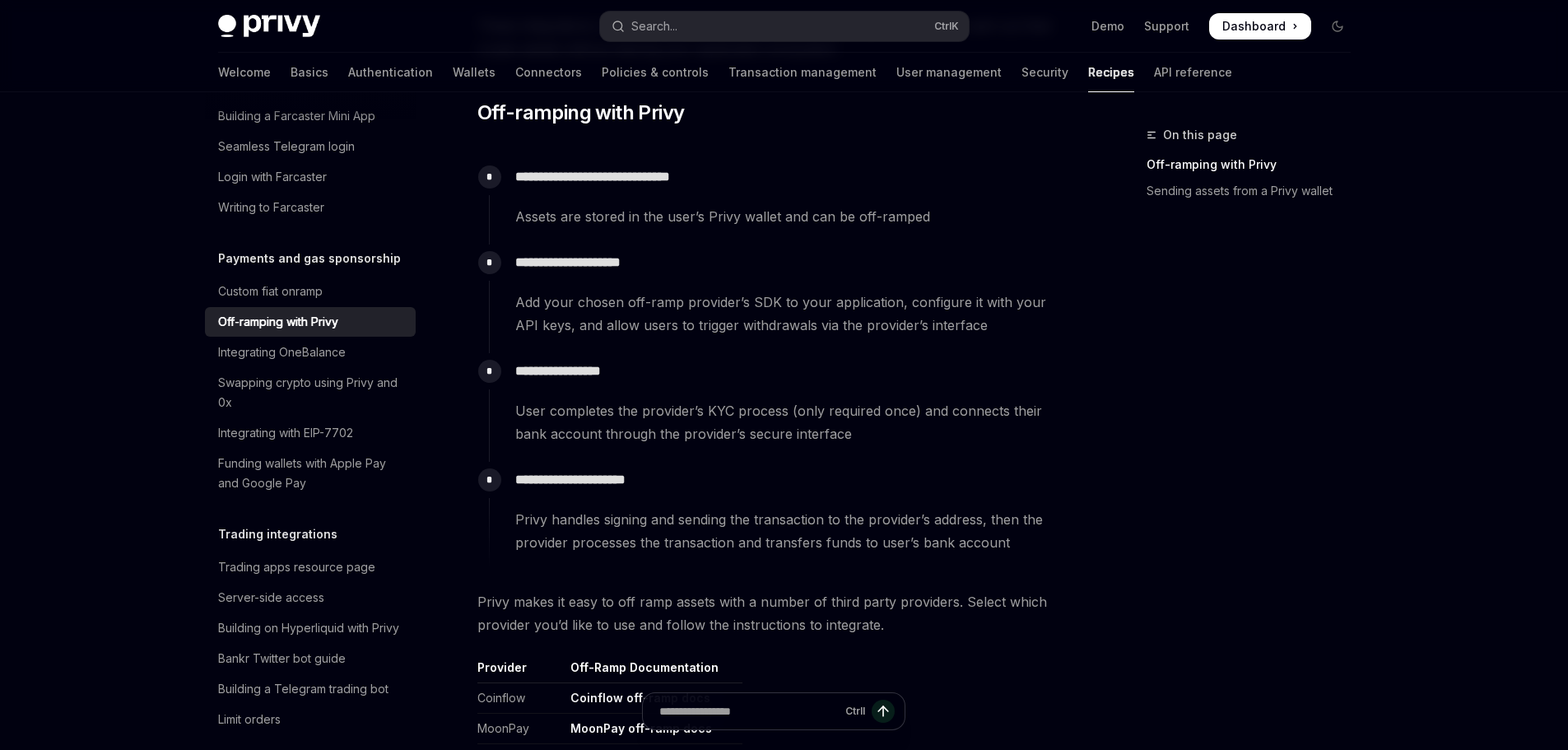
click at [524, 413] on span "User completes the provider’s KYC process (only required once) and connects the…" at bounding box center [793, 421] width 555 height 46
drag, startPoint x: 524, startPoint y: 413, endPoint x: 772, endPoint y: 411, distance: 248.0
click at [772, 411] on span "User completes the provider’s KYC process (only required once) and connects the…" at bounding box center [793, 421] width 555 height 46
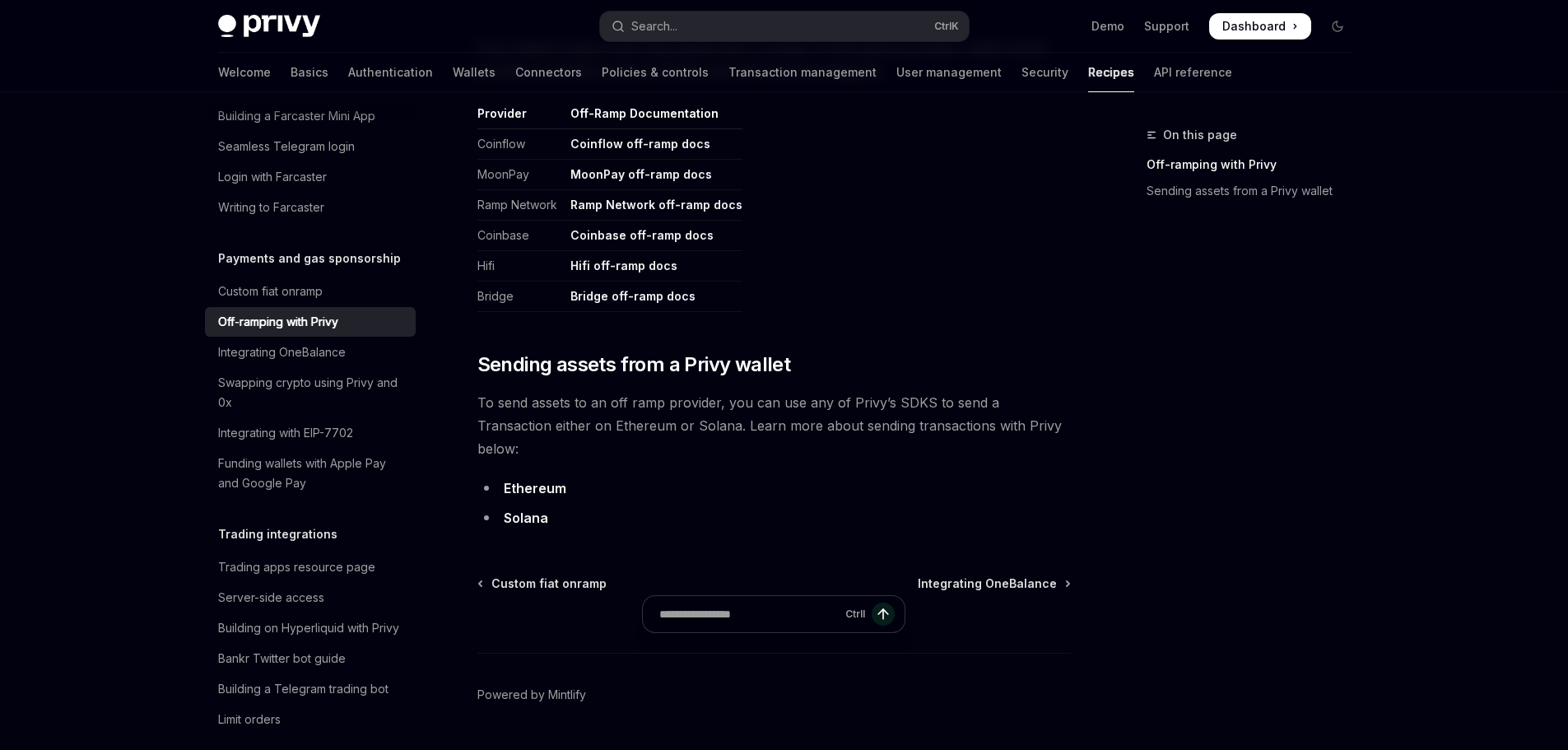
scroll to position [878, 0]
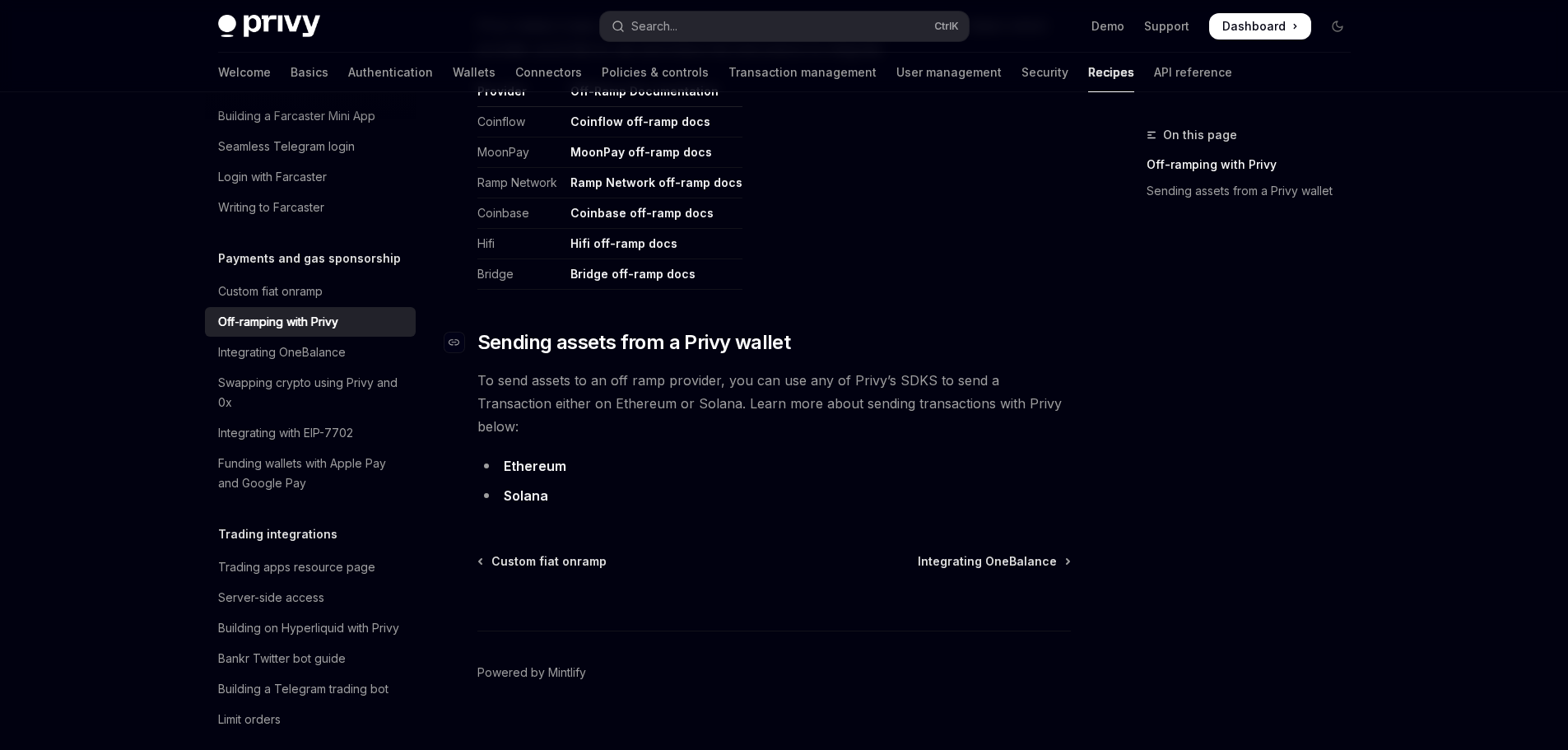
click at [511, 351] on span "Sending assets from a Privy wallet" at bounding box center [634, 342] width 314 height 26
click at [501, 390] on span "To send assets to an off ramp provider, you can use any of Privy’s SDKS to send…" at bounding box center [774, 403] width 593 height 69
click at [535, 458] on link "Ethereum" at bounding box center [535, 466] width 63 height 18
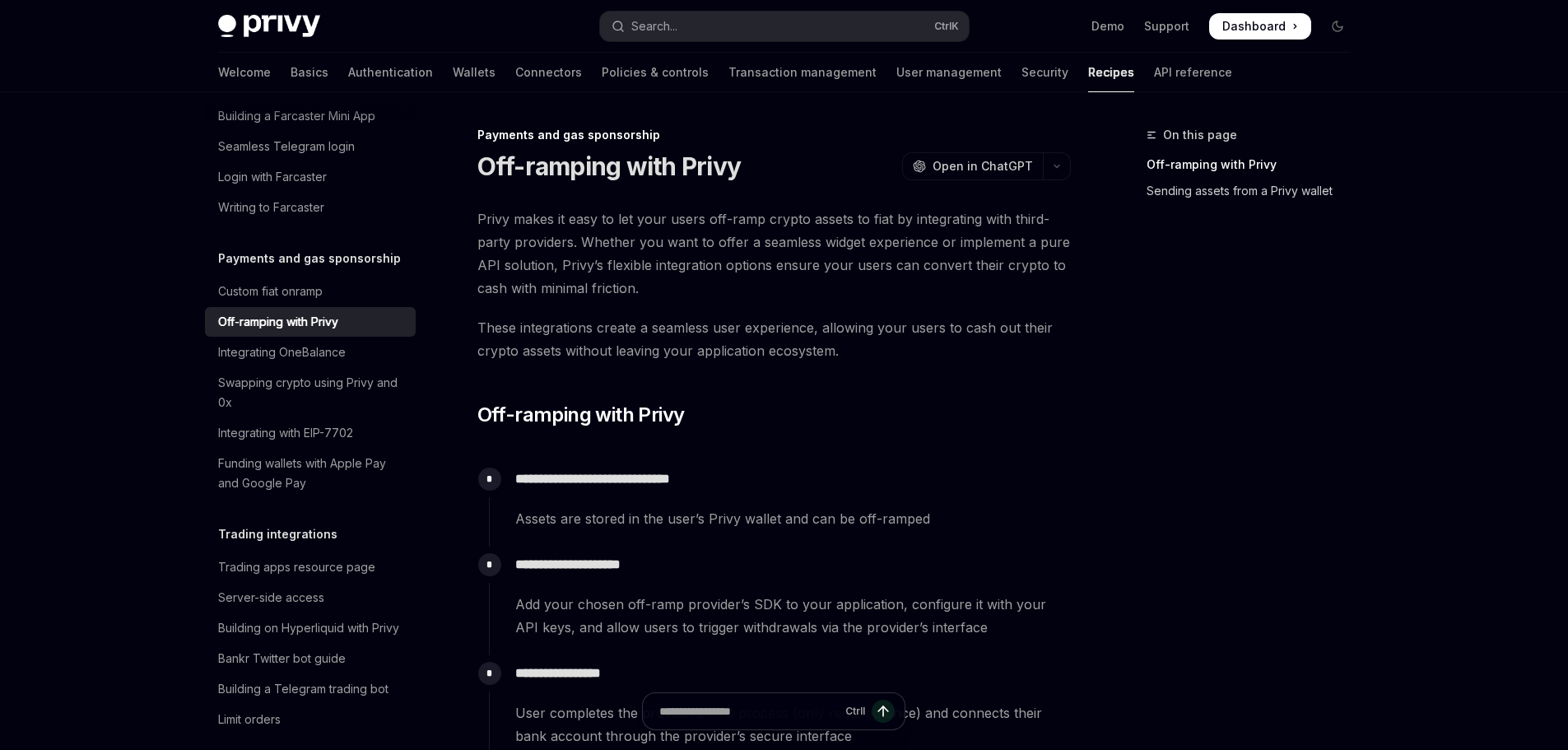
click at [1156, 197] on link "Sending assets from a Privy wallet" at bounding box center [1255, 191] width 218 height 26
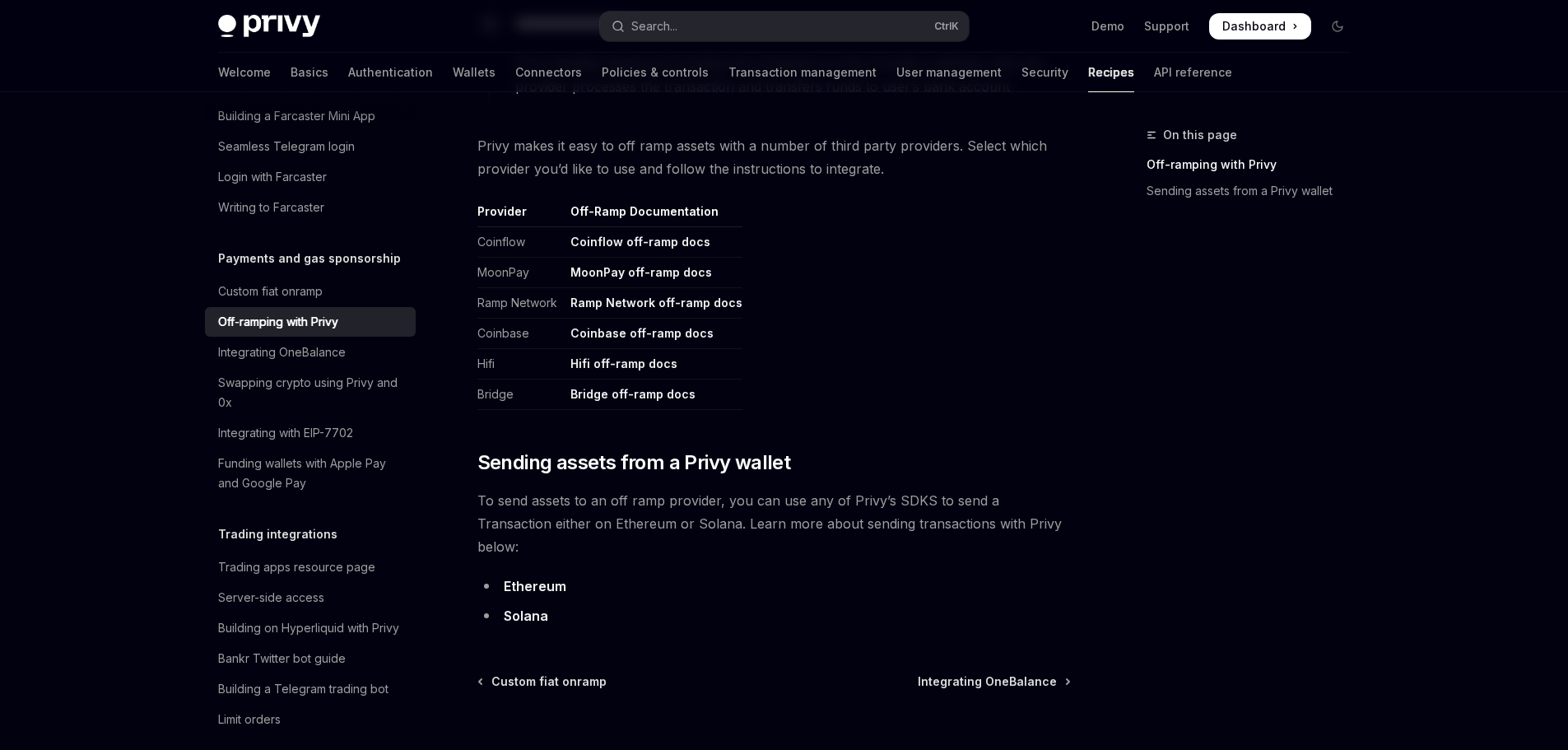
scroll to position [796, 0]
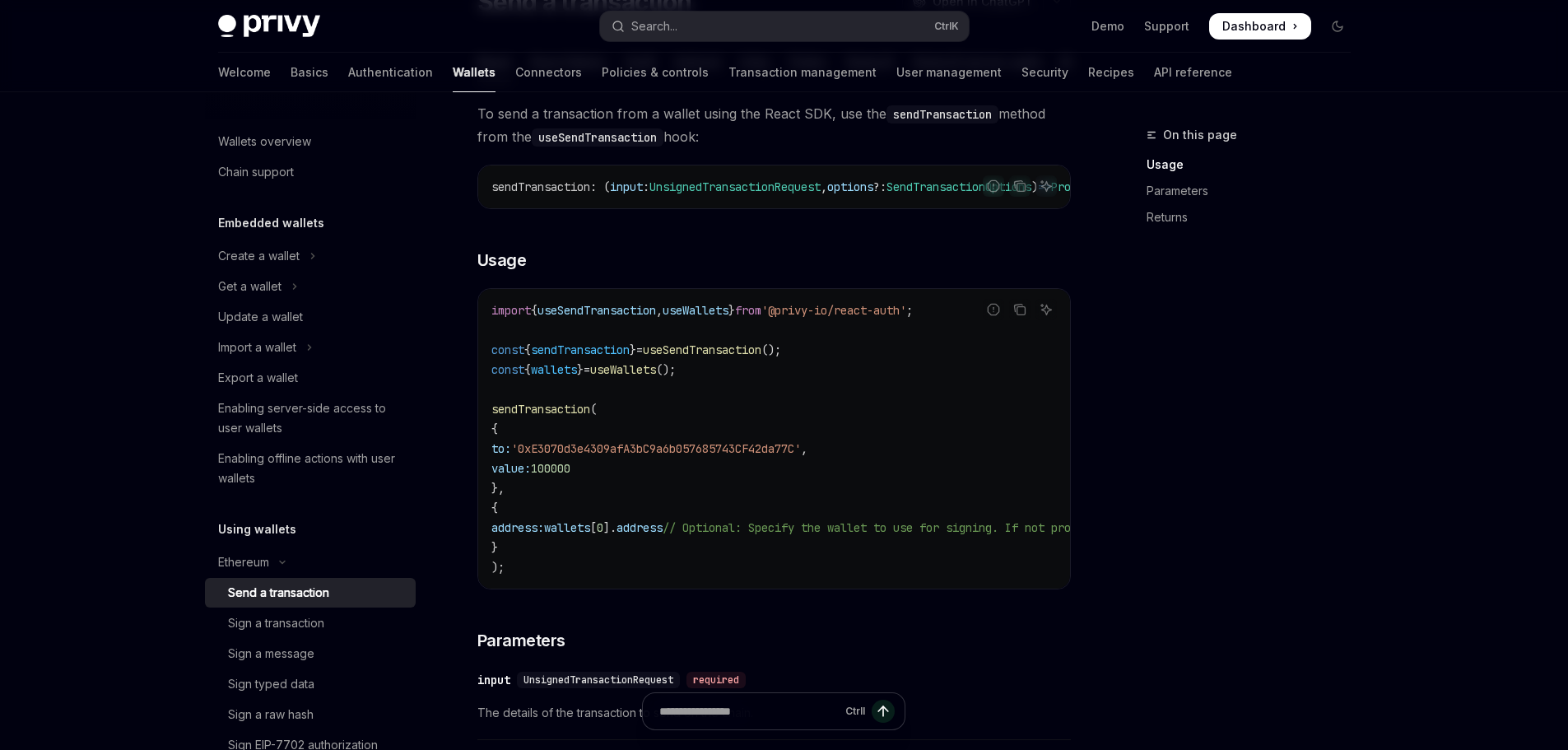
type textarea "*"
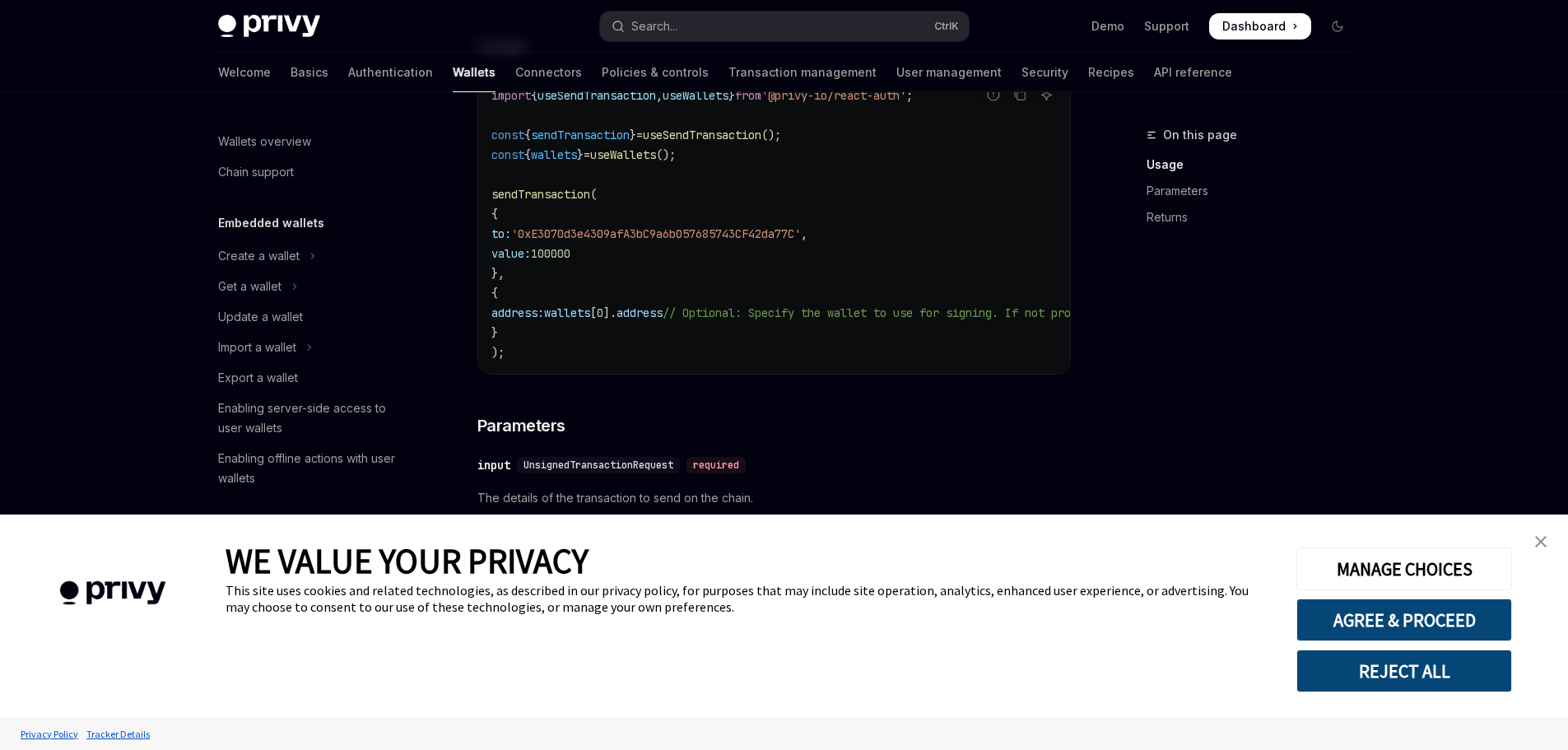
scroll to position [412, 0]
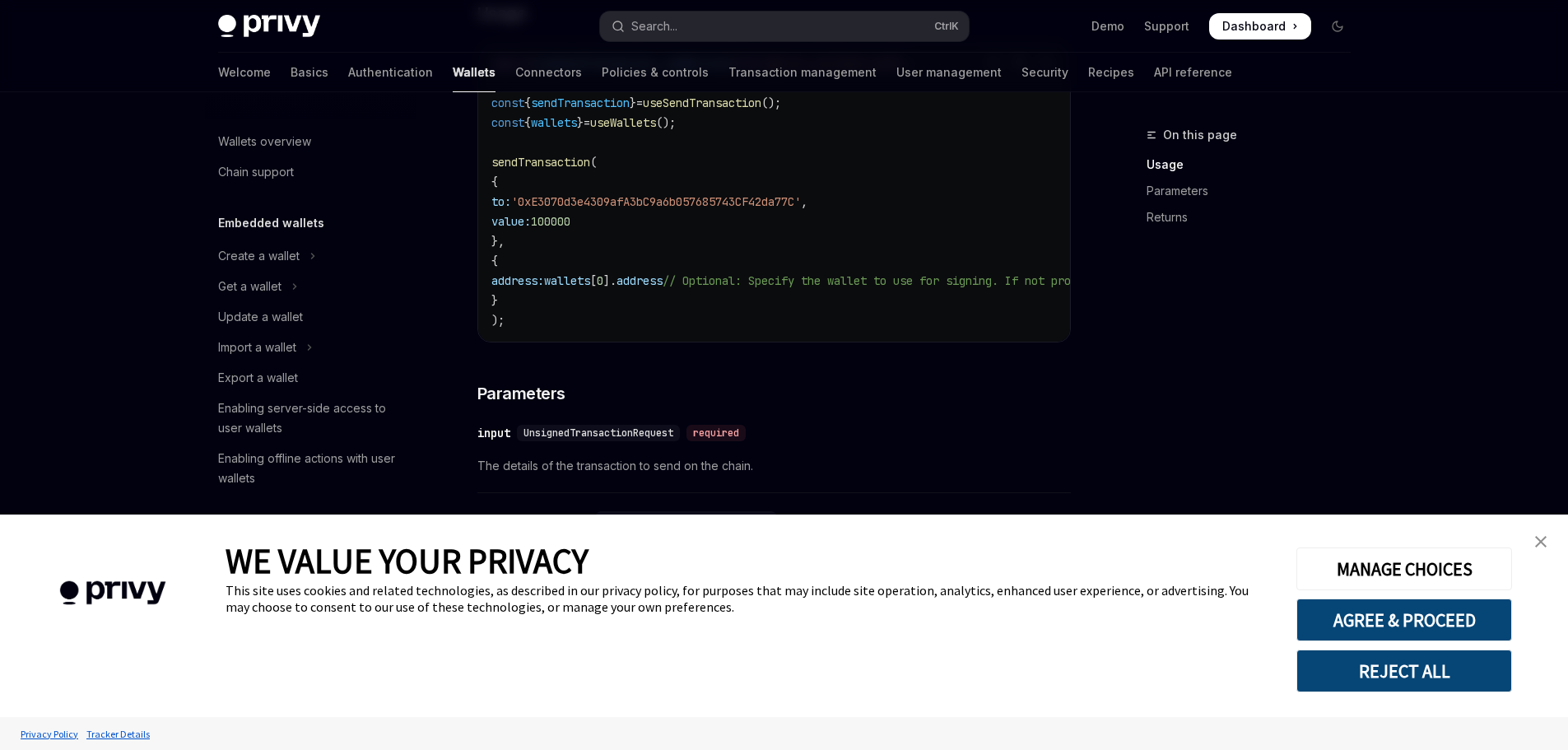
click at [1542, 544] on img "close banner" at bounding box center [1541, 542] width 11 height 11
